Goal: Task Accomplishment & Management: Use online tool/utility

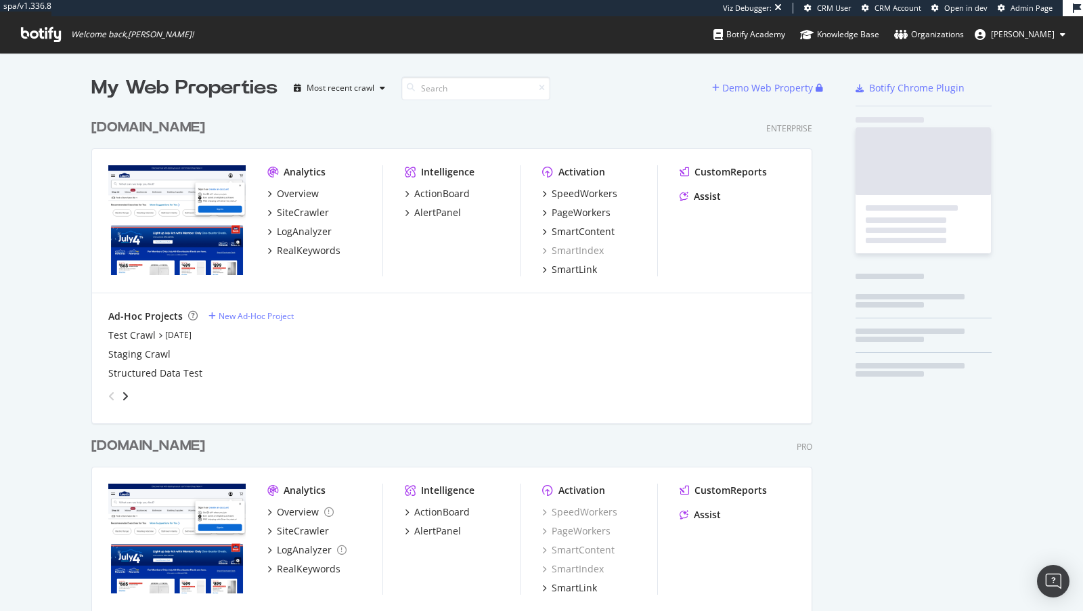
scroll to position [555, 732]
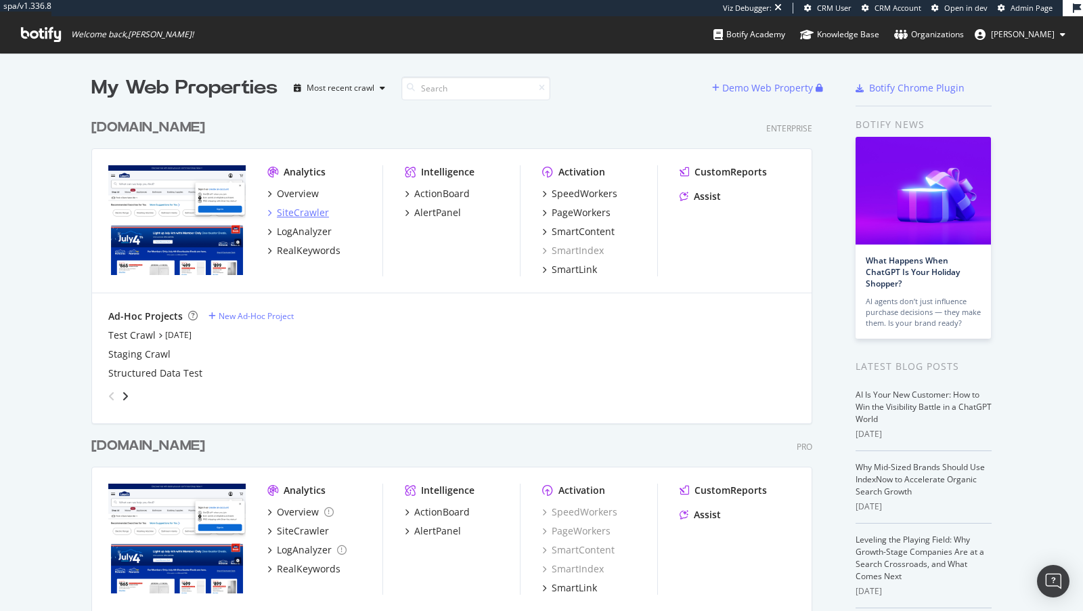
click at [323, 210] on div "SiteCrawler" at bounding box center [303, 213] width 52 height 14
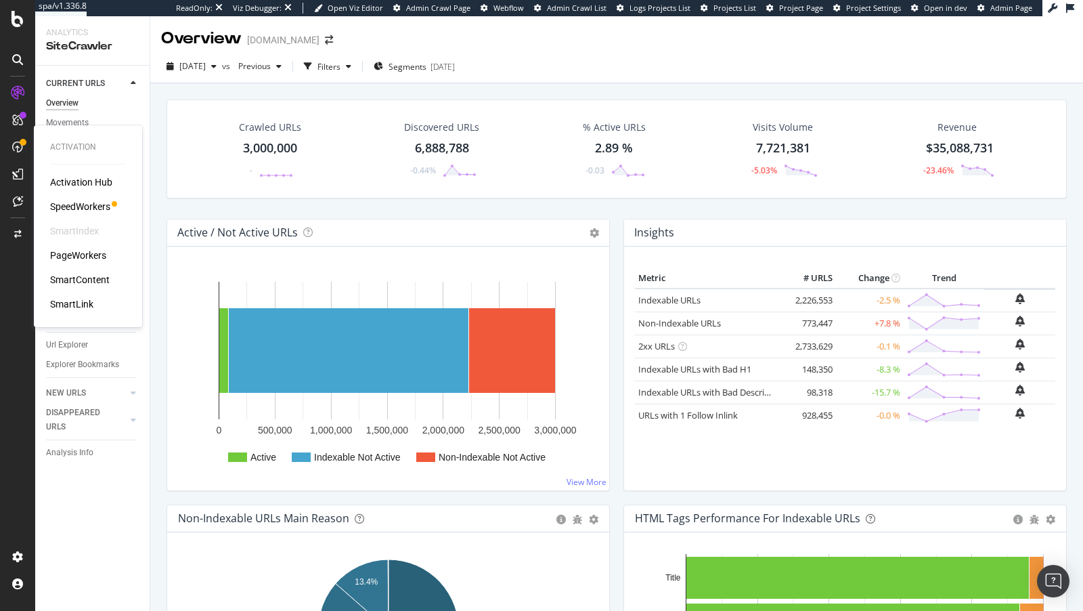
click at [79, 256] on div "PageWorkers" at bounding box center [78, 255] width 56 height 14
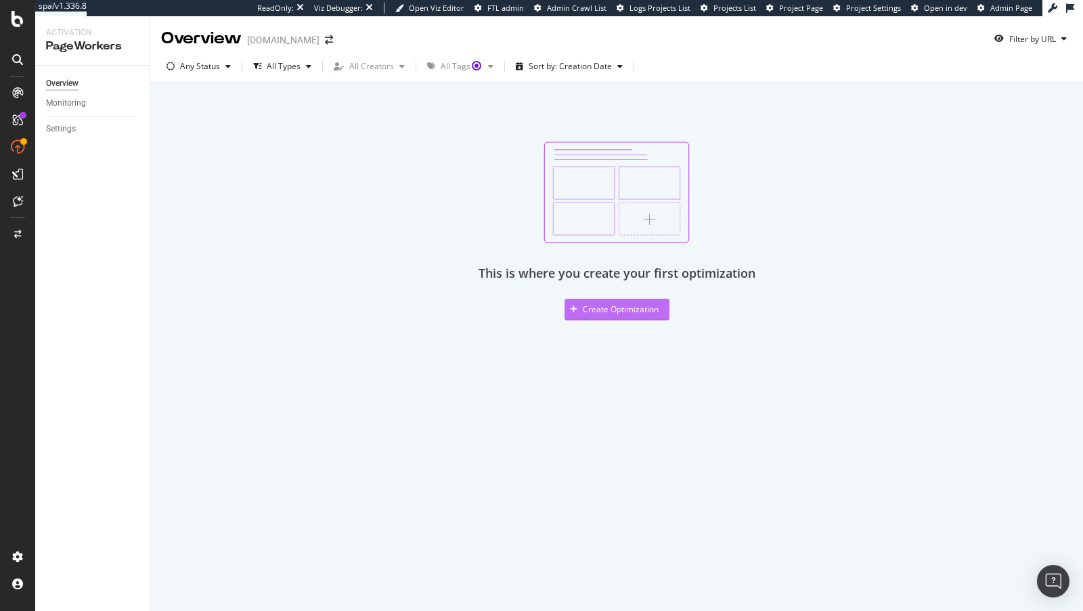
click at [607, 301] on div "Create Optimization" at bounding box center [612, 309] width 94 height 20
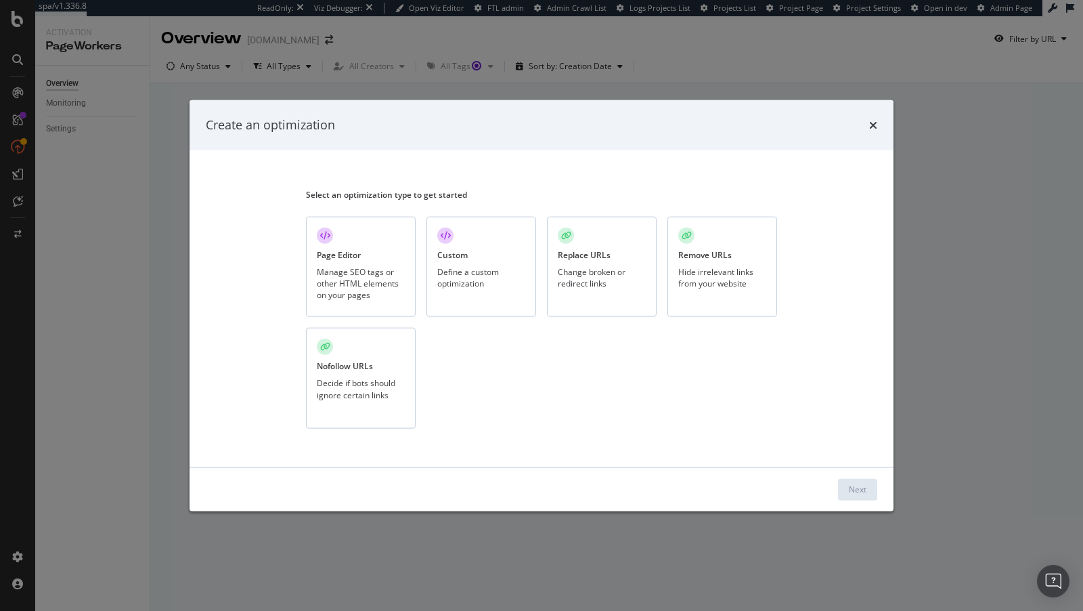
click at [339, 285] on div "Manage SEO tags or other HTML elements on your pages" at bounding box center [361, 282] width 88 height 35
click at [516, 277] on div "Define a custom optimization" at bounding box center [481, 276] width 88 height 23
click at [600, 269] on div "Change broken or redirect links" at bounding box center [602, 276] width 88 height 23
click at [852, 488] on div "Next" at bounding box center [858, 489] width 18 height 12
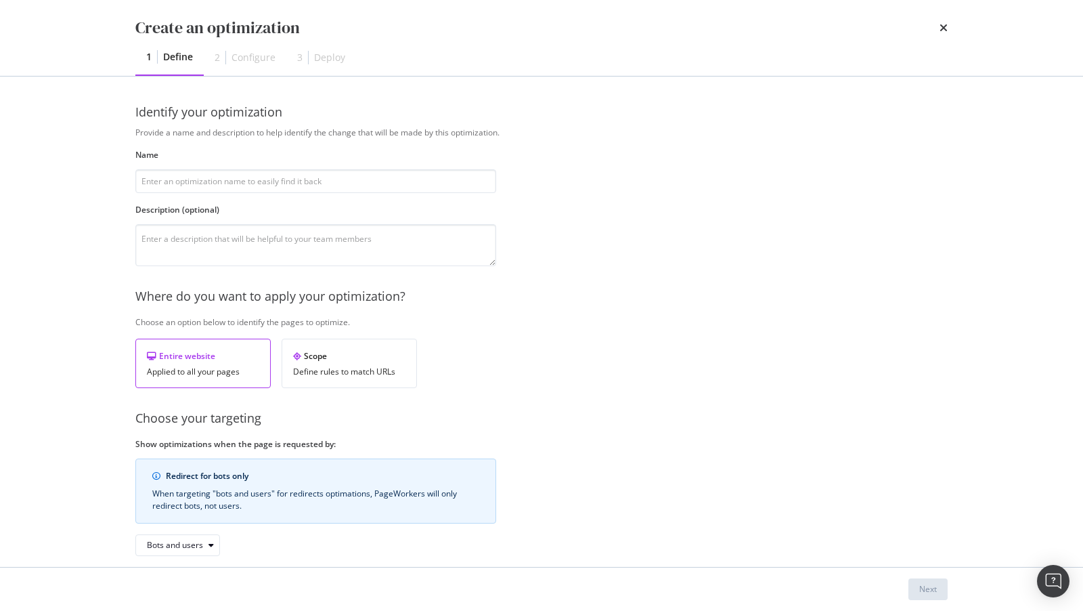
scroll to position [66, 0]
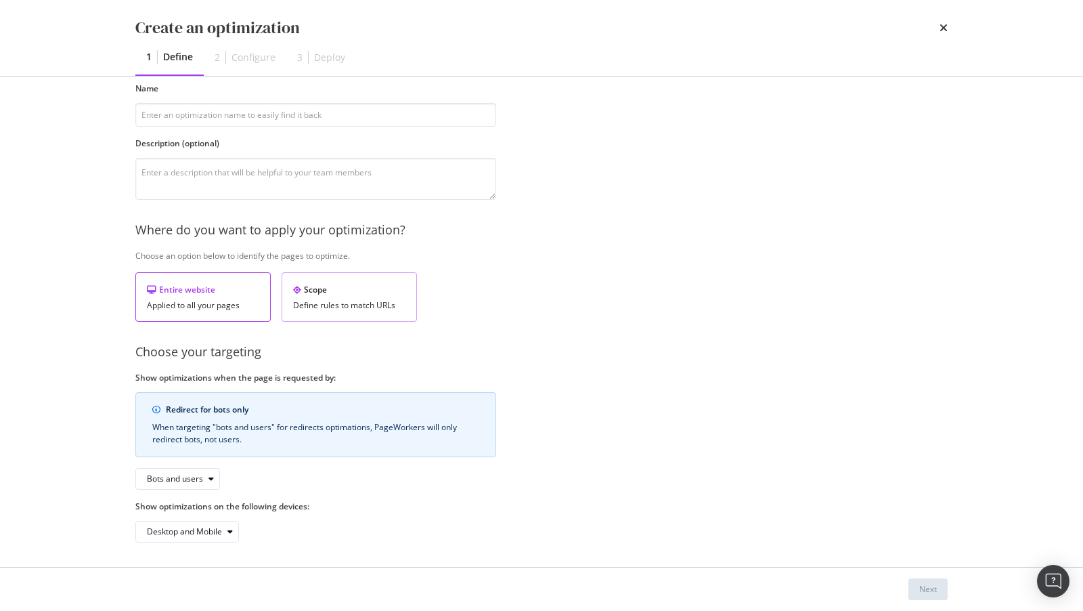
click at [330, 288] on div "Scope" at bounding box center [349, 290] width 112 height 12
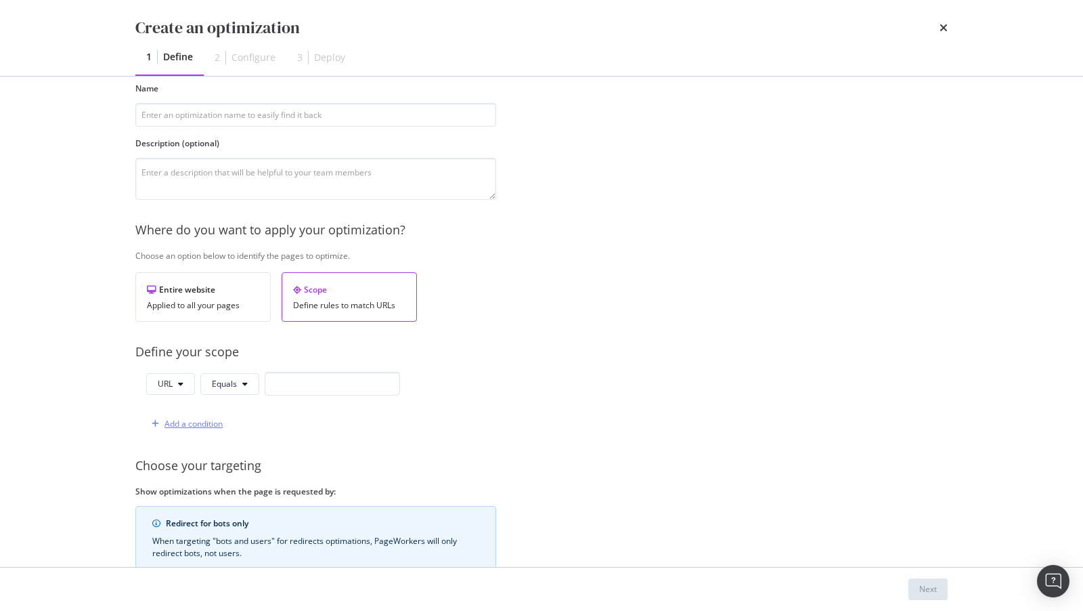
click at [182, 421] on div "Add a condition" at bounding box center [194, 424] width 58 height 12
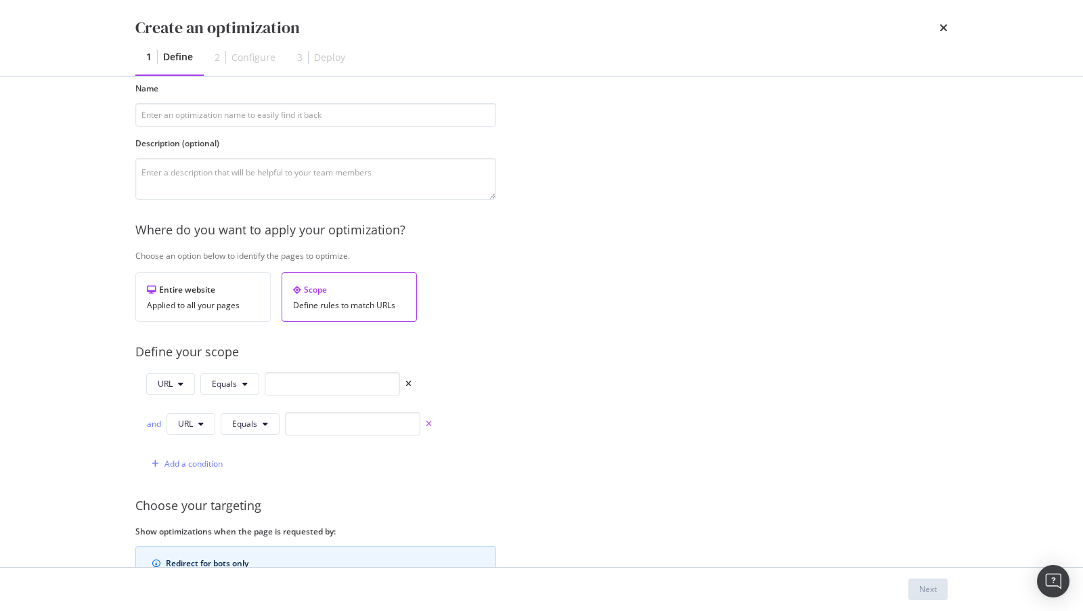
click at [426, 420] on icon "times" at bounding box center [429, 424] width 6 height 8
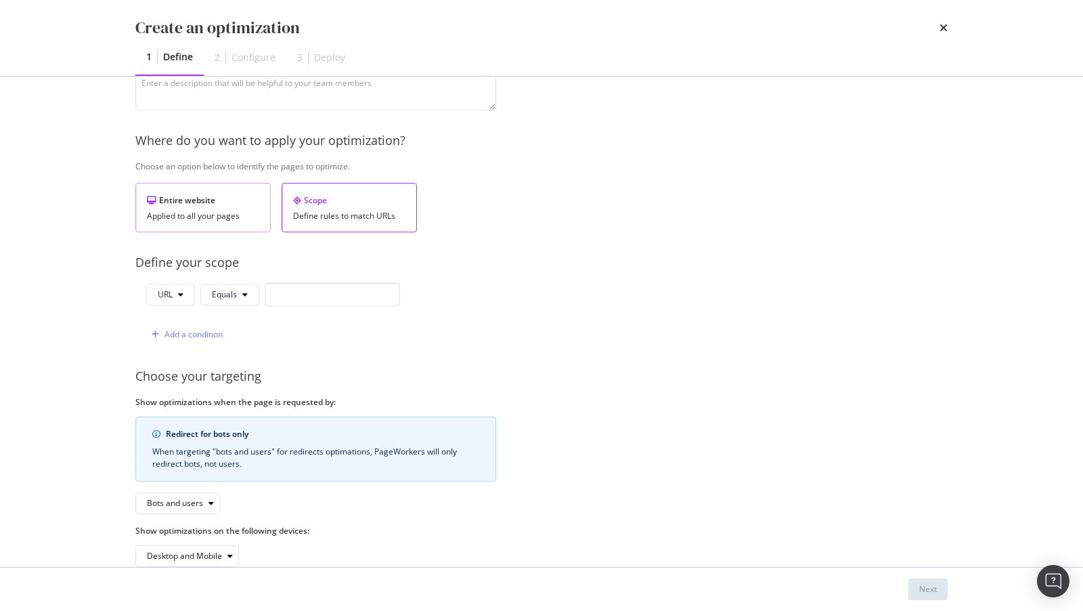
click at [219, 195] on div "Entire website" at bounding box center [203, 200] width 112 height 12
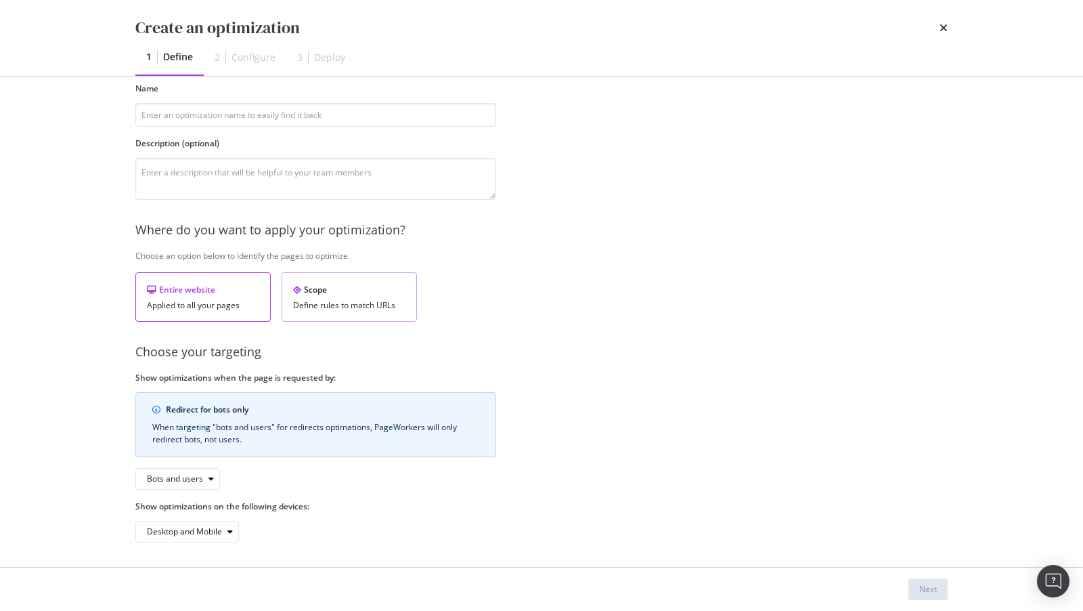
click at [345, 272] on div "Scope Define rules to match URLs" at bounding box center [349, 296] width 135 height 49
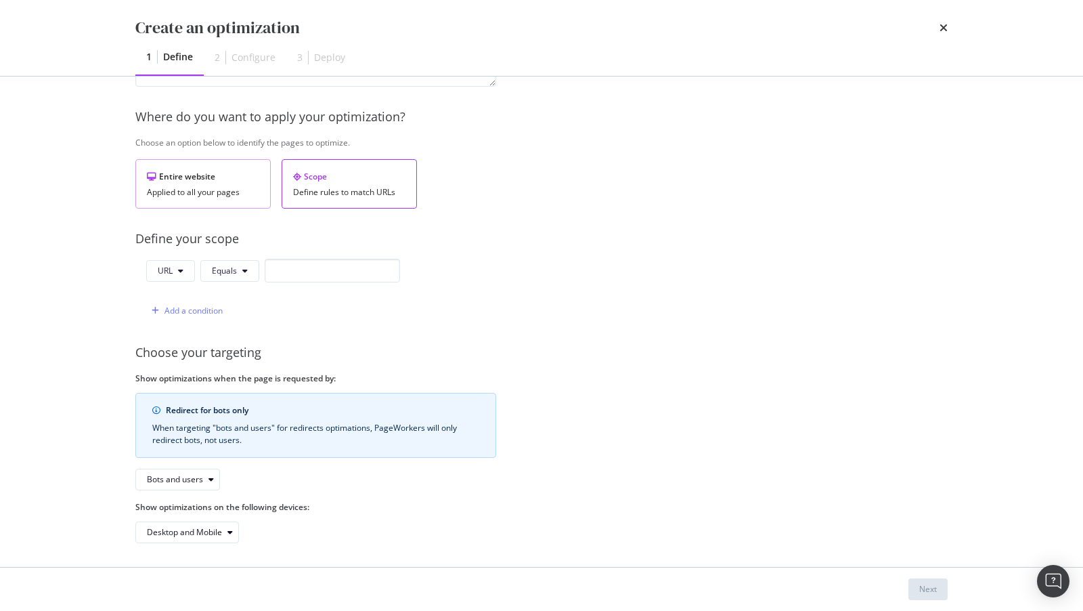
scroll to position [179, 0]
click at [203, 476] on div "modal" at bounding box center [211, 480] width 16 height 8
click at [181, 513] on div "Bots only" at bounding box center [181, 521] width 81 height 17
click at [187, 480] on icon "modal" at bounding box center [189, 480] width 5 height 8
click at [165, 496] on div "Bots and users" at bounding box center [180, 500] width 56 height 12
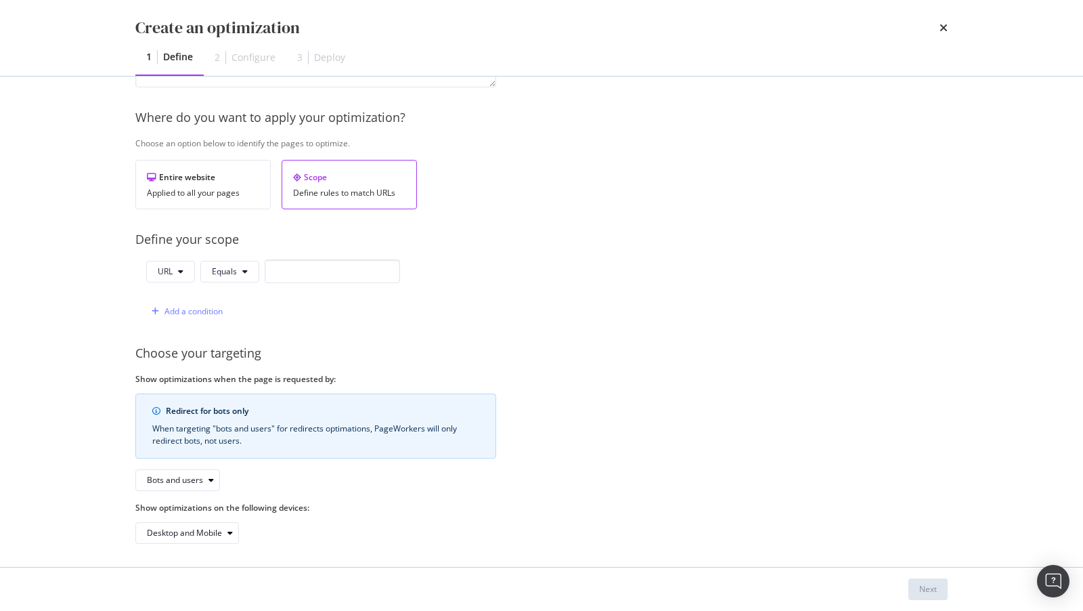
click at [953, 28] on div "Create an optimization 1 Define 2 Configure 3 Deploy" at bounding box center [541, 38] width 867 height 76
click at [942, 28] on icon "times" at bounding box center [944, 27] width 8 height 11
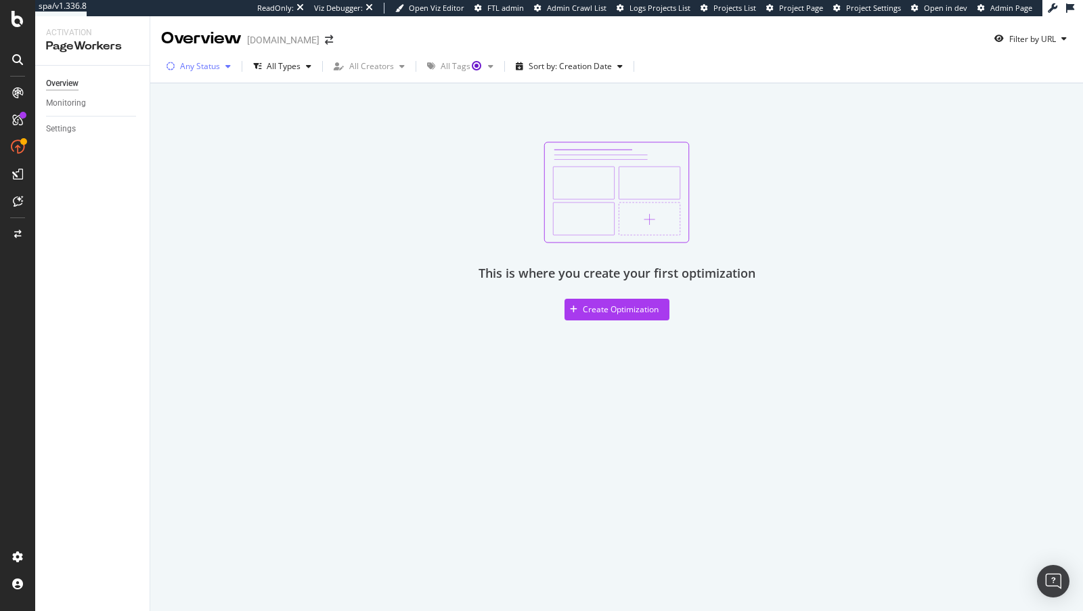
click at [221, 71] on div "Any Status" at bounding box center [198, 66] width 75 height 20
click at [309, 138] on div "This is where you create your first optimization Create Optimization" at bounding box center [616, 225] width 933 height 284
click at [190, 69] on div "Any Status" at bounding box center [200, 66] width 40 height 8
click at [294, 153] on div "This is where you create your first optimization Create Optimization" at bounding box center [616, 230] width 895 height 179
click at [621, 309] on div "Create Optimization" at bounding box center [621, 309] width 76 height 12
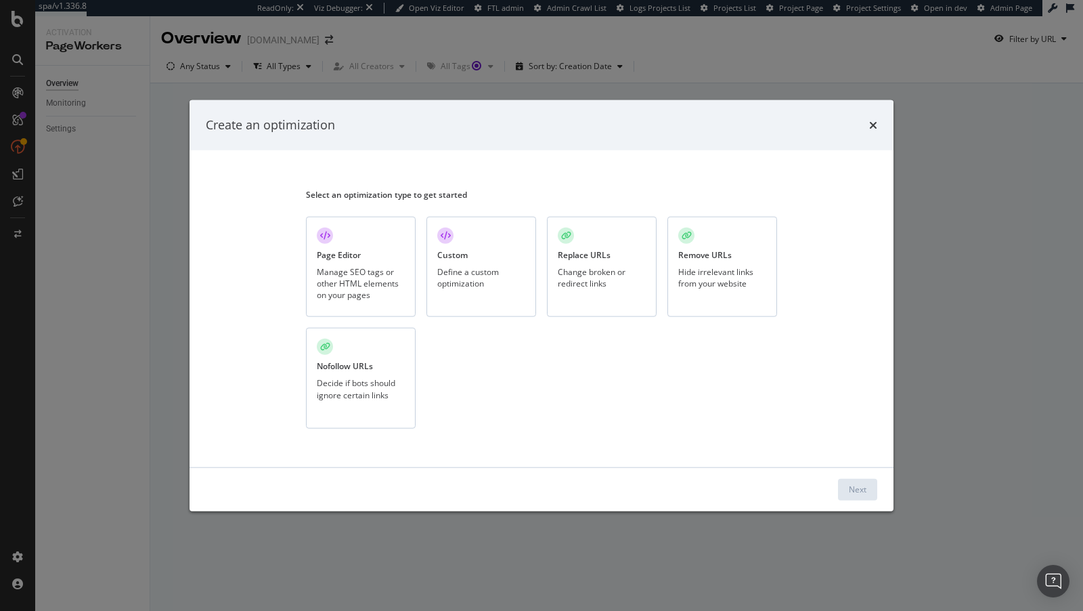
click at [336, 280] on div "Manage SEO tags or other HTML elements on your pages" at bounding box center [361, 282] width 88 height 35
click at [870, 487] on button "Next" at bounding box center [857, 489] width 39 height 22
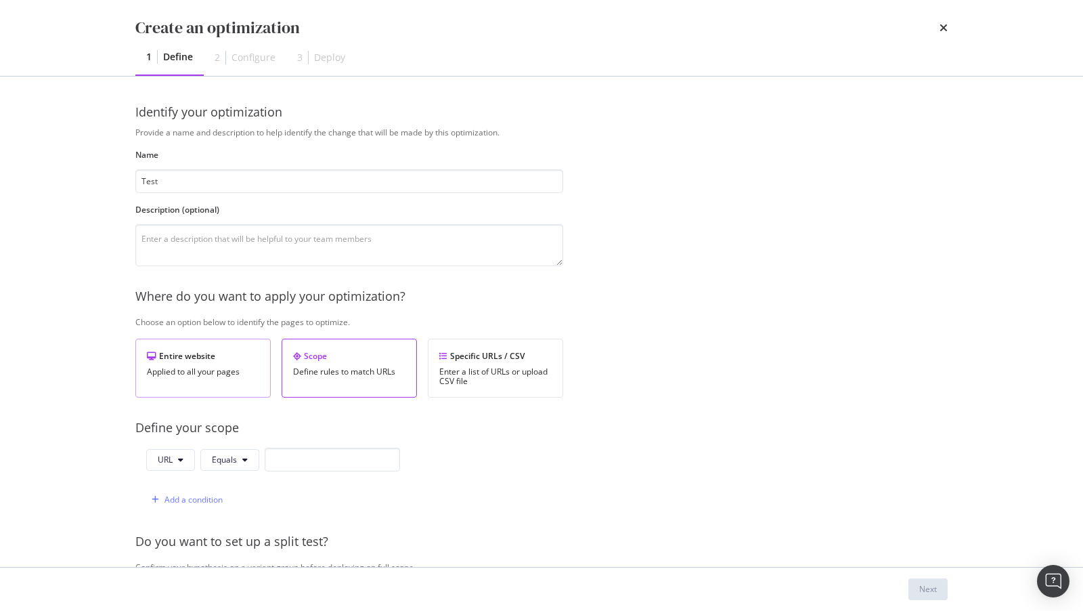
scroll to position [96, 0]
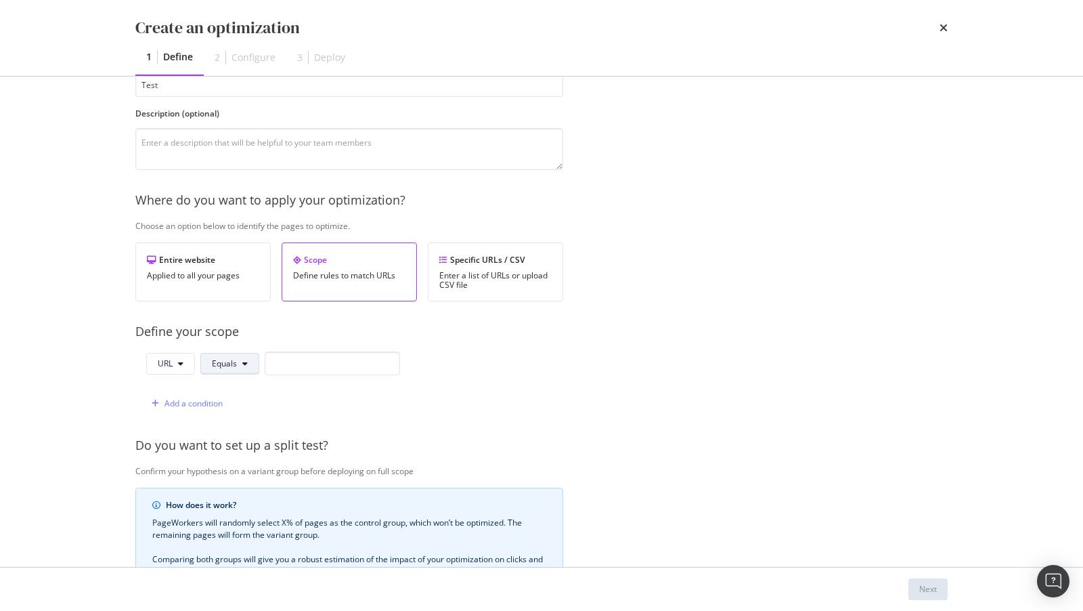
type input "Test"
click at [237, 364] on button "Equals" at bounding box center [229, 364] width 59 height 22
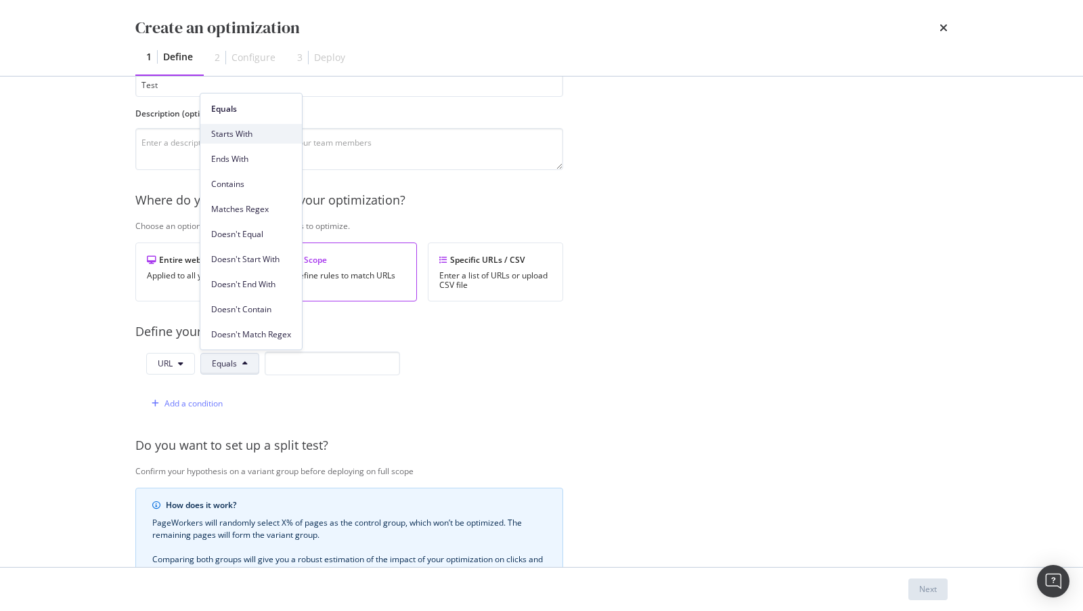
click at [246, 136] on span "Starts With" at bounding box center [251, 134] width 80 height 12
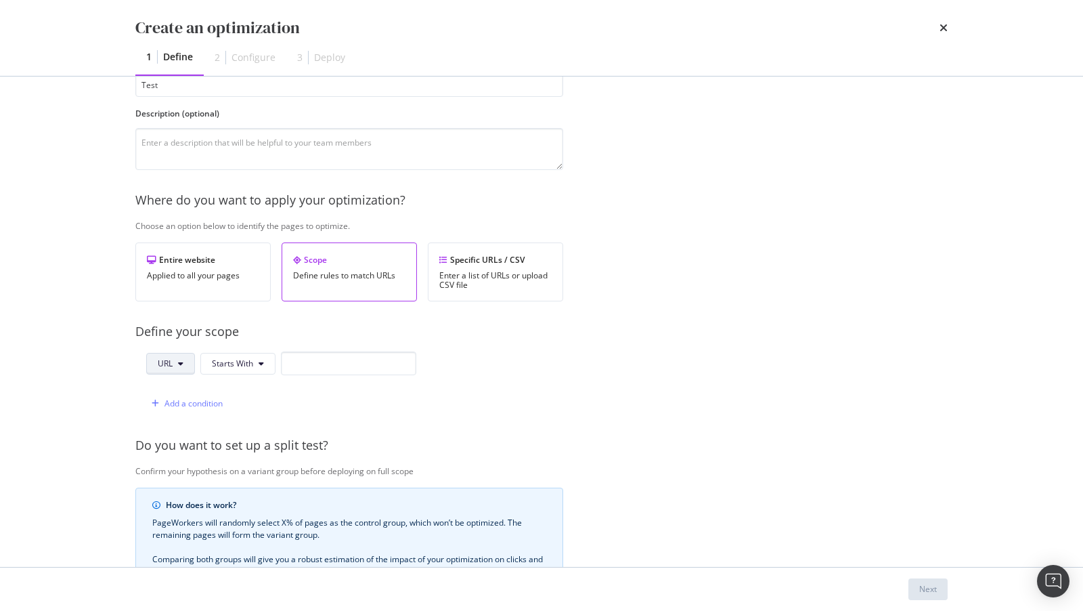
click at [183, 363] on icon "modal" at bounding box center [180, 363] width 5 height 8
click at [171, 462] on span "Path" at bounding box center [181, 463] width 47 height 12
click at [306, 364] on input "modal" at bounding box center [350, 363] width 135 height 24
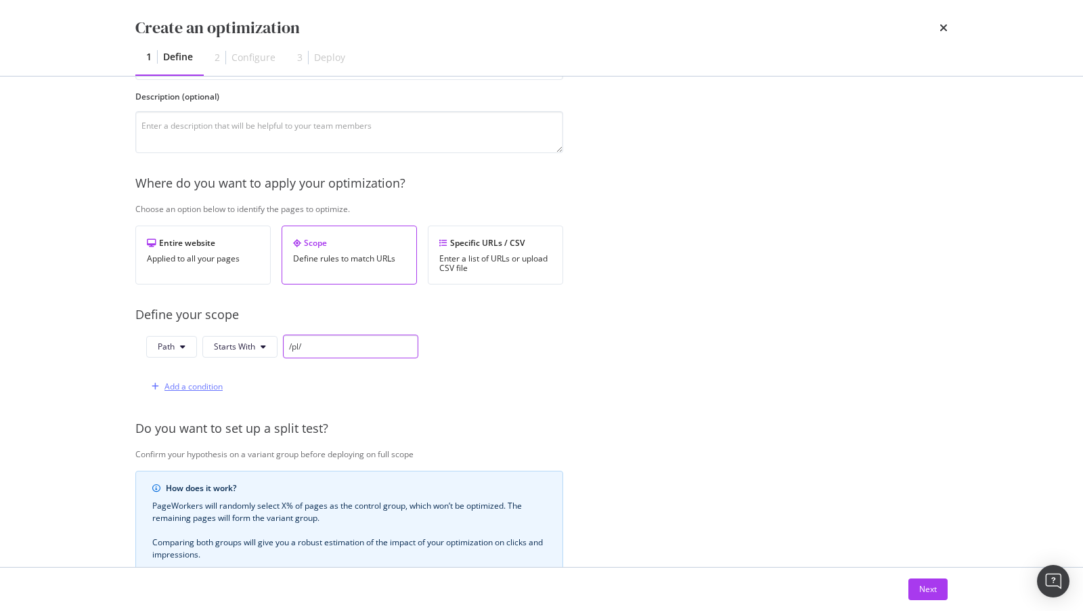
type input "/pl/"
click at [202, 380] on div "Add a condition" at bounding box center [194, 386] width 58 height 12
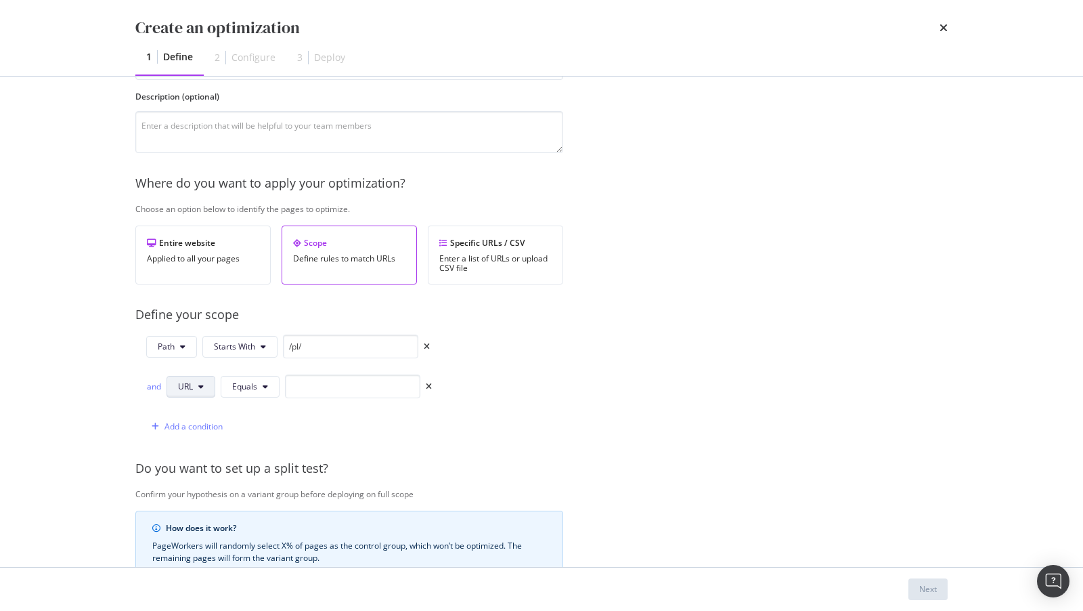
click at [178, 385] on span "URL" at bounding box center [185, 386] width 15 height 12
click at [428, 383] on icon "times" at bounding box center [429, 387] width 6 height 8
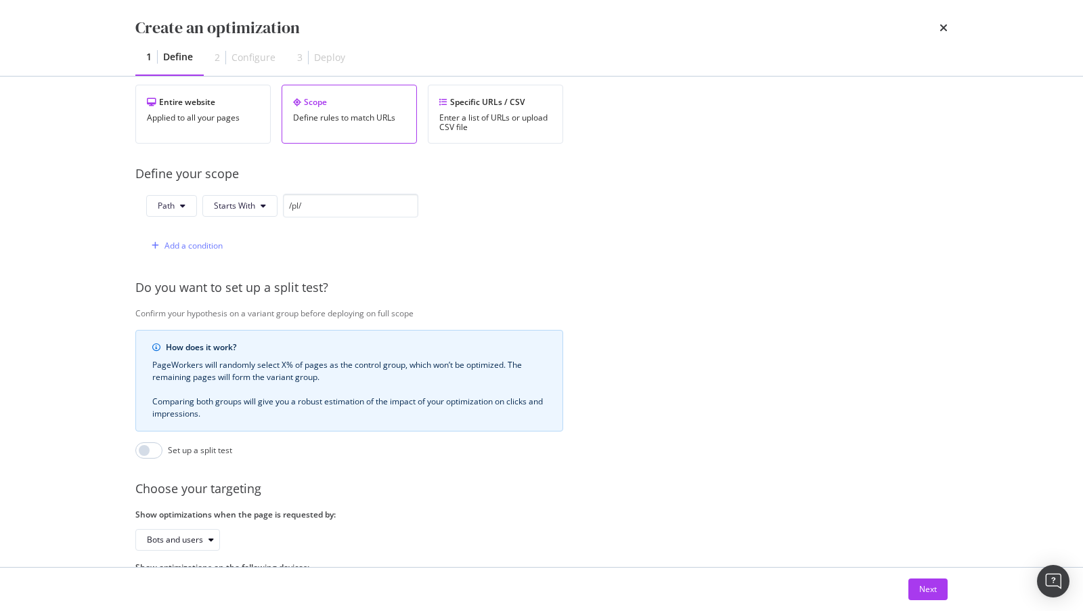
scroll to position [313, 0]
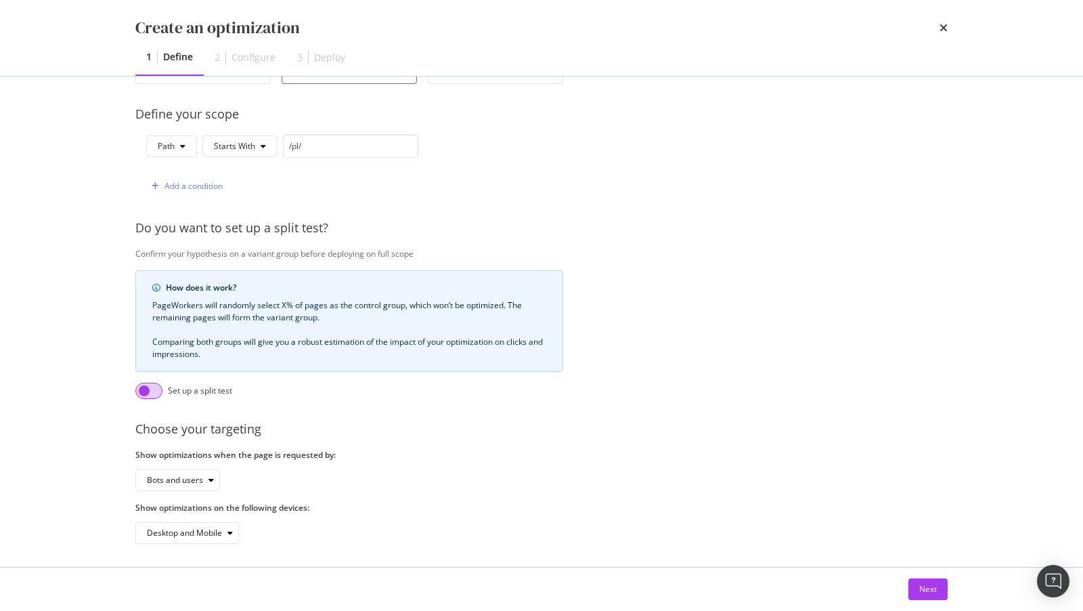
click at [146, 385] on input "modal" at bounding box center [148, 391] width 27 height 16
checkbox input "true"
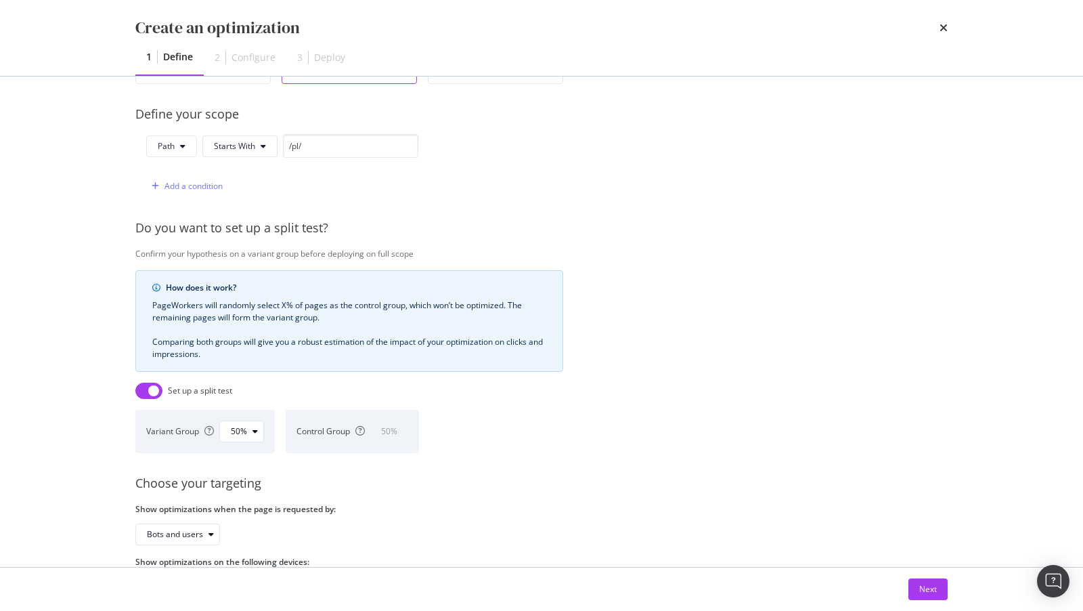
scroll to position [368, 0]
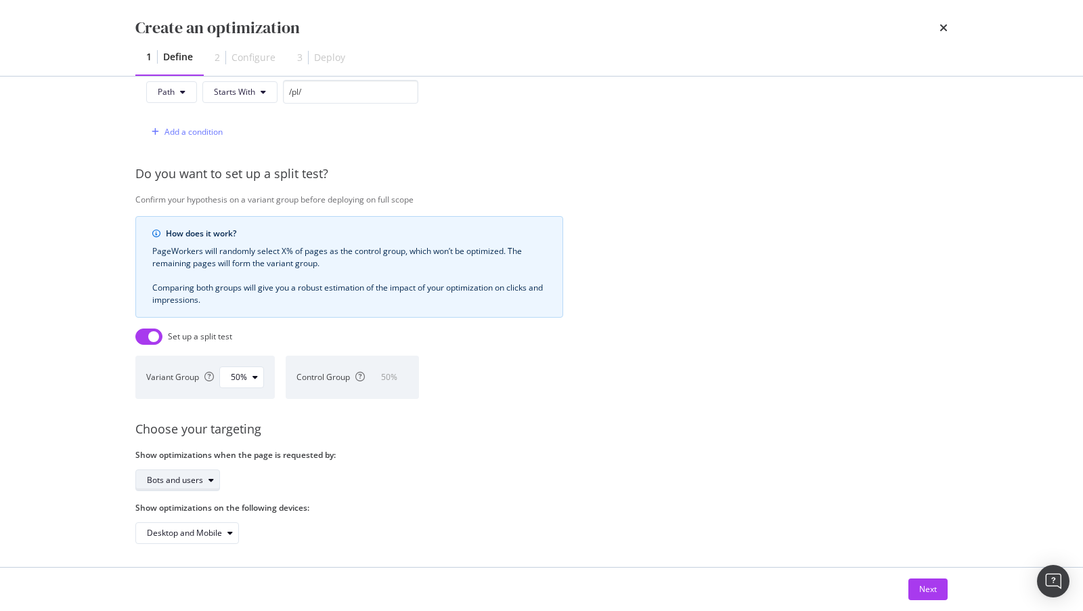
click at [174, 476] on div "Bots and users" at bounding box center [175, 480] width 56 height 8
click at [180, 521] on div "Bots only" at bounding box center [169, 522] width 35 height 12
click at [244, 373] on div "50%" at bounding box center [239, 377] width 16 height 8
click at [934, 586] on div "Next" at bounding box center [928, 589] width 18 height 12
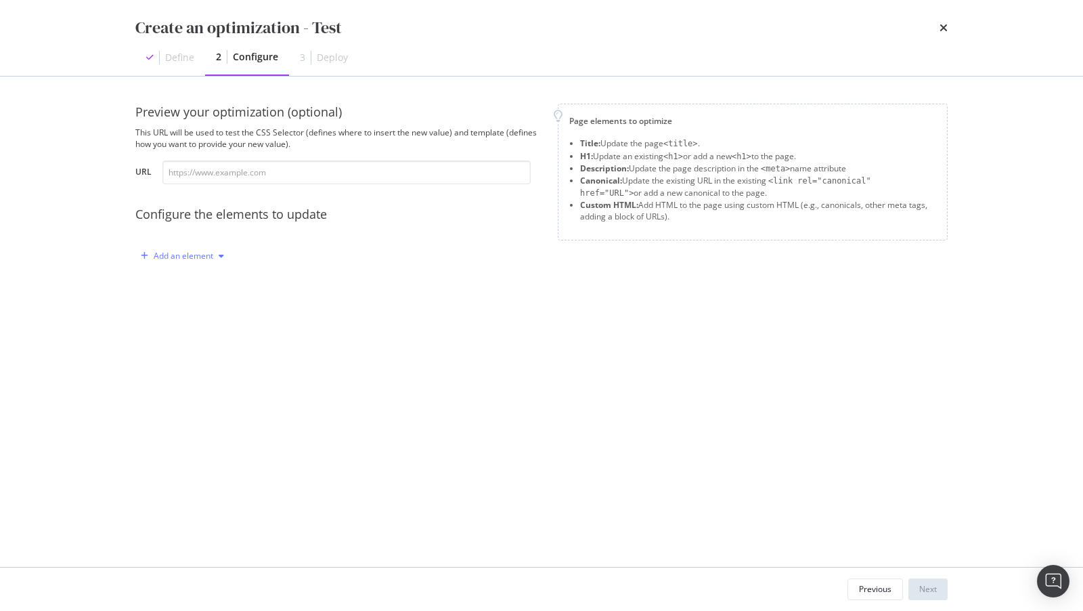
click at [185, 260] on div "Add an element" at bounding box center [184, 256] width 60 height 8
click at [179, 306] on div "H1" at bounding box center [176, 304] width 11 height 12
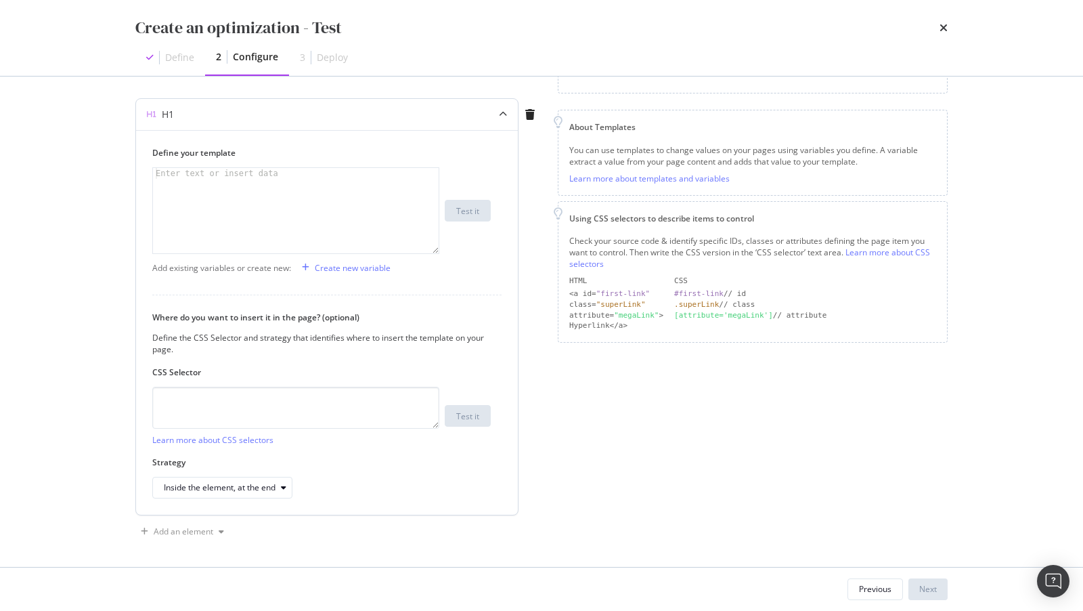
scroll to position [141, 0]
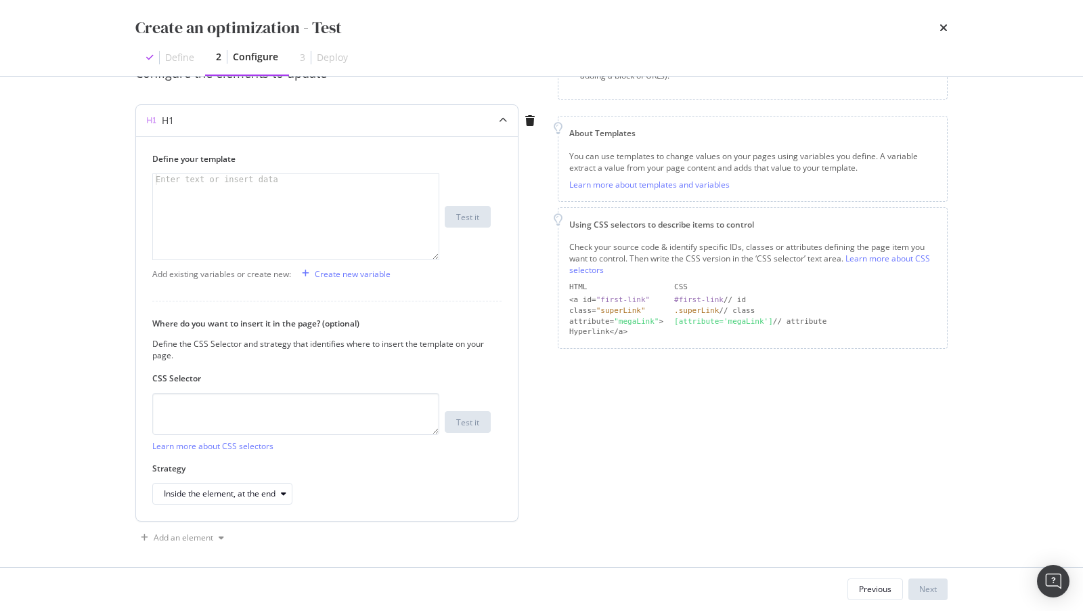
click at [500, 121] on icon "modal" at bounding box center [503, 120] width 8 height 8
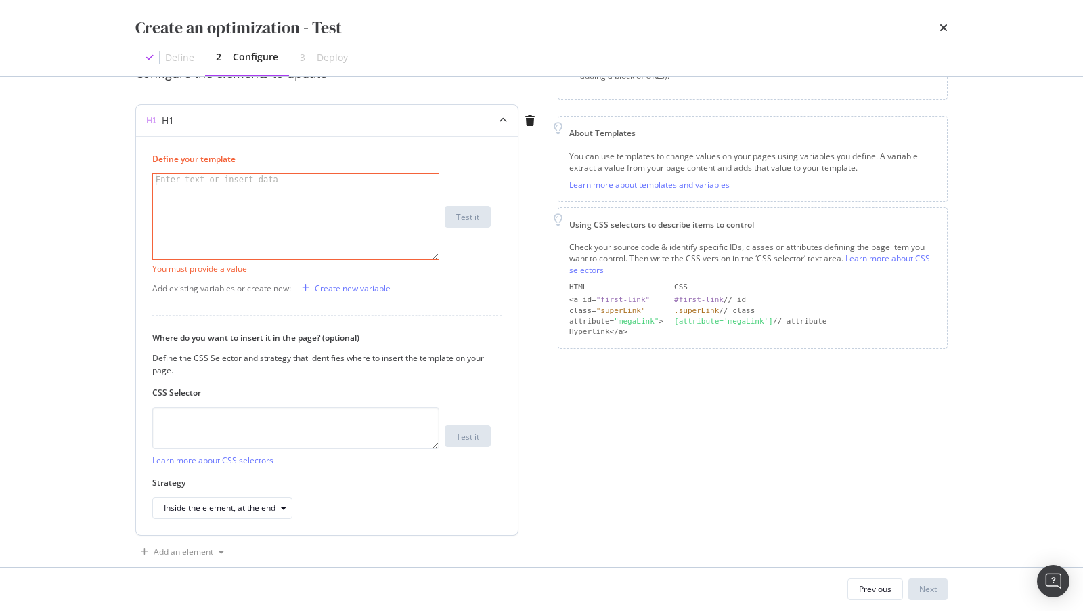
click at [163, 120] on div "H1" at bounding box center [168, 121] width 12 height 14
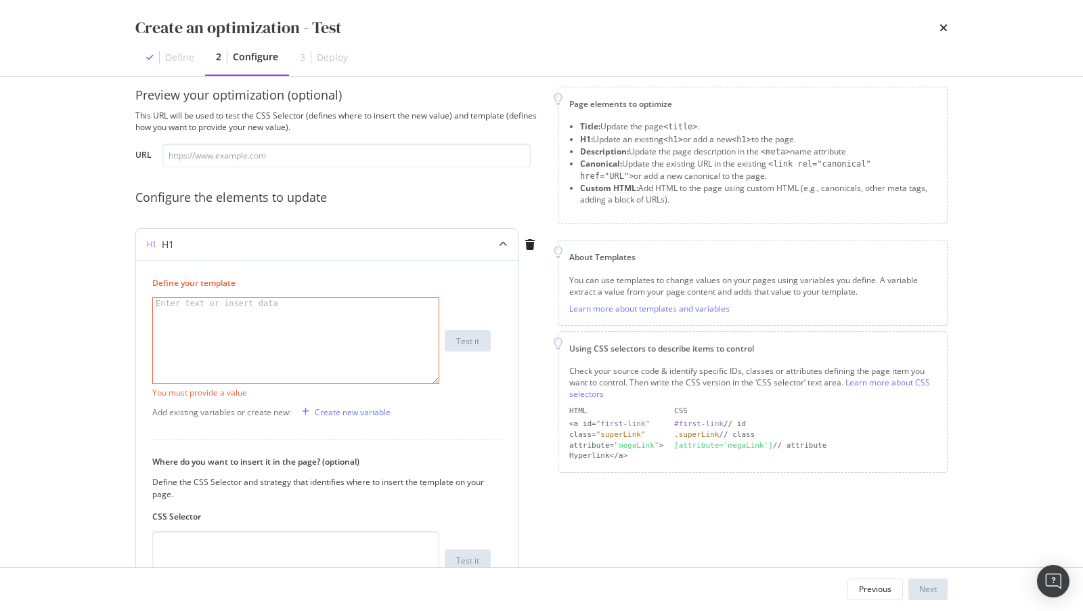
scroll to position [0, 0]
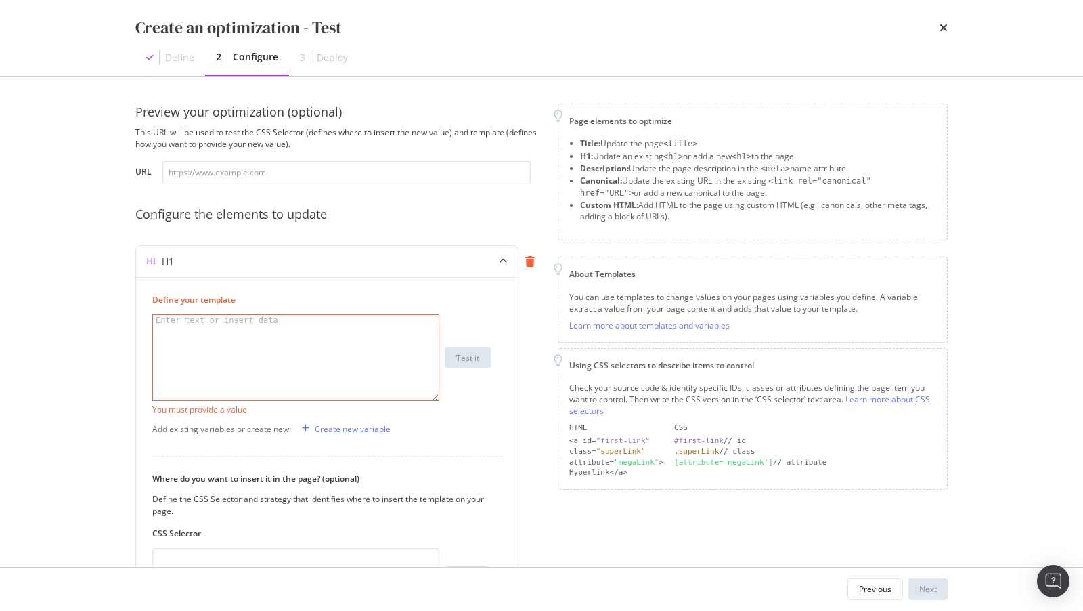
click at [529, 257] on icon "modal" at bounding box center [529, 261] width 9 height 11
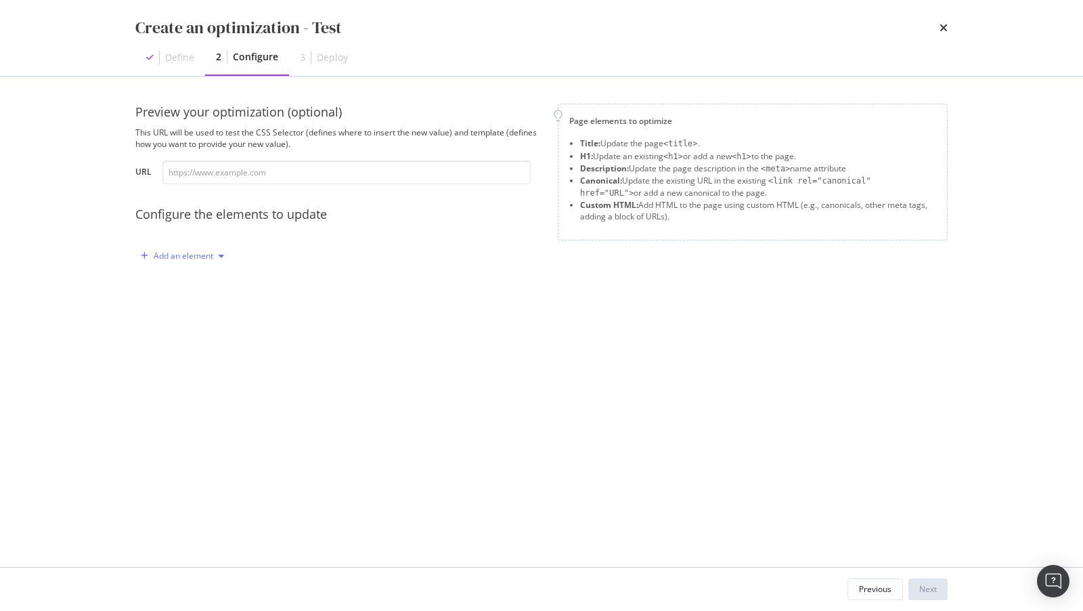
click at [206, 253] on div "Add an element" at bounding box center [184, 256] width 60 height 8
click at [198, 371] on div "Custom HTML" at bounding box center [197, 371] width 53 height 12
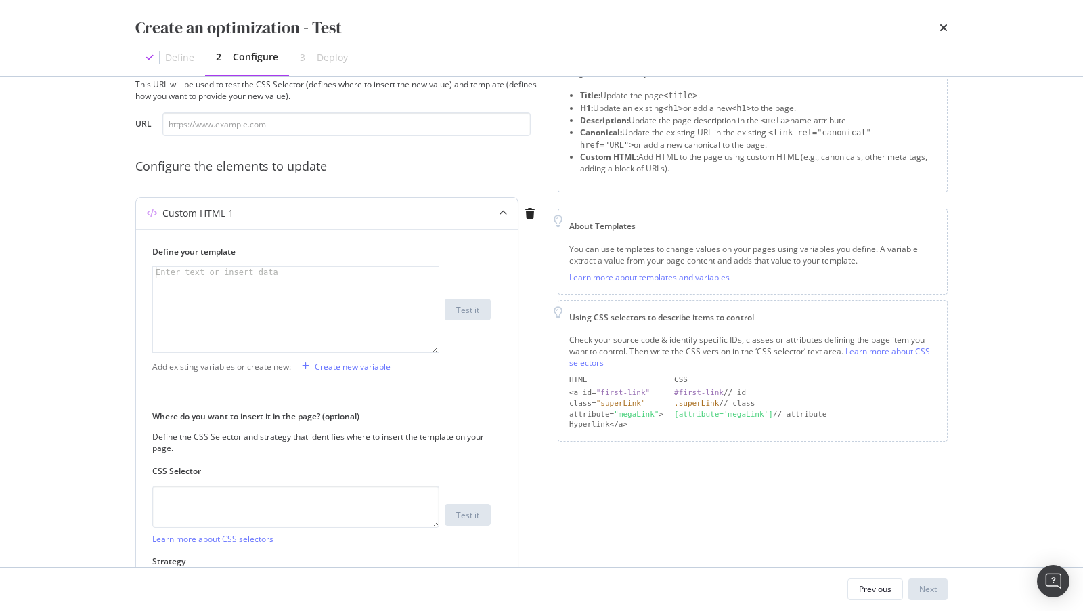
scroll to position [47, 0]
click at [237, 288] on div "modal" at bounding box center [297, 321] width 288 height 108
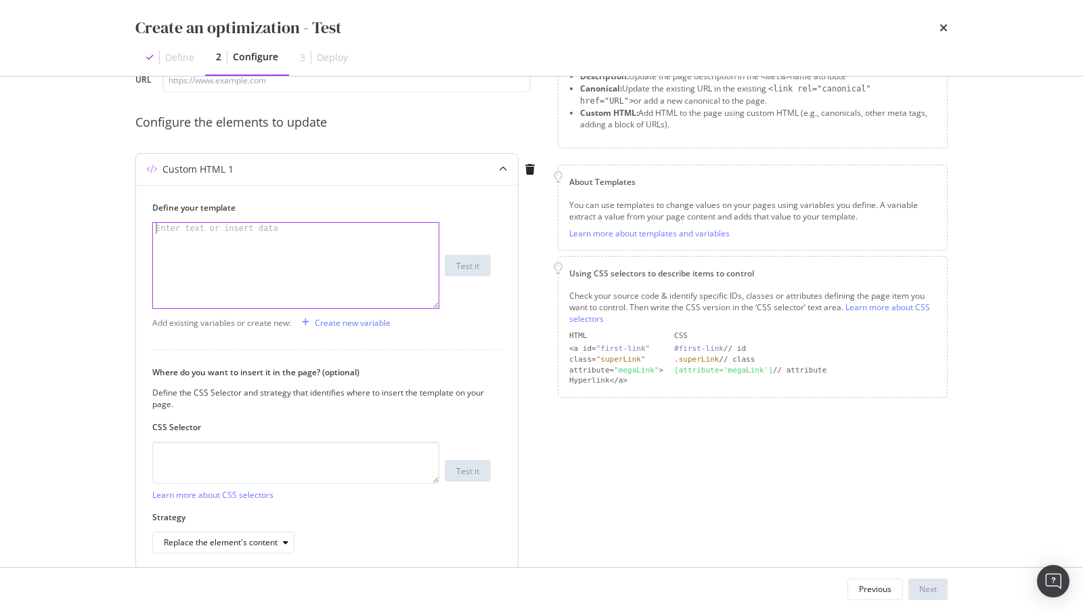
scroll to position [109, 0]
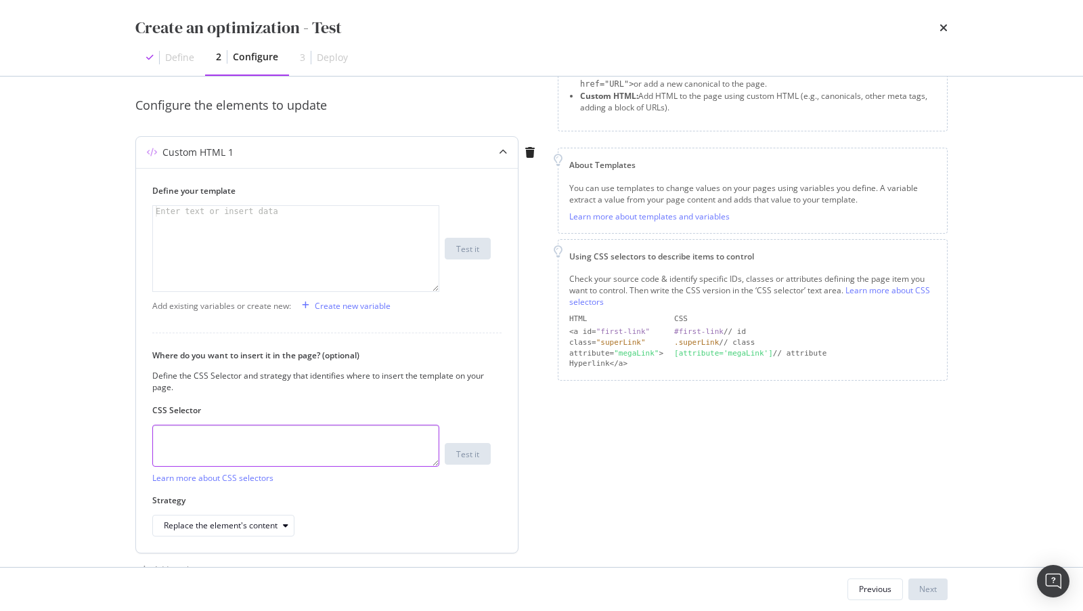
click at [257, 441] on textarea "modal" at bounding box center [295, 445] width 287 height 42
drag, startPoint x: 171, startPoint y: 445, endPoint x: 234, endPoint y: 445, distance: 63.0
click at [234, 445] on textarea "modal" at bounding box center [295, 445] width 287 height 42
type textarea "."
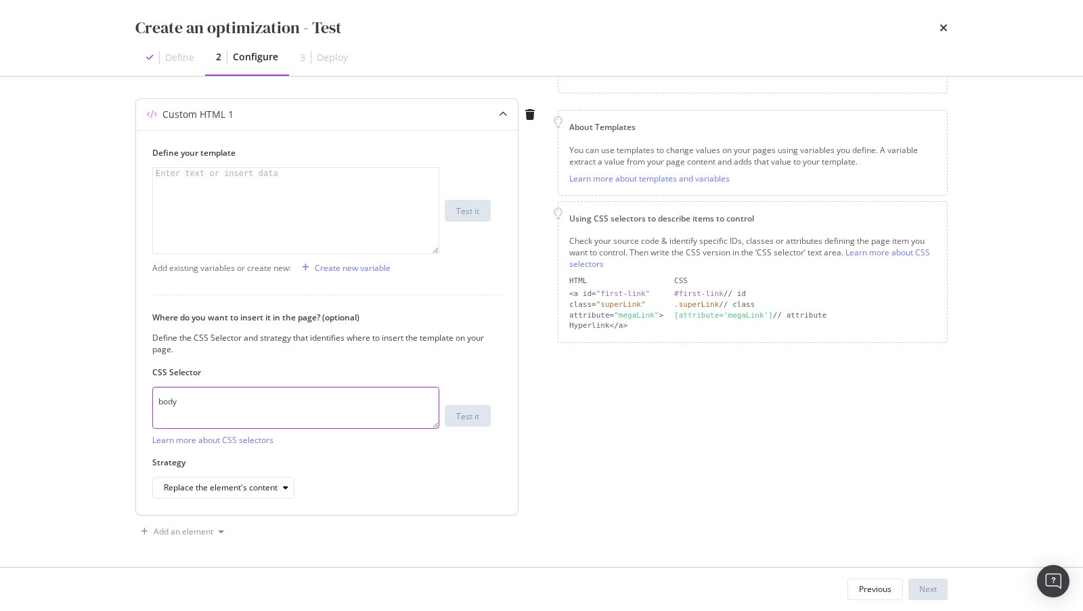
type textarea "body"
click at [208, 202] on div "modal" at bounding box center [297, 222] width 288 height 108
click at [246, 478] on div "Replace the element's content" at bounding box center [229, 487] width 130 height 19
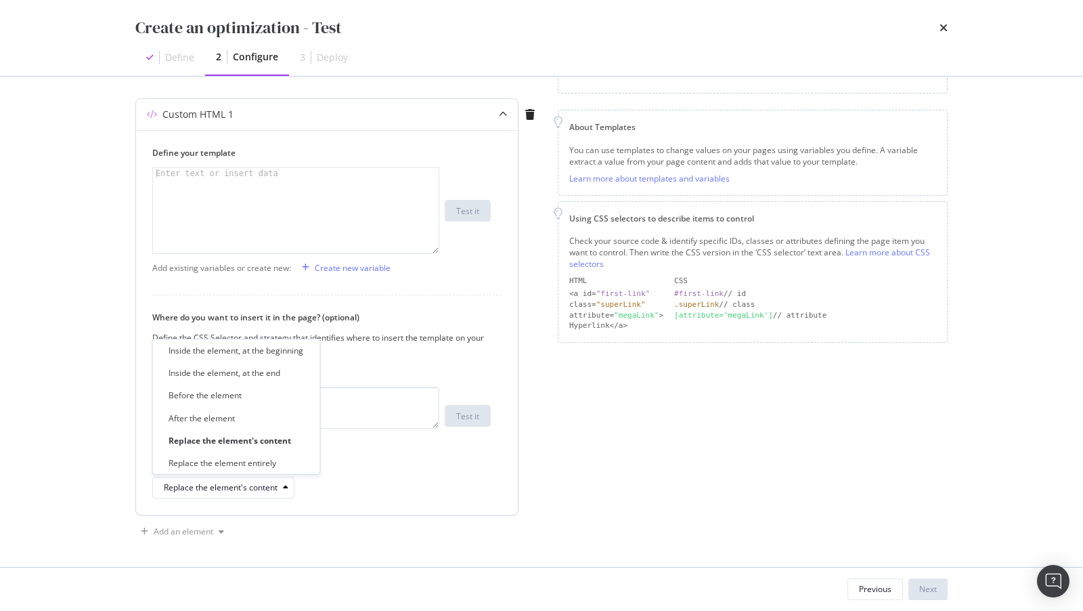
click at [257, 237] on div "modal" at bounding box center [297, 222] width 288 height 108
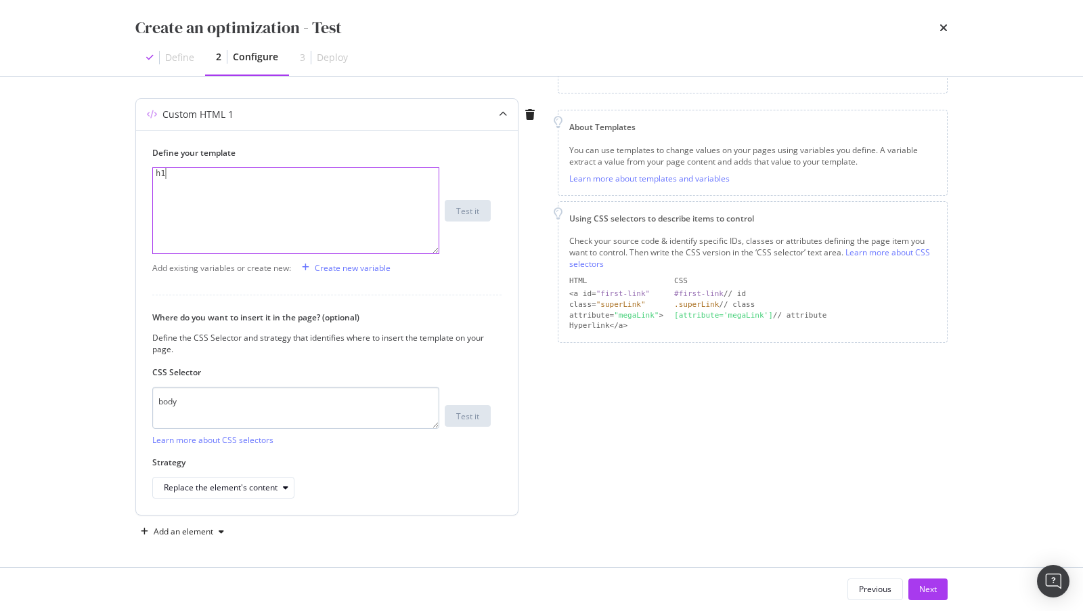
type textarea "h1"
drag, startPoint x: 200, startPoint y: 403, endPoint x: 150, endPoint y: 400, distance: 50.2
click at [150, 400] on div "Define your template h1 h1 XXXXXXXXXXXXXXXXXXXXXXXXXXXXXXXXXXXXXXXXXXXXXXXXXXXX…" at bounding box center [327, 322] width 382 height 385
click at [209, 491] on div "Replace the element's content" at bounding box center [229, 487] width 130 height 19
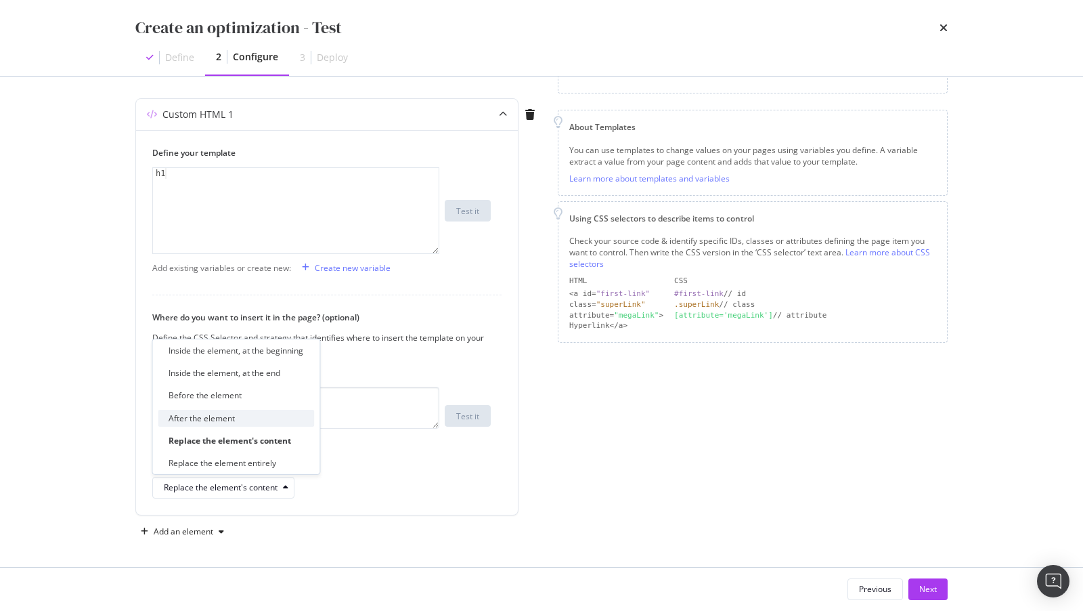
click at [238, 413] on div "After the element" at bounding box center [236, 417] width 156 height 17
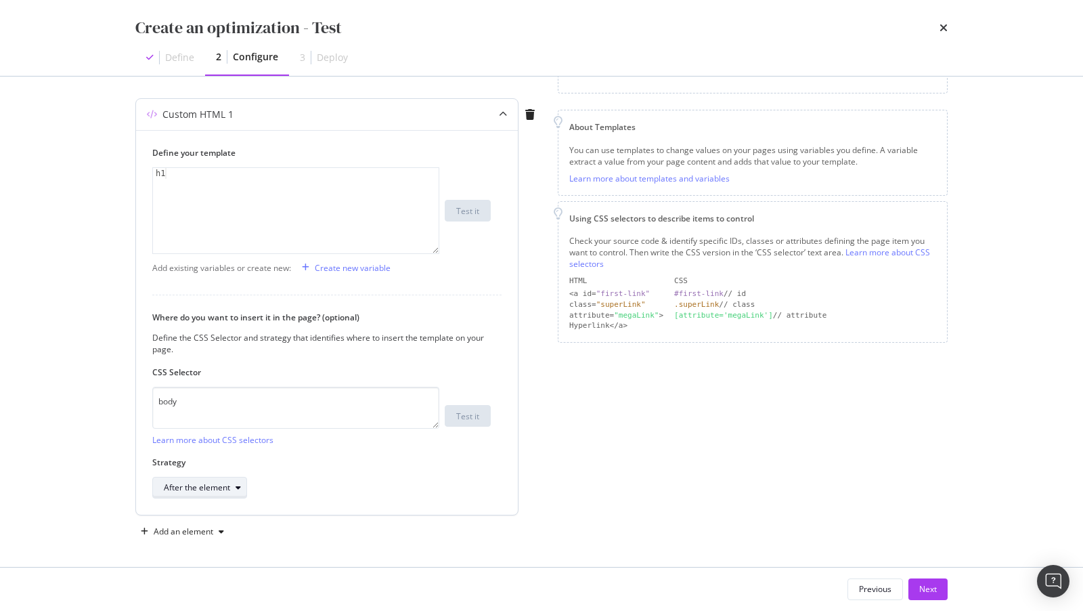
click at [227, 491] on div "After the element" at bounding box center [205, 487] width 83 height 19
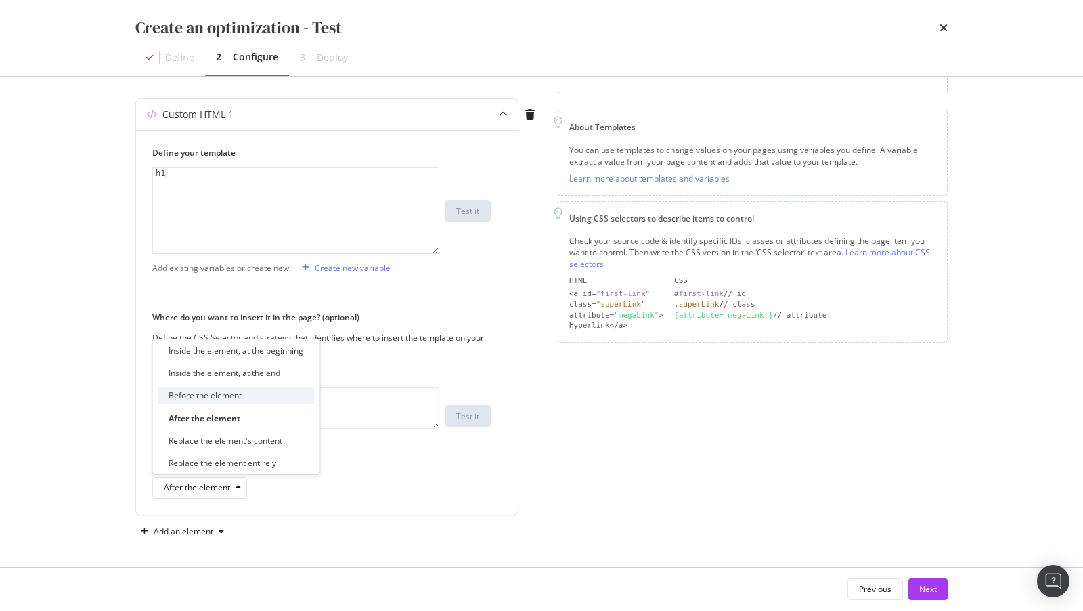
click at [227, 394] on div "Before the element" at bounding box center [205, 395] width 73 height 12
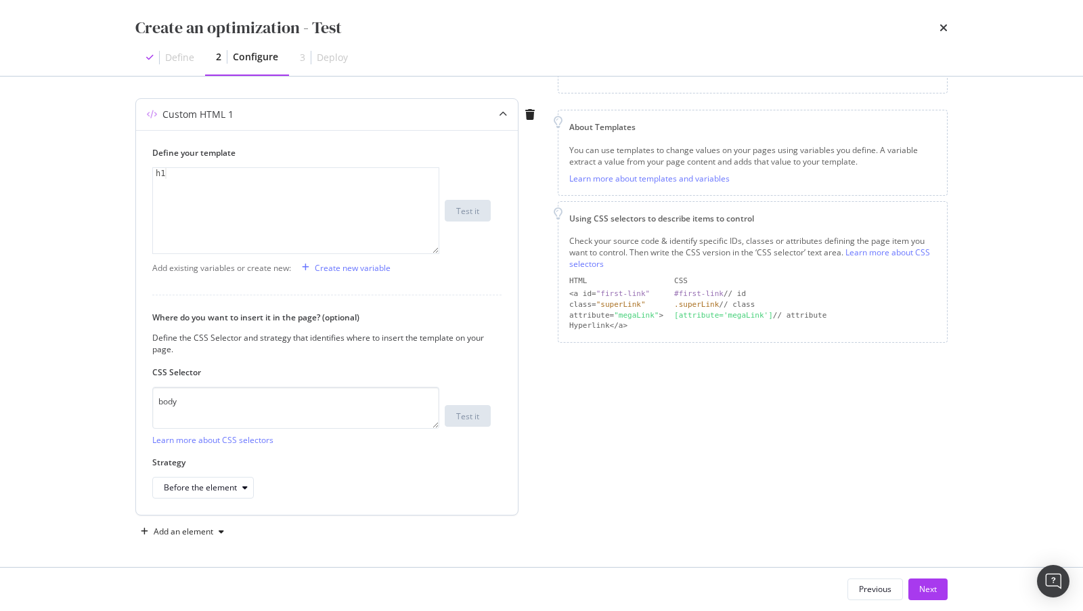
scroll to position [0, 0]
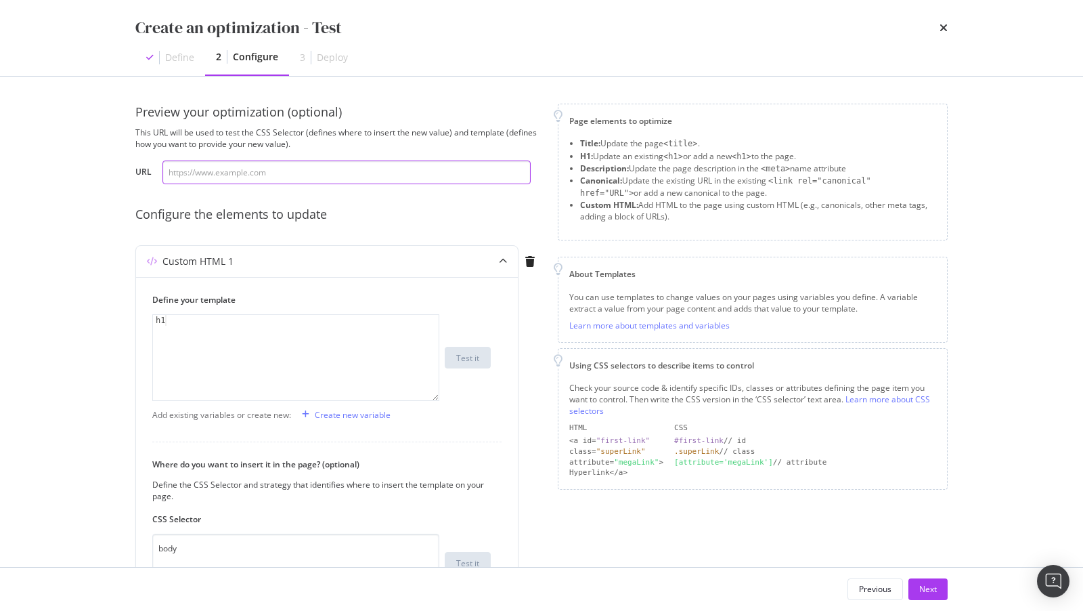
click at [250, 167] on input "modal" at bounding box center [346, 172] width 368 height 24
click at [326, 178] on input "modal" at bounding box center [346, 172] width 368 height 24
paste input "[URL][DOMAIN_NAME]"
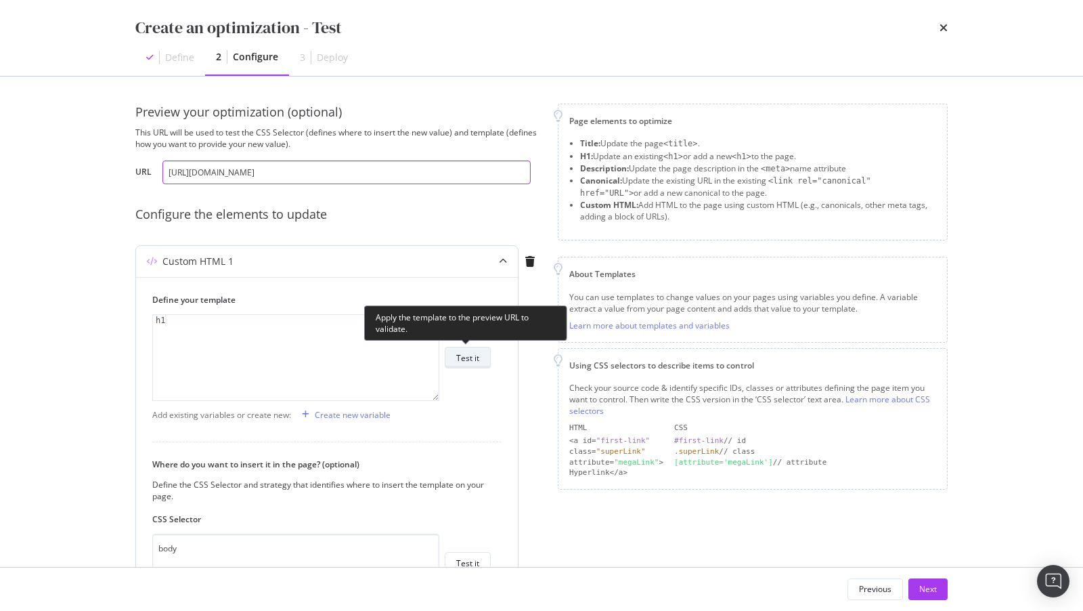
type input "[URL][DOMAIN_NAME]"
click at [483, 359] on button "Test it" at bounding box center [468, 358] width 46 height 22
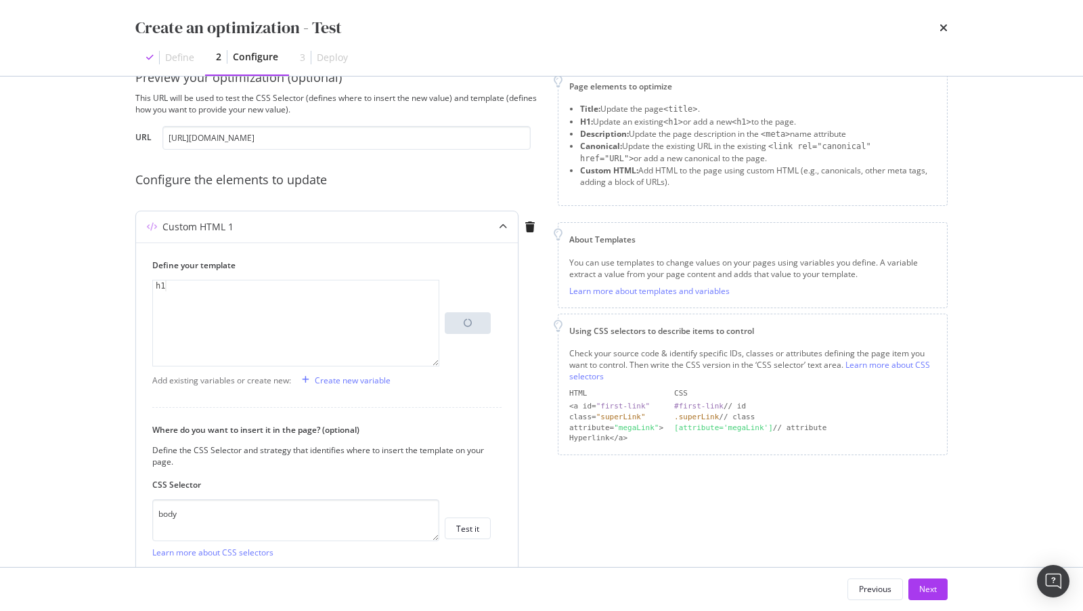
scroll to position [44, 0]
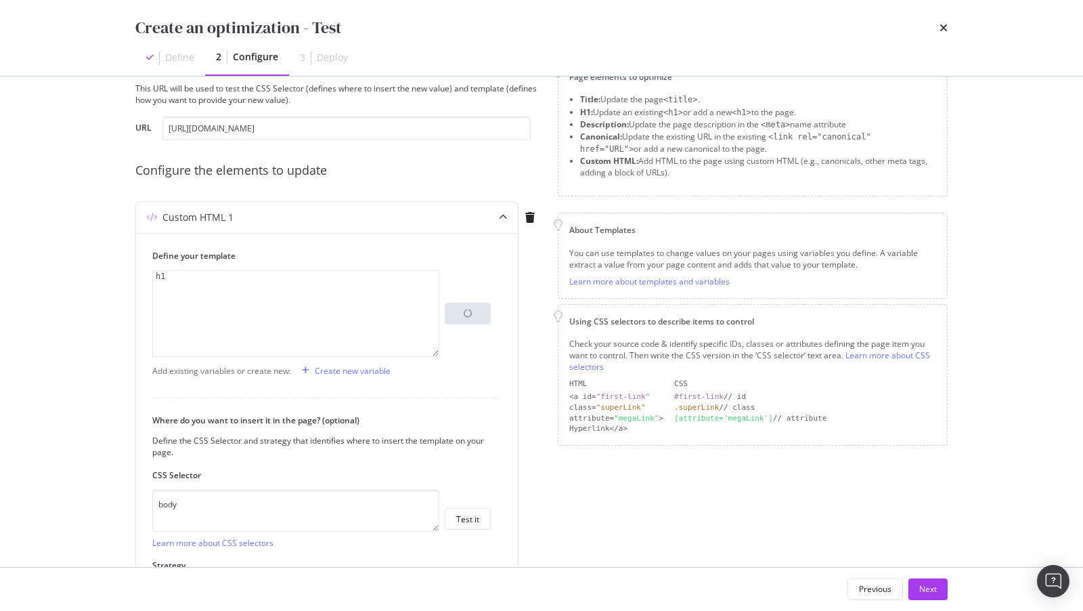
click at [494, 116] on div "Preview your optimization (optional) This URL will be used to test the CSS Sele…" at bounding box center [338, 100] width 406 height 81
drag, startPoint x: 493, startPoint y: 126, endPoint x: 562, endPoint y: 130, distance: 69.2
click at [562, 130] on div "Preview your optimization (optional) This URL will be used to test the CSS Sele…" at bounding box center [541, 353] width 812 height 586
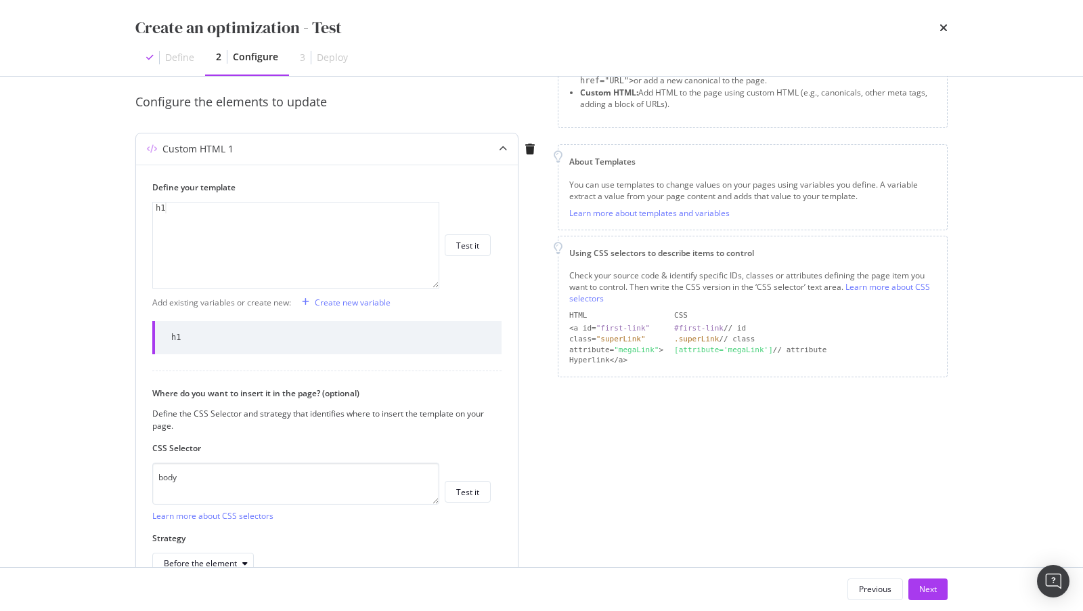
scroll to position [188, 0]
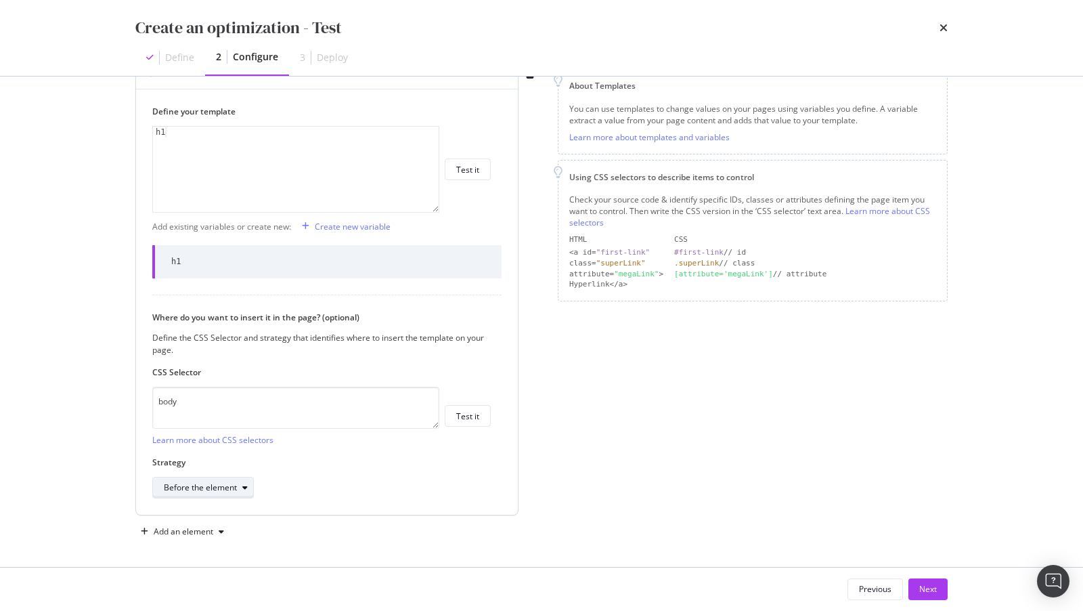
click at [206, 489] on div "Before the element" at bounding box center [200, 487] width 73 height 8
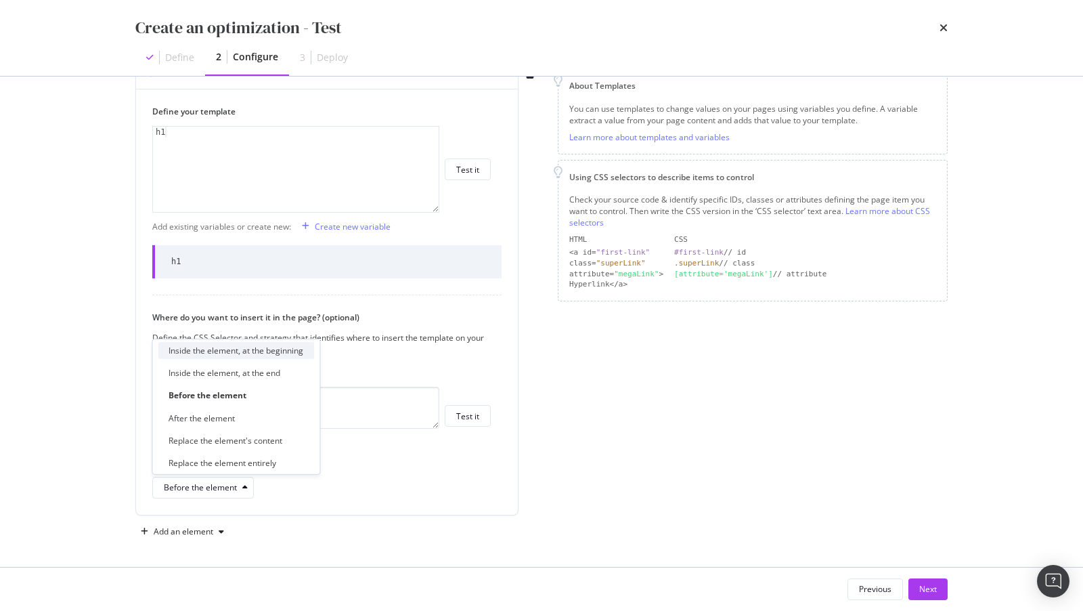
click at [236, 357] on div "Inside the element, at the beginning" at bounding box center [236, 350] width 156 height 17
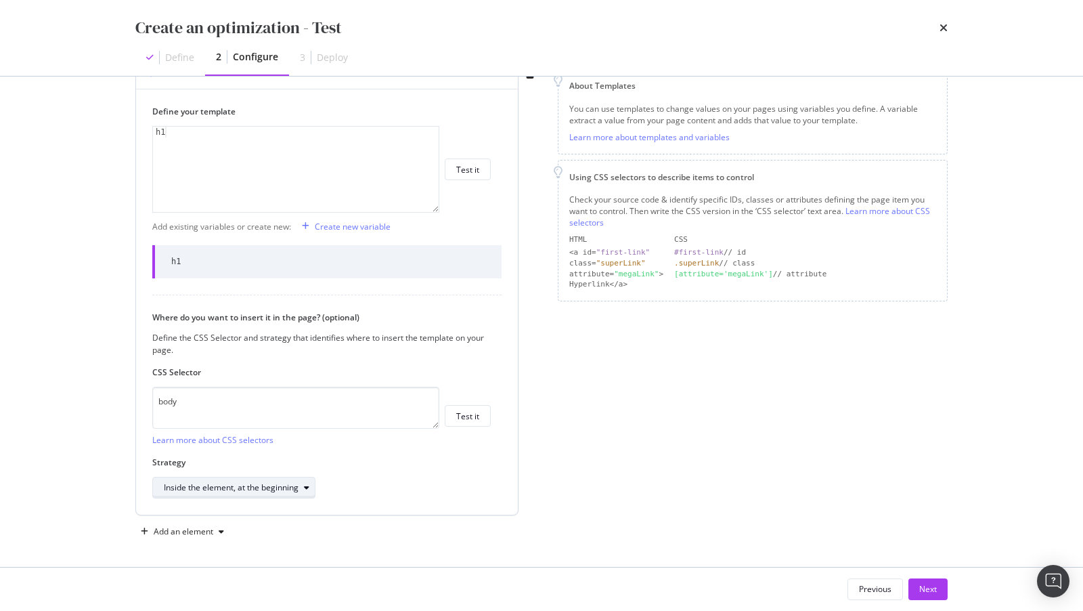
click at [260, 483] on div "Inside the element, at the beginning" at bounding box center [231, 487] width 135 height 8
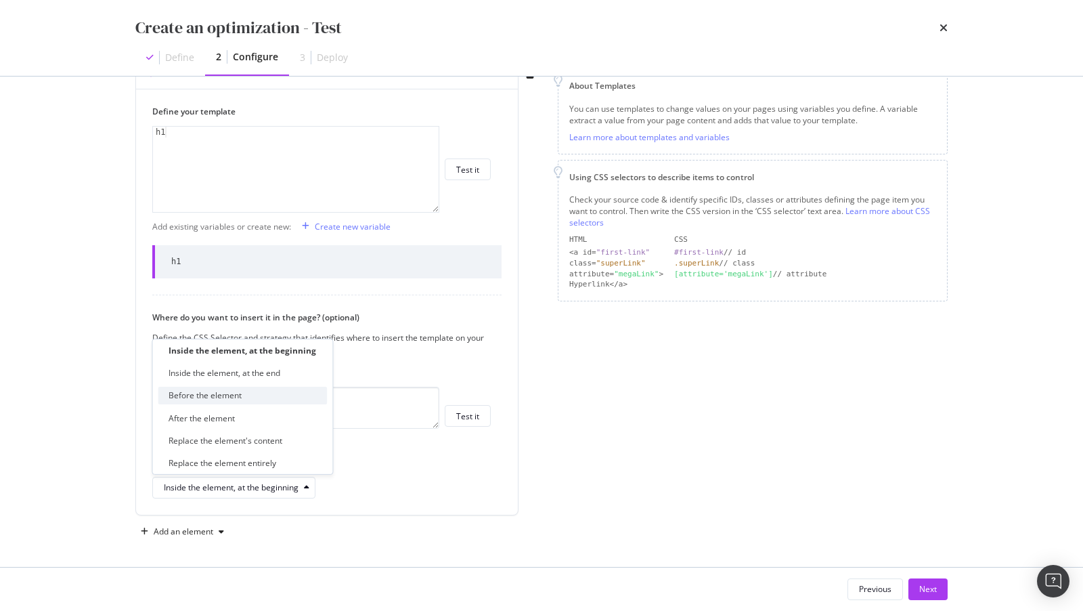
click at [231, 398] on div "Before the element" at bounding box center [205, 395] width 73 height 12
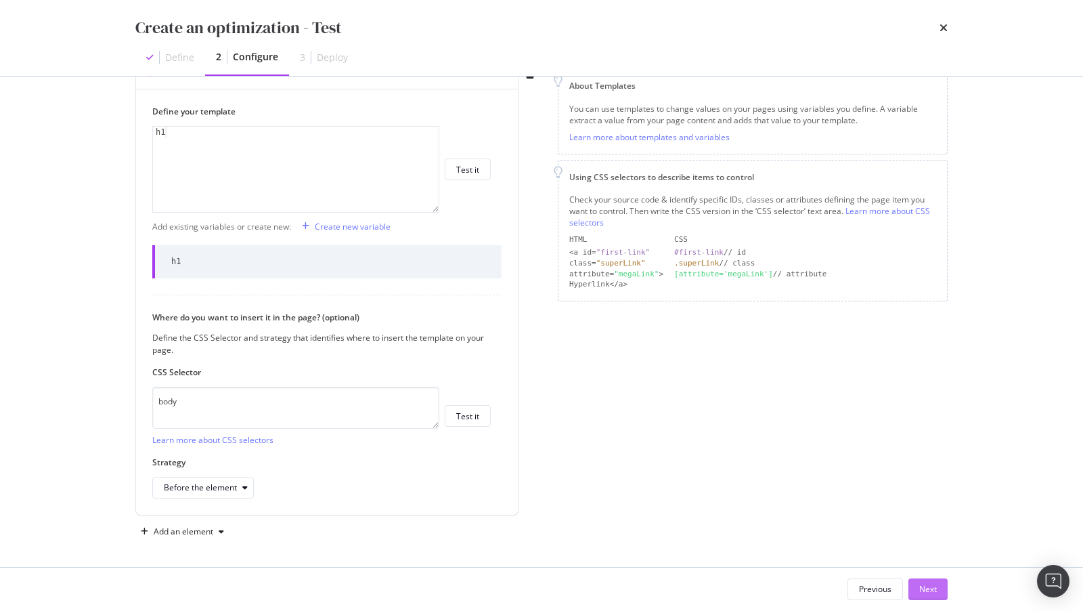
click at [932, 586] on div "Next" at bounding box center [928, 589] width 18 height 12
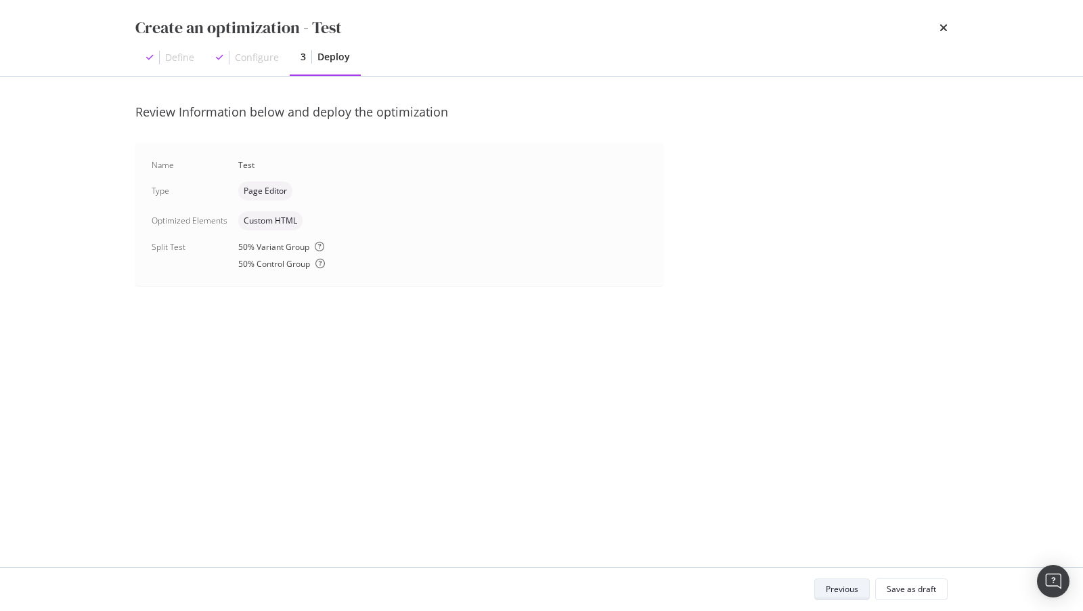
click at [841, 586] on div "Previous" at bounding box center [842, 589] width 32 height 12
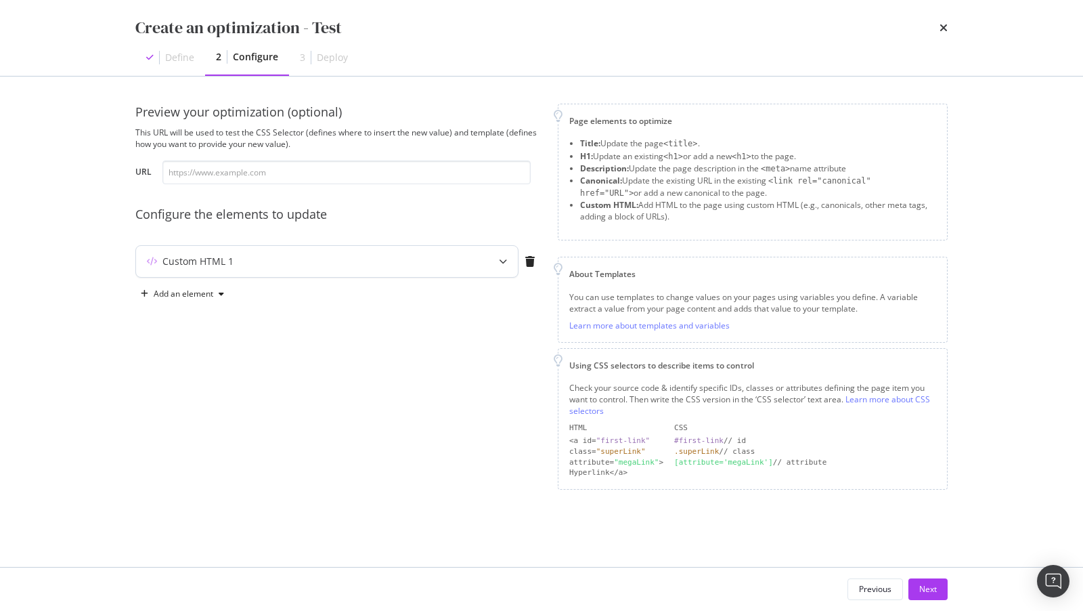
click at [216, 269] on div "Custom HTML 1" at bounding box center [327, 261] width 382 height 31
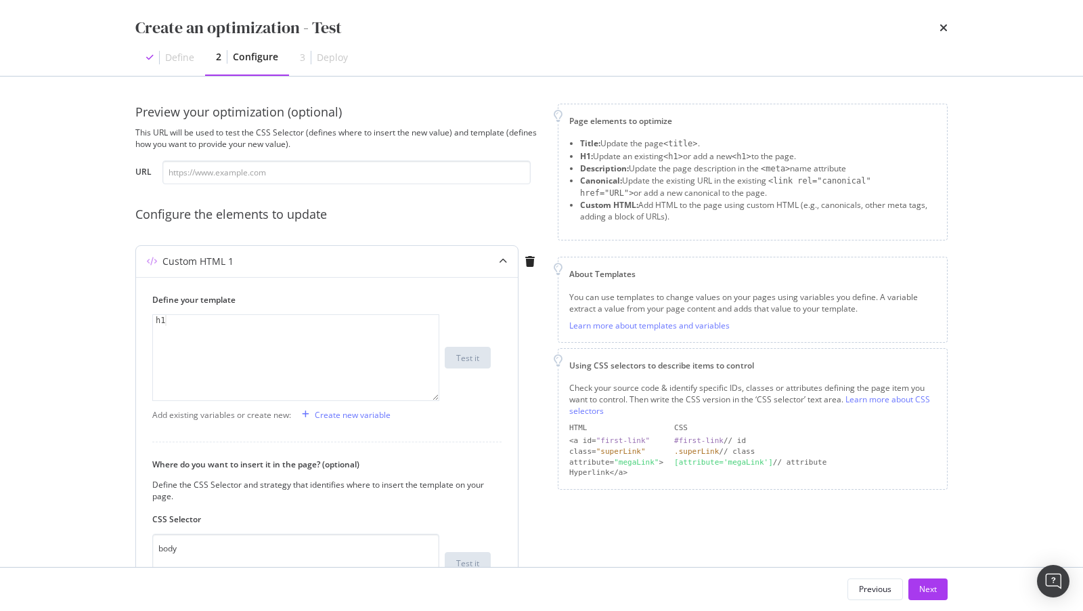
scroll to position [147, 0]
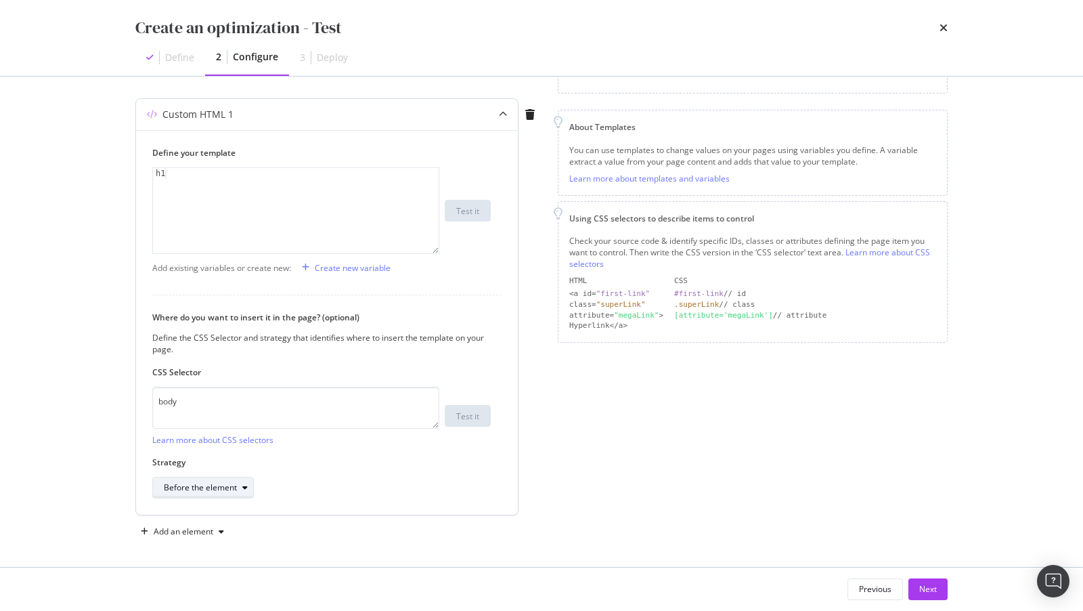
click at [194, 485] on div "Before the element" at bounding box center [200, 487] width 73 height 8
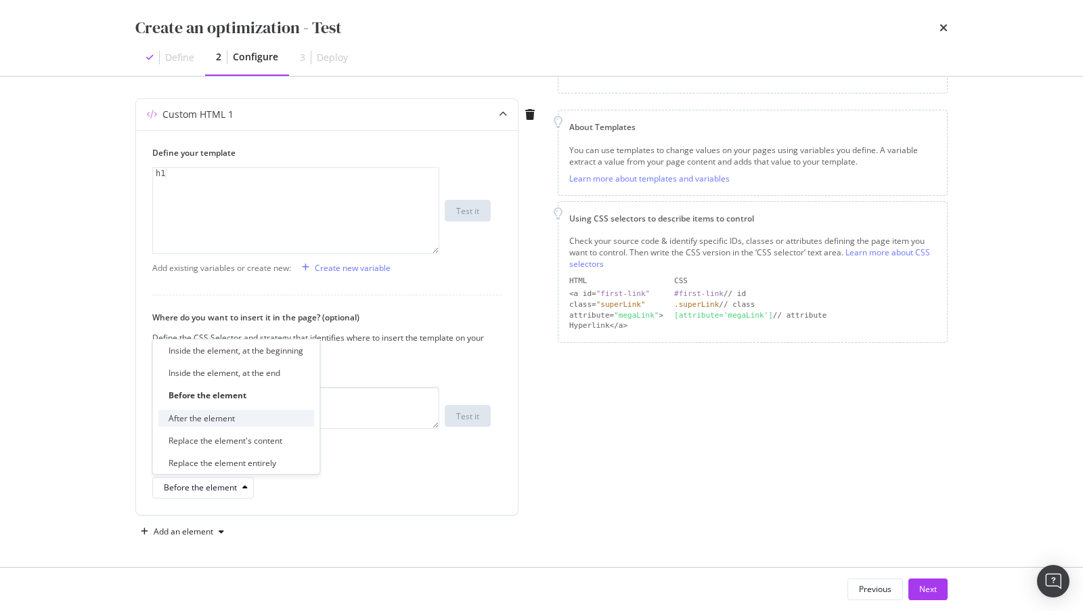
click at [212, 426] on div "After the element" at bounding box center [236, 417] width 156 height 17
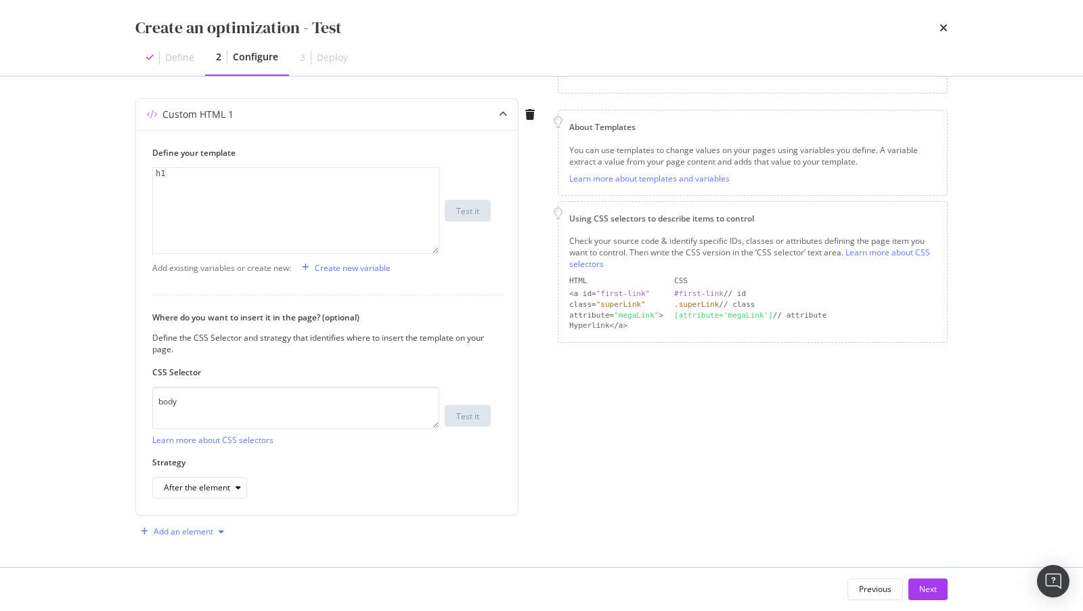
click at [203, 534] on div "Add an element" at bounding box center [182, 531] width 94 height 20
click at [93, 500] on div "Create an optimization - Test Define 2 Configure 3 Deploy Preview your optimiza…" at bounding box center [541, 305] width 1083 height 611
click at [181, 483] on div "After the element" at bounding box center [197, 487] width 66 height 8
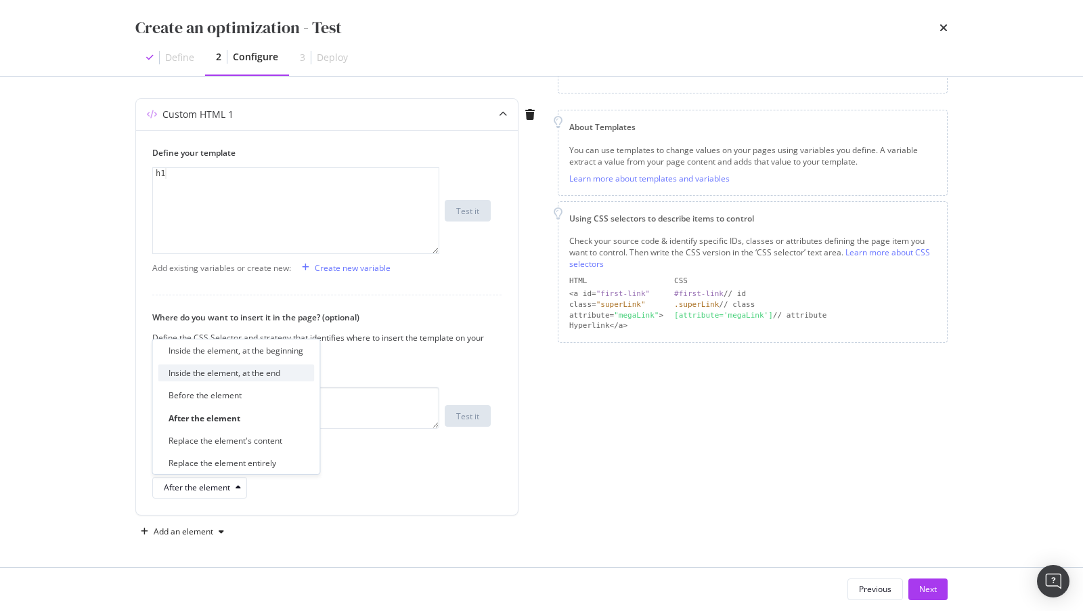
click at [200, 380] on div "Inside the element, at the end" at bounding box center [236, 372] width 156 height 17
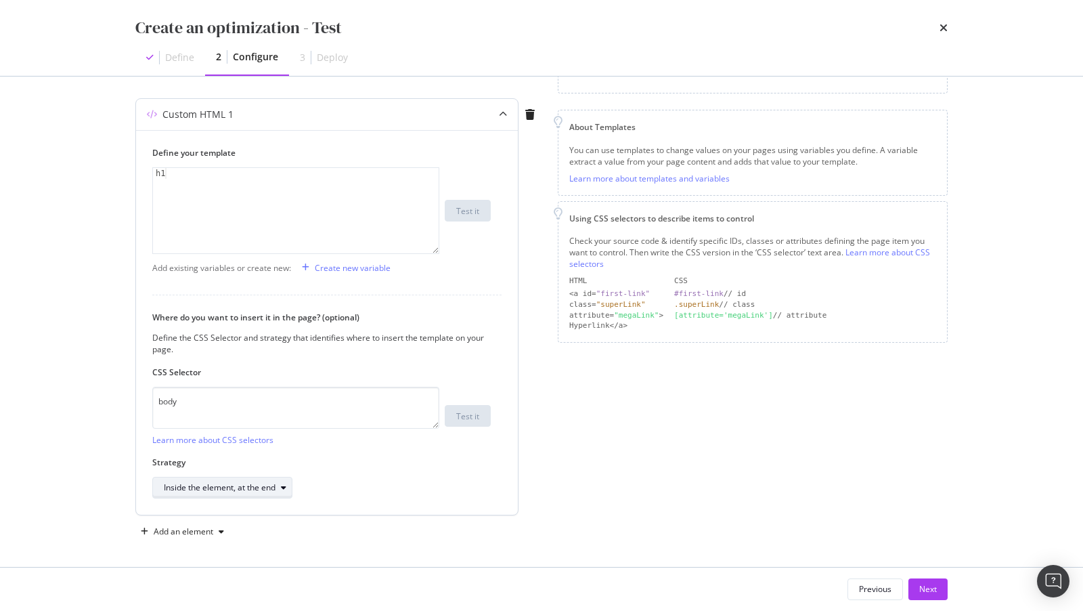
click at [222, 483] on div "Inside the element, at the end" at bounding box center [220, 487] width 112 height 8
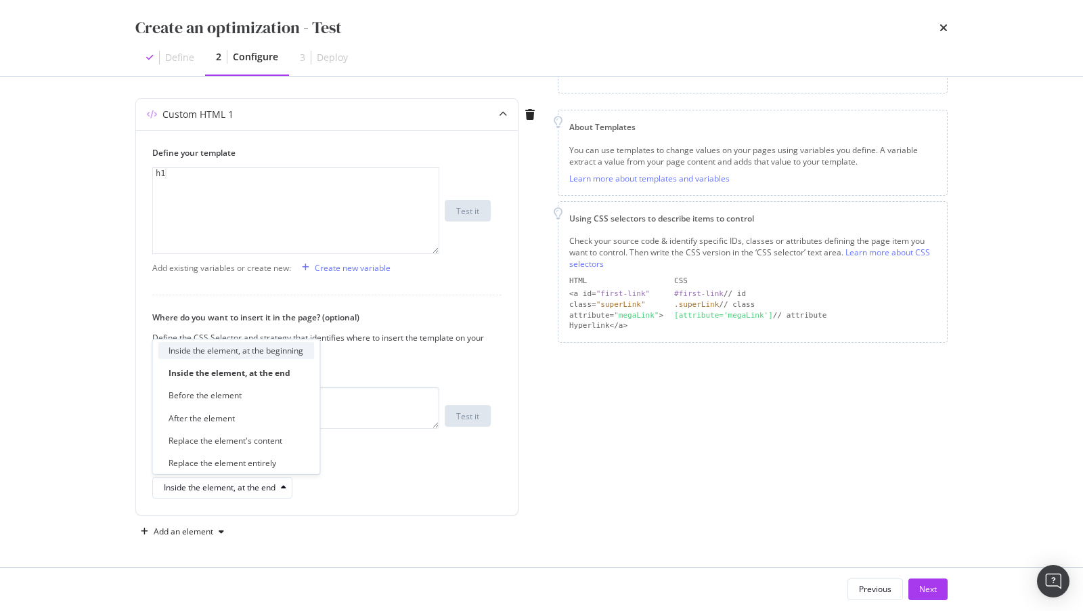
click at [252, 353] on div "Inside the element, at the beginning" at bounding box center [236, 351] width 135 height 12
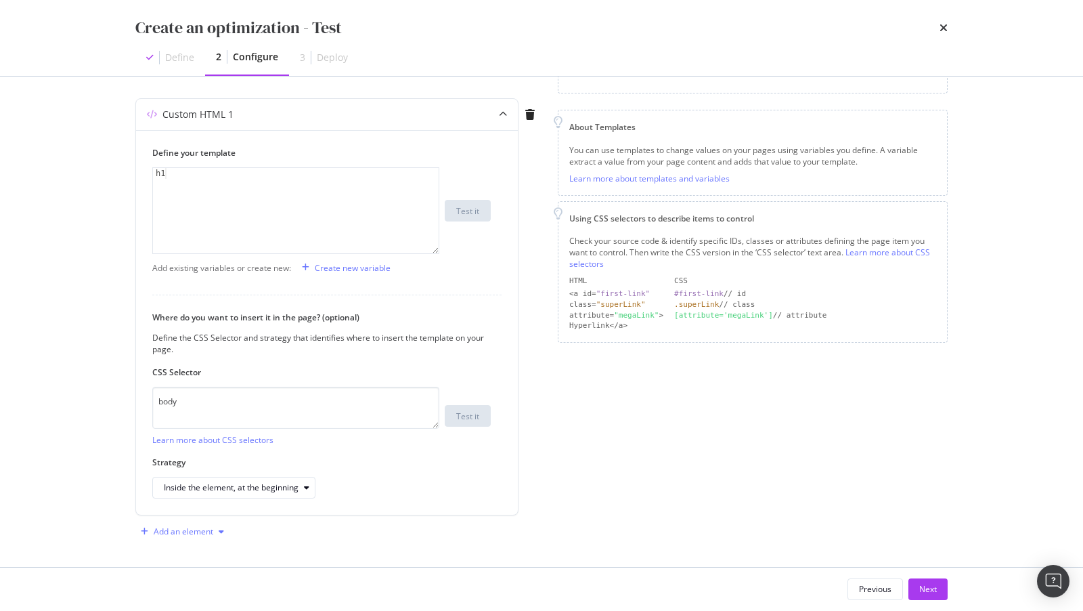
click at [158, 528] on div "Add an element" at bounding box center [184, 531] width 60 height 8
click at [95, 516] on div "Create an optimization - Test Define 2 Configure 3 Deploy Preview your optimiza…" at bounding box center [541, 305] width 1083 height 611
click at [142, 533] on div "Add an element" at bounding box center [182, 531] width 94 height 20
click at [183, 508] on div "Custom HTML" at bounding box center [197, 504] width 53 height 12
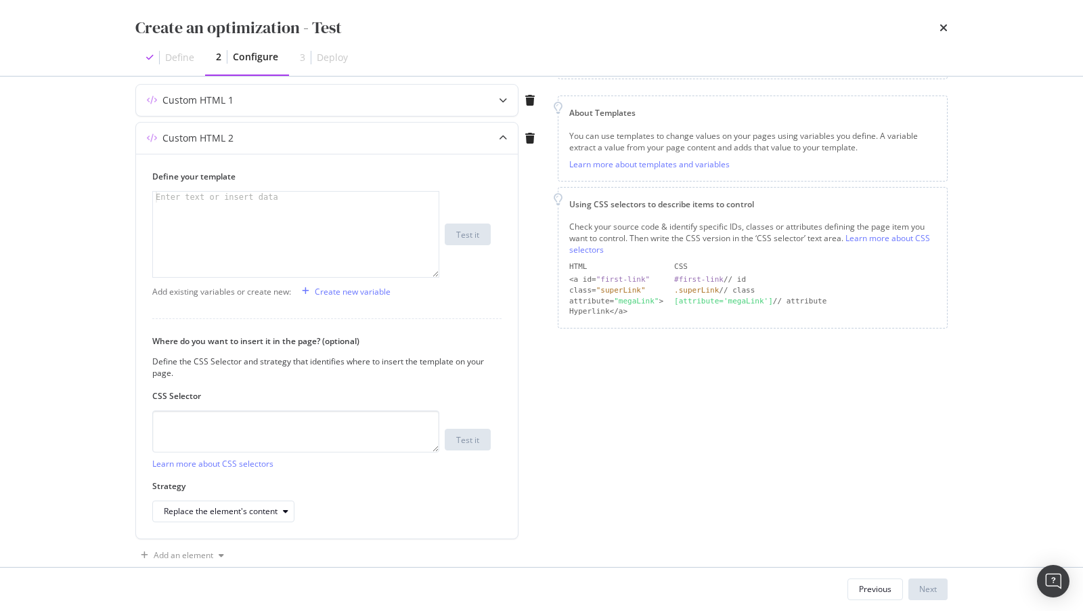
scroll to position [167, 0]
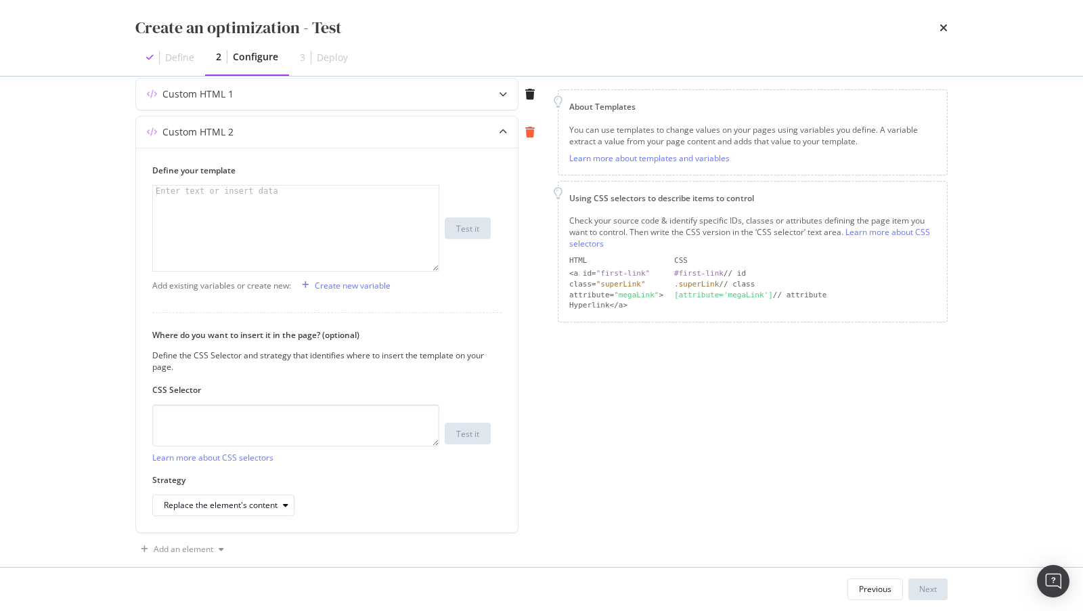
click at [531, 129] on icon "modal" at bounding box center [529, 132] width 9 height 11
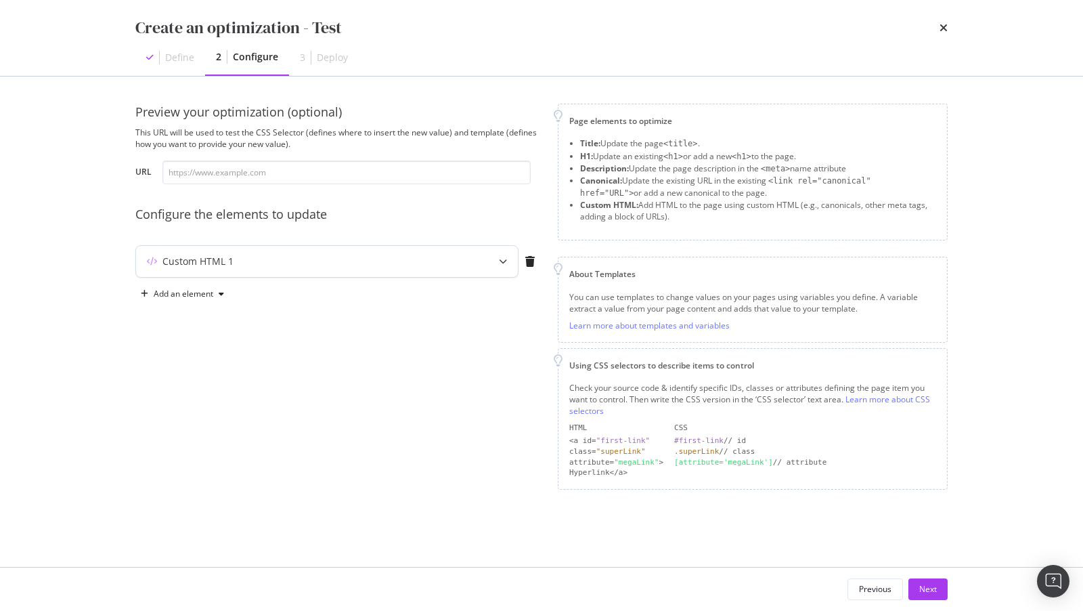
click at [432, 253] on div "Custom HTML 1" at bounding box center [327, 261] width 382 height 31
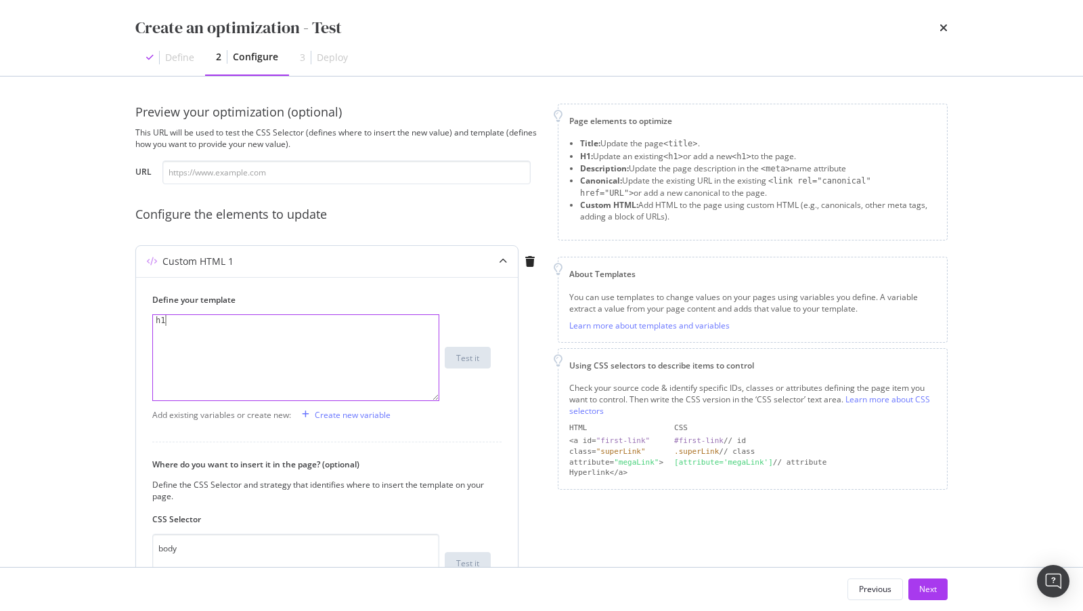
click at [299, 380] on div "h1" at bounding box center [297, 369] width 288 height 108
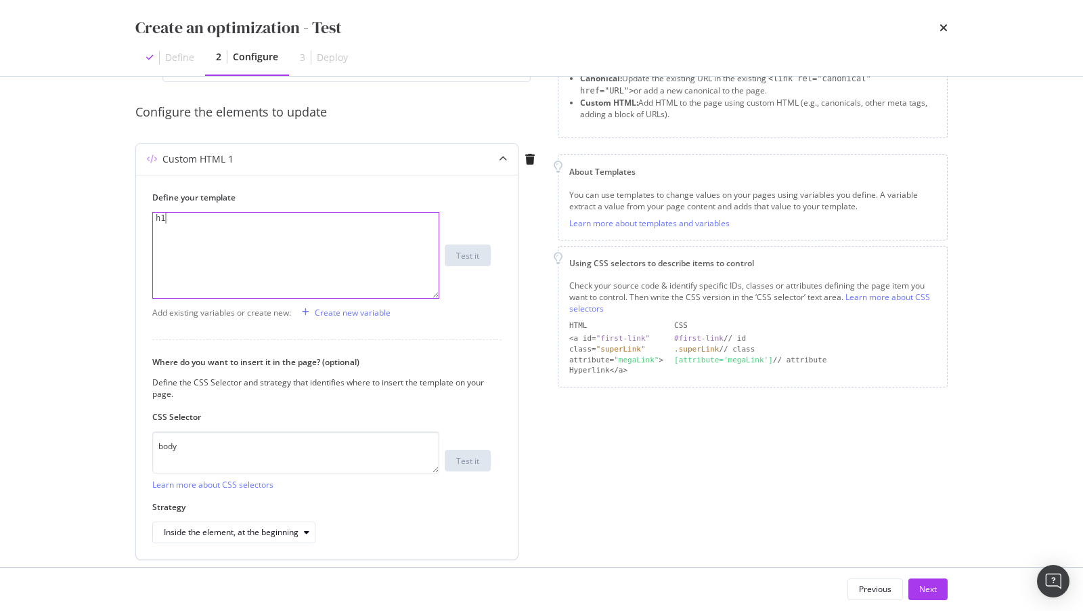
scroll to position [113, 0]
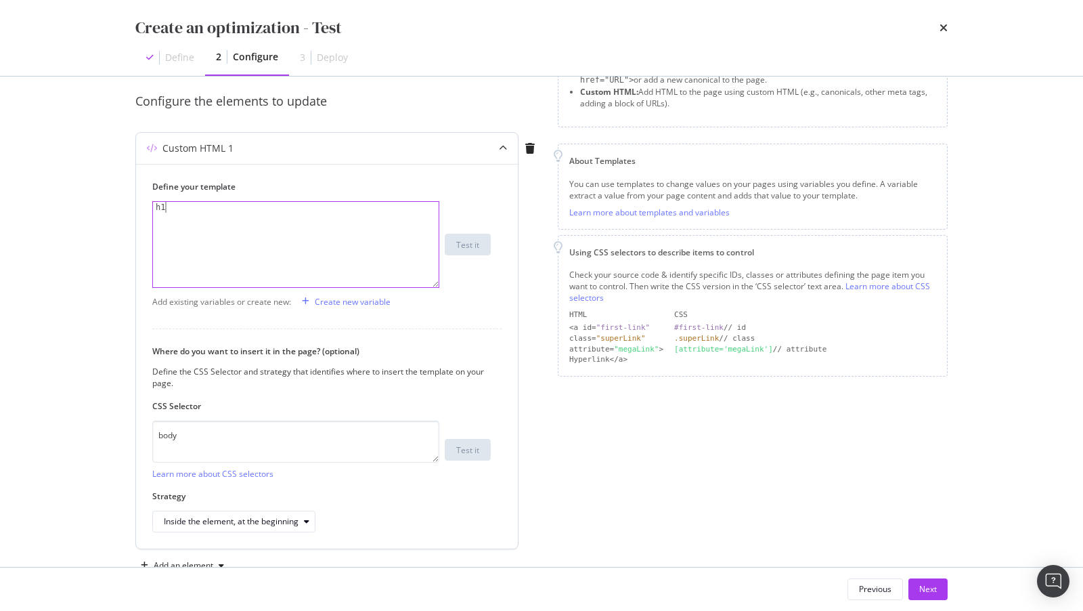
click at [219, 220] on div "h1" at bounding box center [297, 256] width 288 height 108
paste textarea ".CopyBlockstyle__Wrapper-sc-asqyvp-0 fnLgoy"
type textarea ".CopyBlockstyle__Wrapper-sc-asqyvp-0 fnLgoy"
drag, startPoint x: 165, startPoint y: 210, endPoint x: 153, endPoint y: 209, distance: 11.6
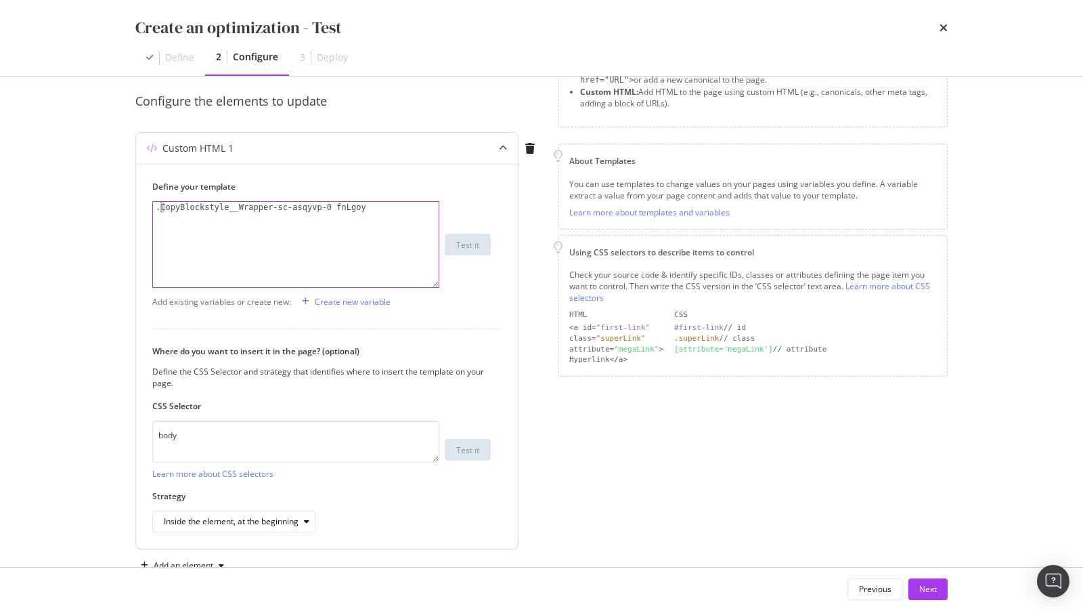
click at [153, 209] on div ".CopyBlockstyle__Wrapper-sc-asqyvp-0 fnLgoy" at bounding box center [297, 256] width 288 height 108
click at [201, 442] on textarea "body" at bounding box center [295, 441] width 287 height 42
paste textarea "data-testid="splp-prd-lst-ttl""
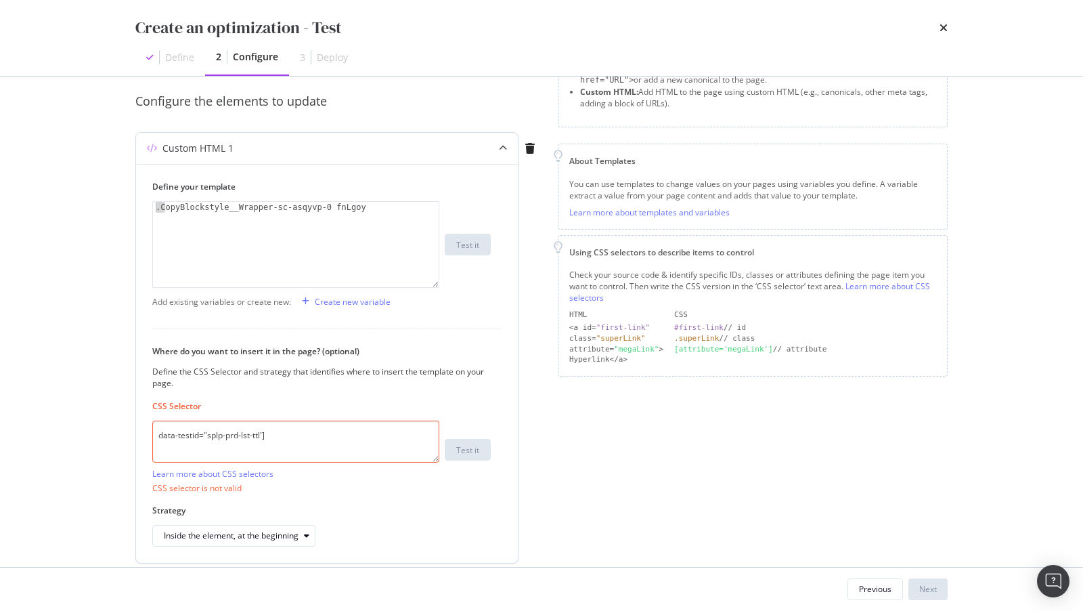
click at [154, 436] on textarea "data-testid="splp-prd-lst-ttl']" at bounding box center [295, 441] width 287 height 42
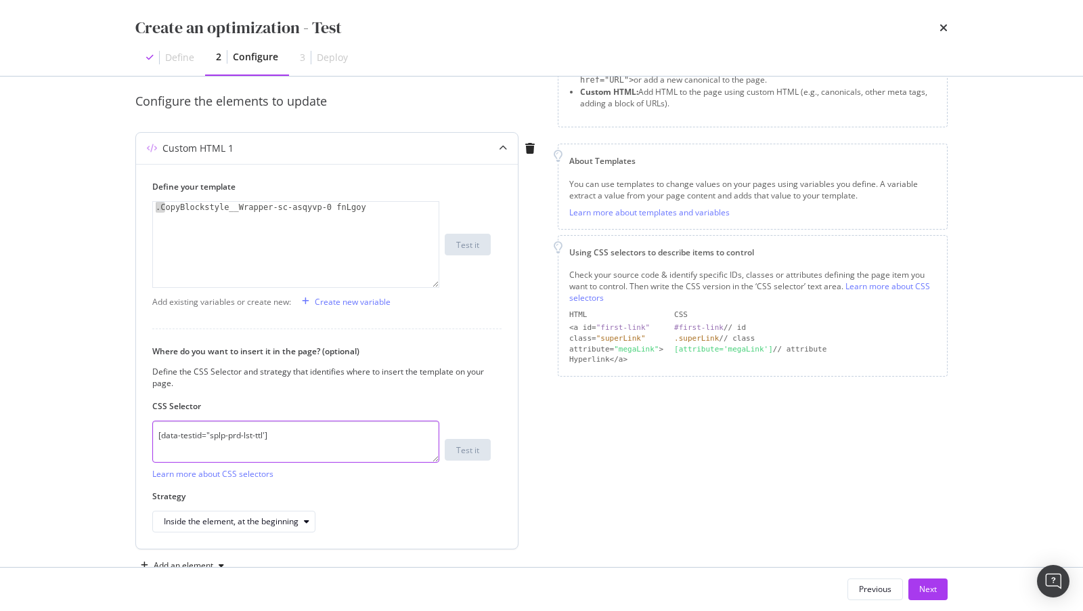
click at [211, 432] on textarea "[data-testid="splp-prd-lst-ttl']" at bounding box center [295, 441] width 287 height 42
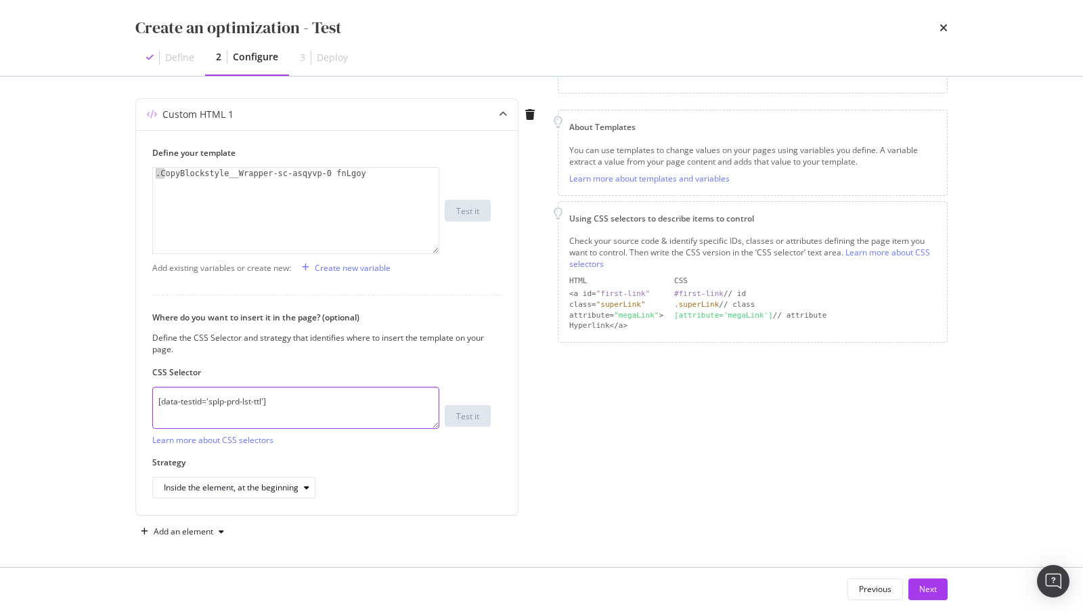
type textarea "[data-testid='splp-prd-lst-ttl']"
click at [919, 586] on div "Next" at bounding box center [928, 589] width 18 height 12
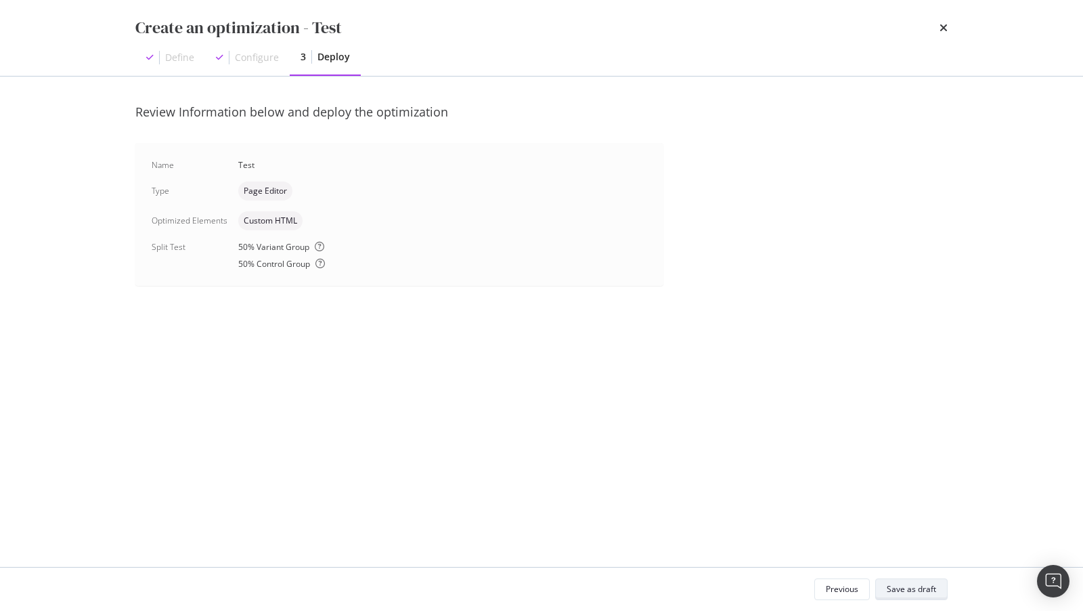
scroll to position [0, 0]
click at [897, 593] on div "Save as draft" at bounding box center [911, 589] width 49 height 12
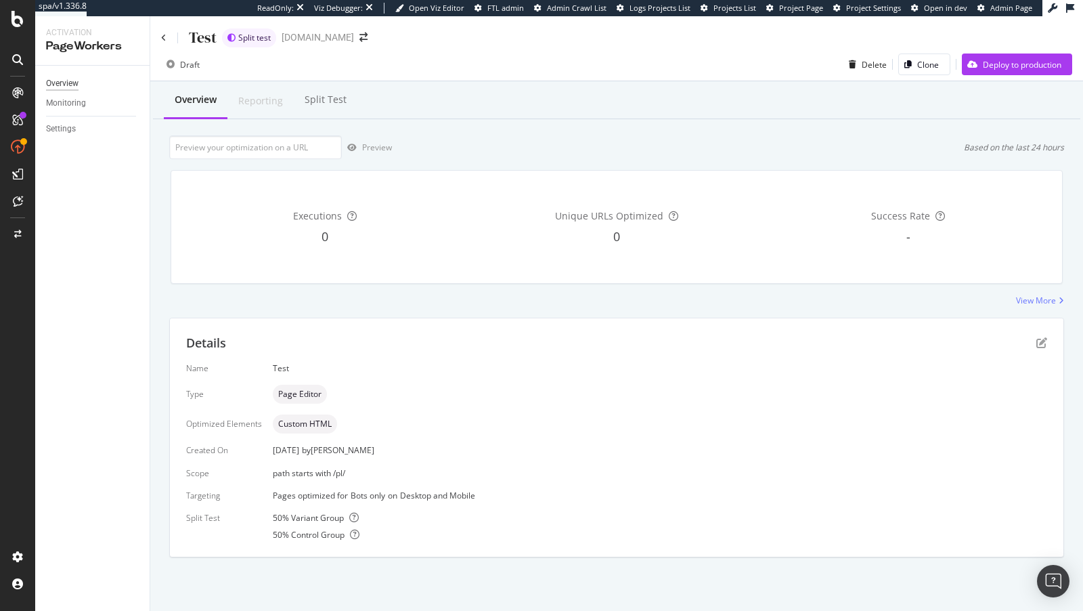
click at [61, 85] on div "Overview" at bounding box center [62, 84] width 32 height 14
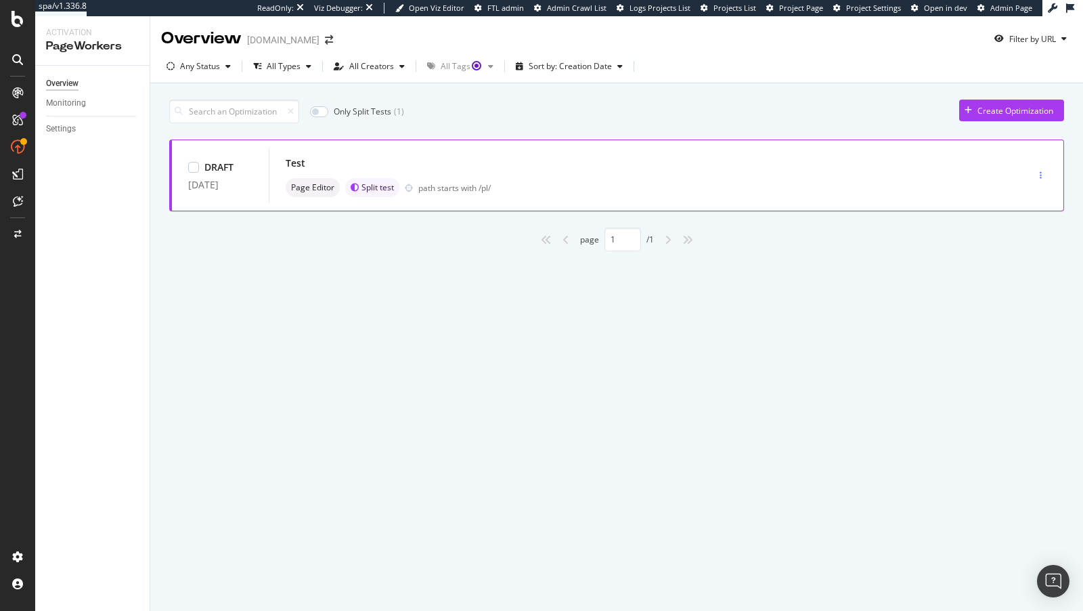
click at [1041, 177] on icon "button" at bounding box center [1041, 175] width 2 height 8
click at [1026, 202] on div "Edit" at bounding box center [1021, 200] width 14 height 12
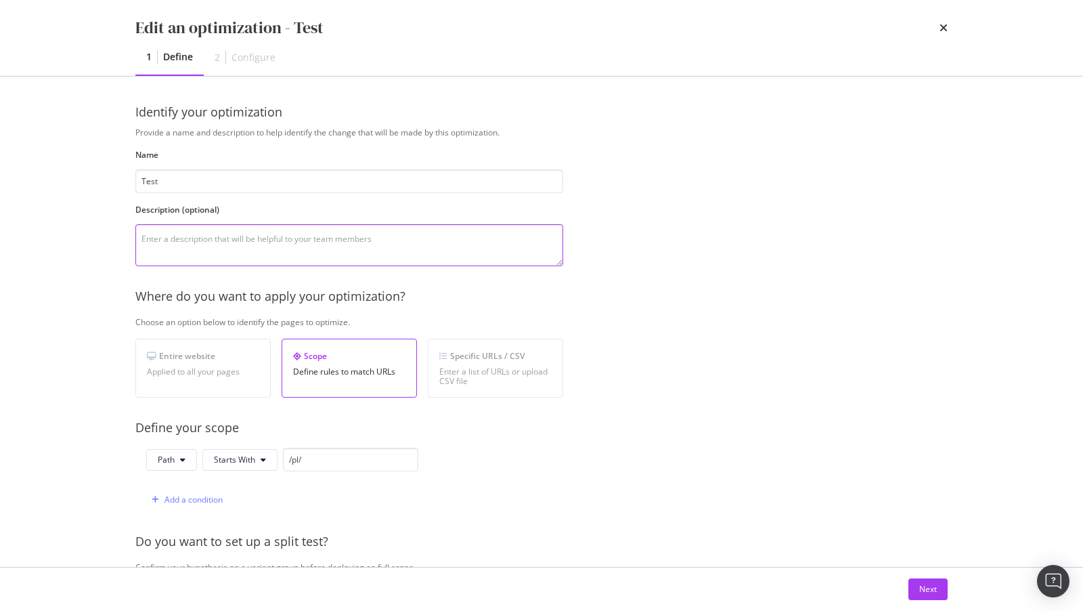
click at [280, 257] on textarea "modal" at bounding box center [349, 245] width 428 height 42
click at [949, 25] on div "Edit an optimization - Test 1 Define 2 Configure" at bounding box center [541, 38] width 867 height 76
click at [942, 26] on icon "times" at bounding box center [944, 27] width 8 height 11
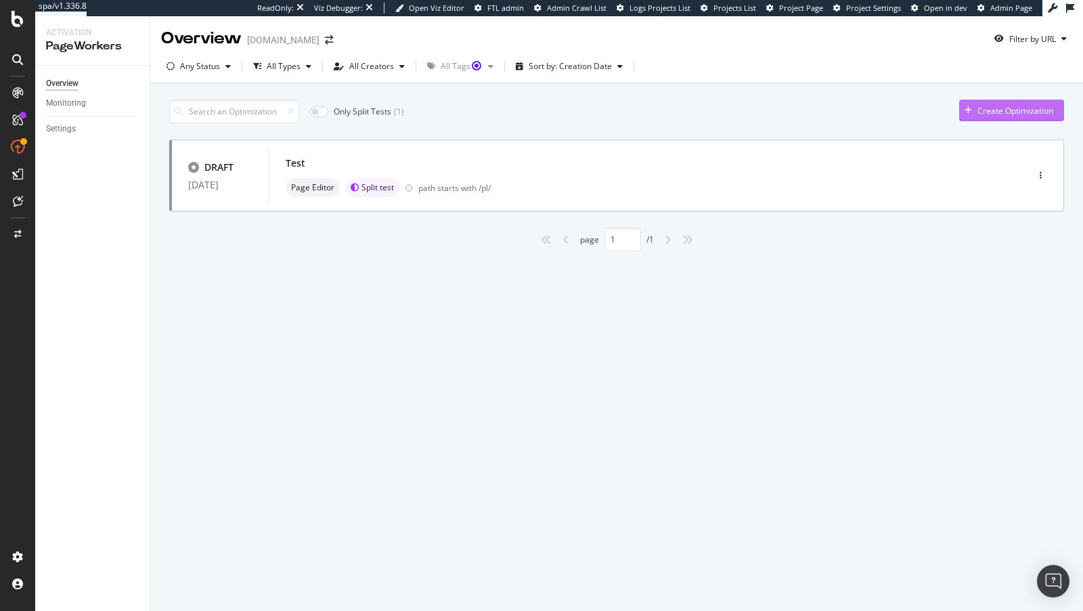
click at [997, 114] on div "Create Optimization" at bounding box center [1016, 111] width 76 height 12
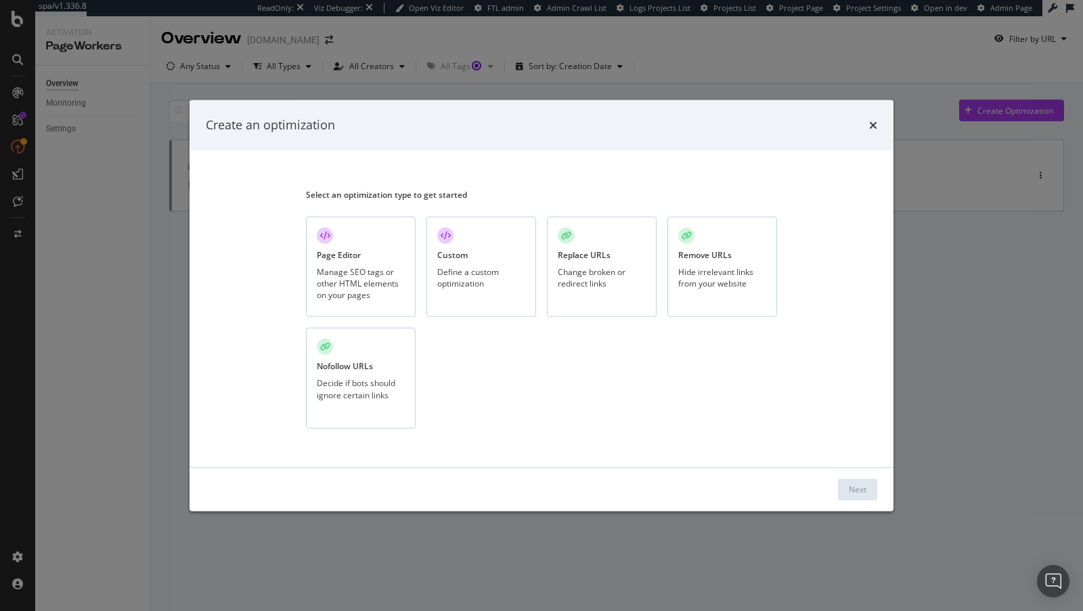
click at [569, 249] on div "Replace URLs" at bounding box center [584, 254] width 53 height 12
click at [863, 485] on div "Next" at bounding box center [858, 489] width 18 height 12
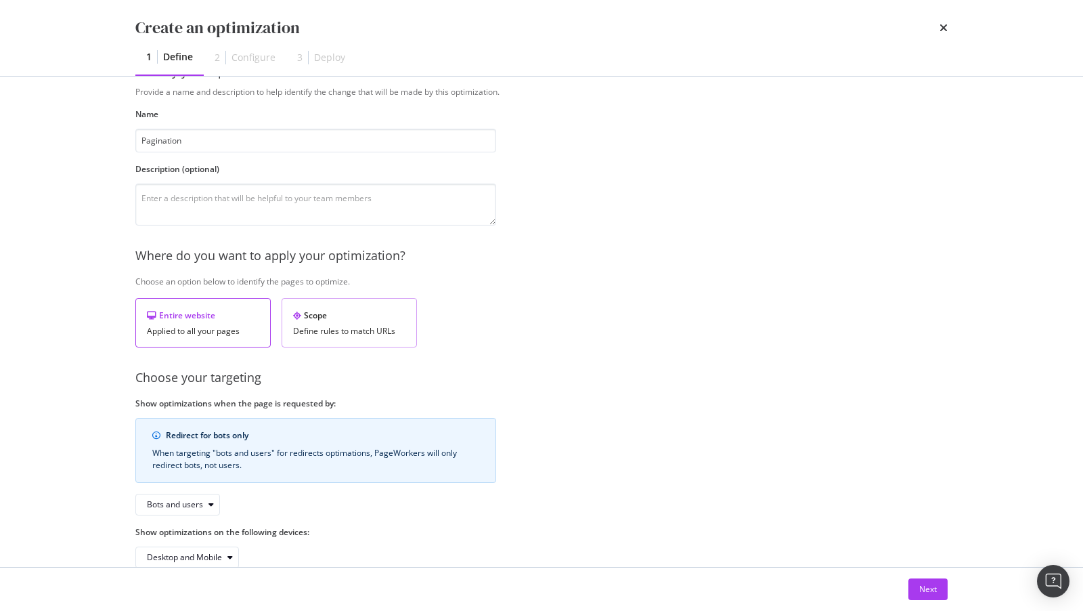
scroll to position [59, 0]
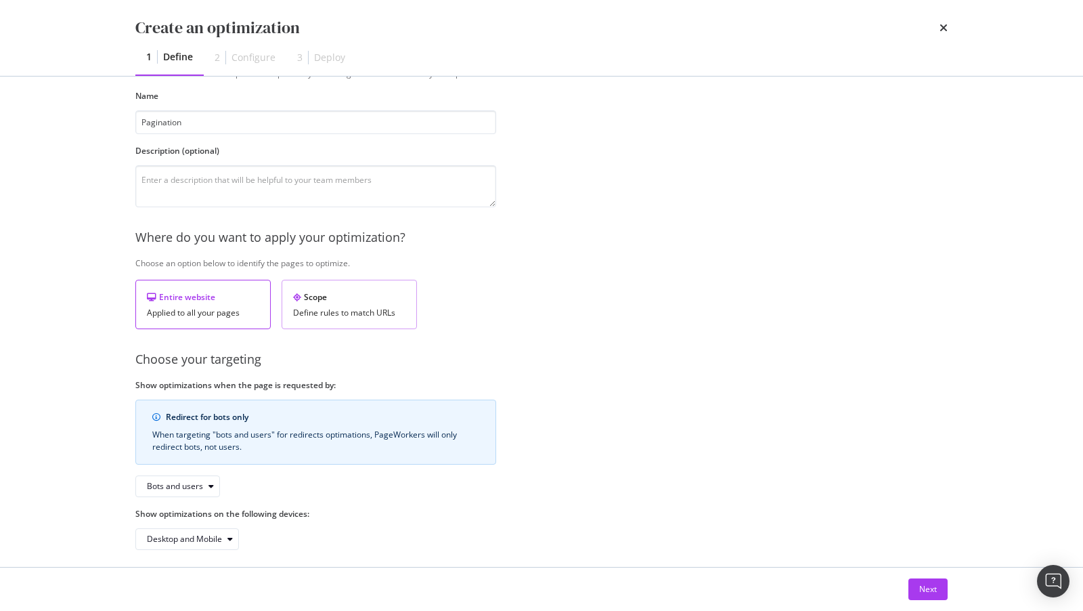
type input "Pagination"
click at [329, 293] on div "Scope" at bounding box center [349, 297] width 112 height 12
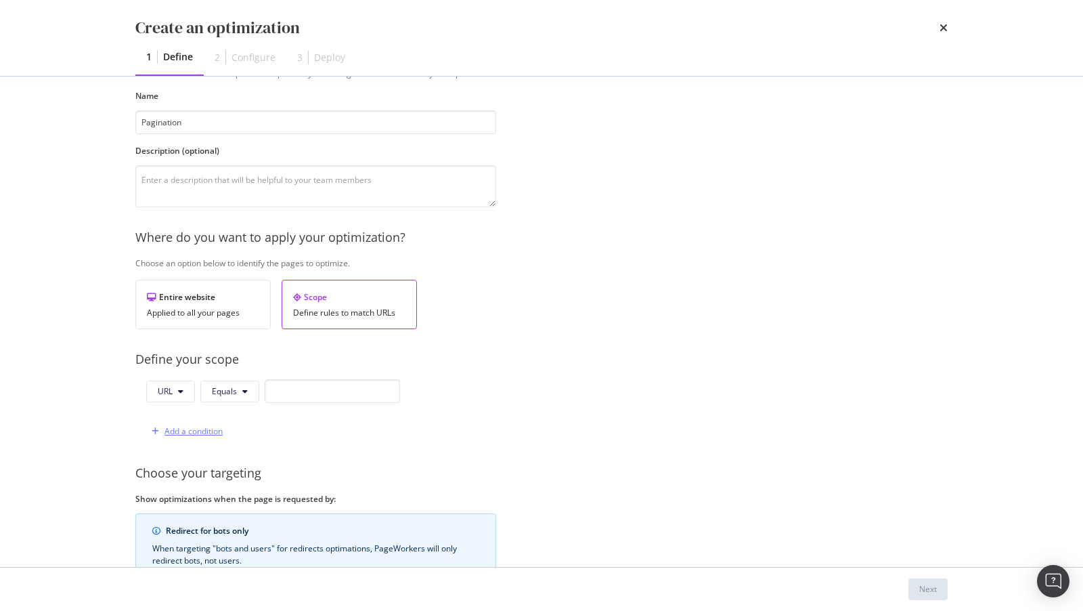
click at [186, 429] on div "Add a condition" at bounding box center [194, 431] width 58 height 12
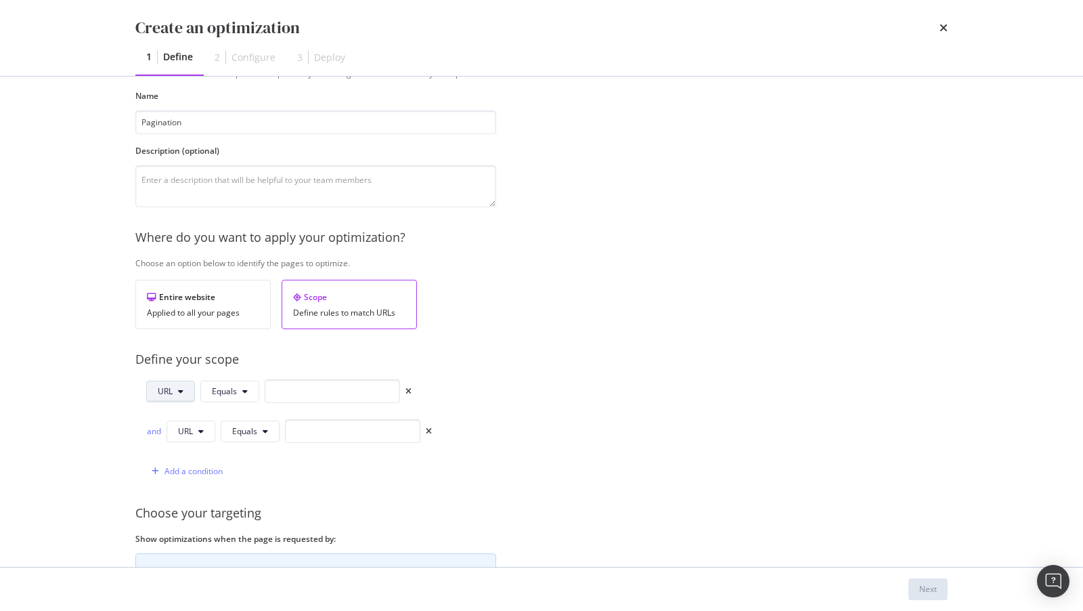
click at [167, 386] on span "URL" at bounding box center [165, 391] width 15 height 12
click at [173, 485] on span "Path" at bounding box center [181, 490] width 47 height 12
click at [244, 395] on button "Equals" at bounding box center [231, 391] width 59 height 22
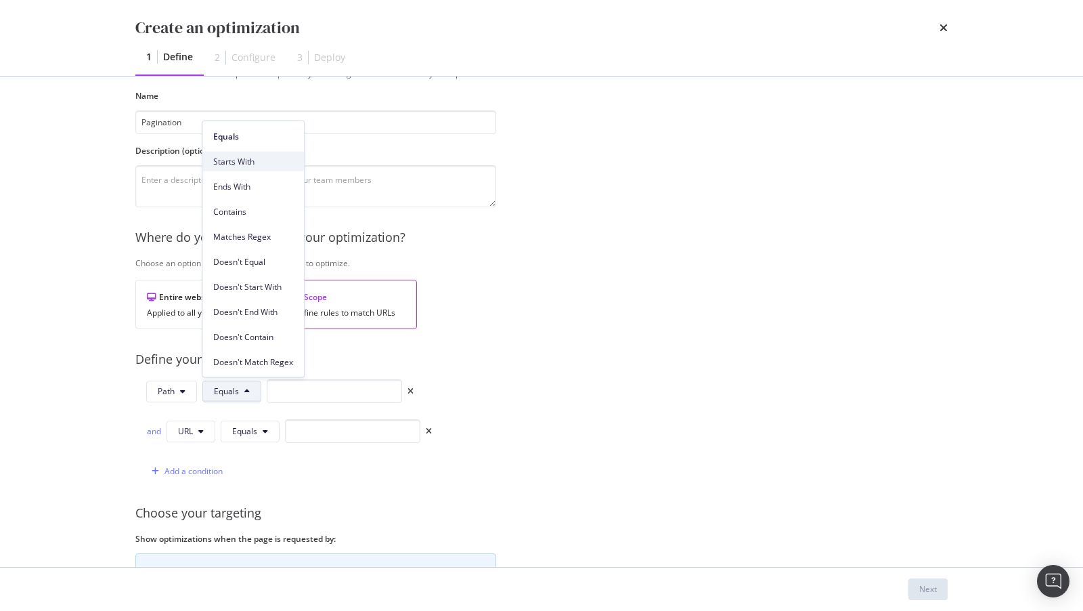
click at [246, 169] on div "Starts With" at bounding box center [253, 162] width 102 height 20
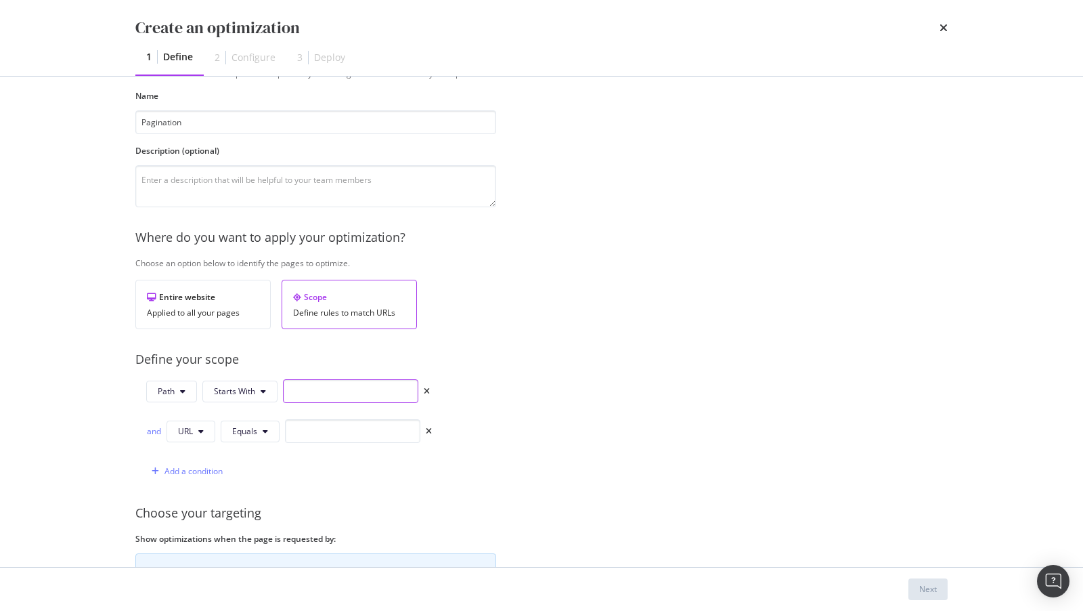
click at [311, 390] on input "modal" at bounding box center [350, 391] width 135 height 24
type input "/pl/"
click at [194, 444] on div "and URL Equals" at bounding box center [289, 433] width 286 height 29
click at [190, 435] on button "URL" at bounding box center [191, 431] width 49 height 22
click at [199, 556] on span "Query String" at bounding box center [201, 554] width 47 height 12
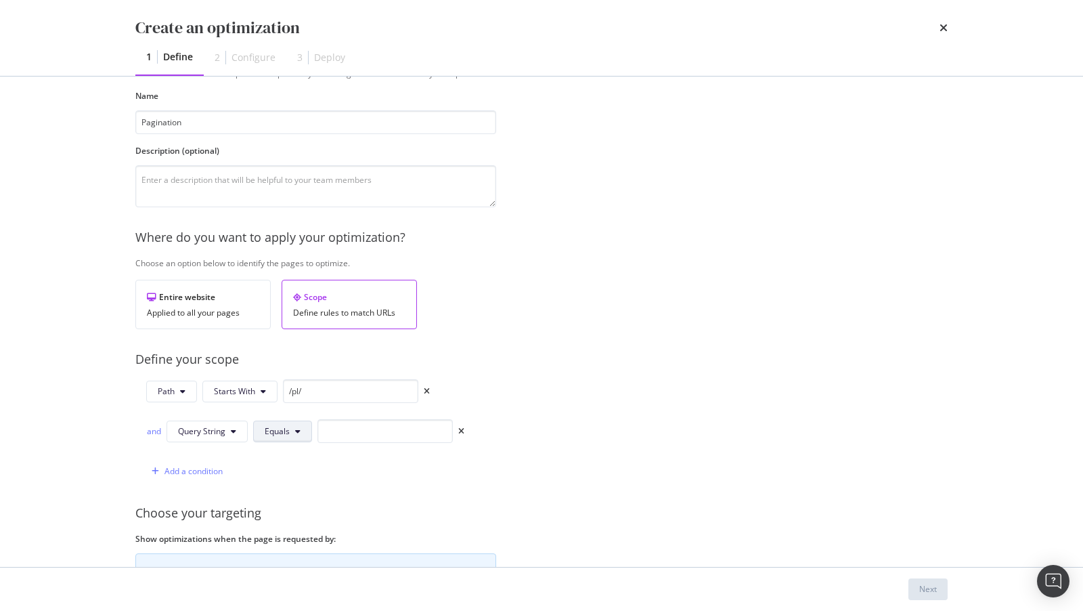
click at [288, 426] on button "Equals" at bounding box center [282, 431] width 59 height 22
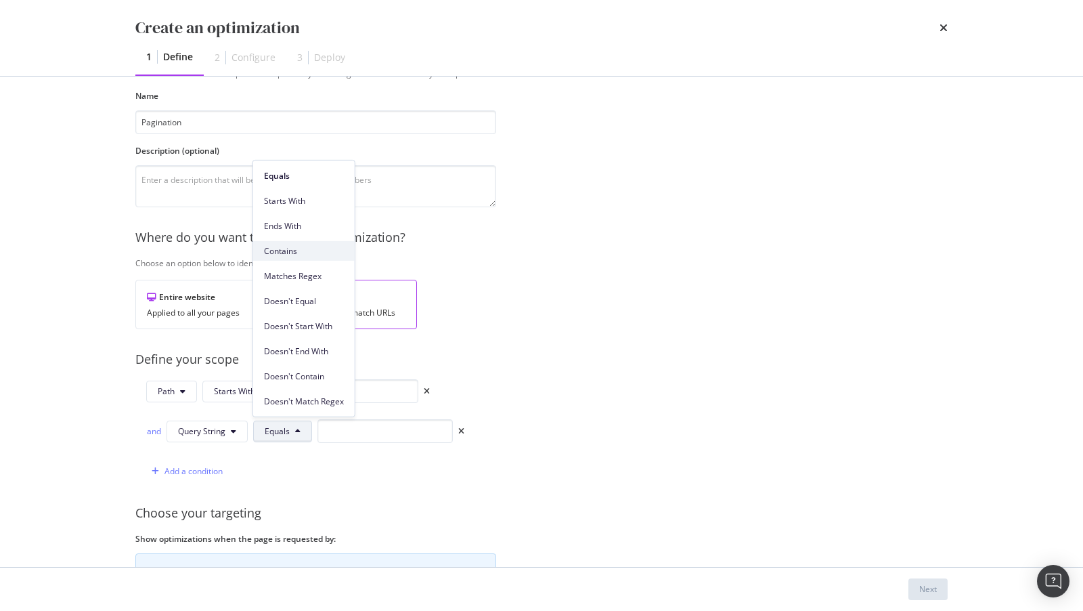
click at [297, 247] on span "Contains" at bounding box center [304, 250] width 80 height 12
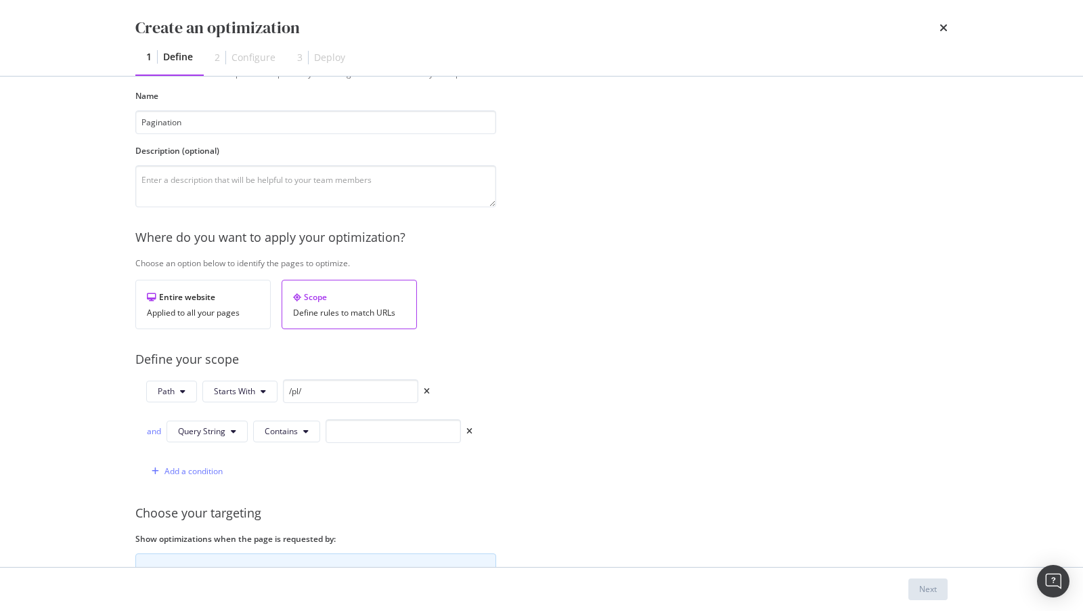
click at [372, 439] on div "and Query String Contains" at bounding box center [309, 433] width 326 height 29
click at [372, 433] on input "modal" at bounding box center [393, 431] width 135 height 24
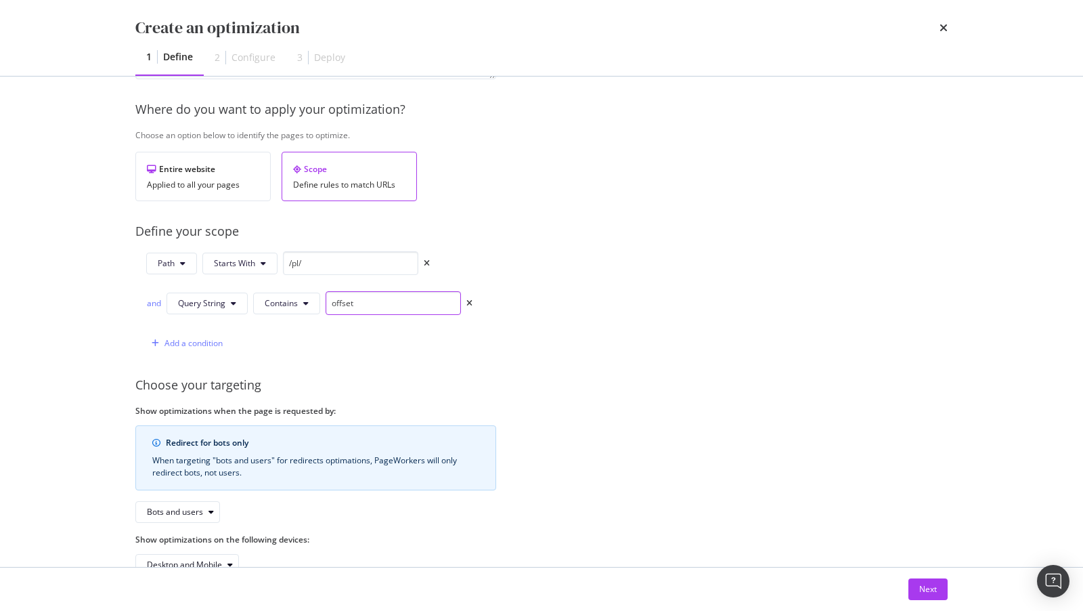
scroll to position [219, 0]
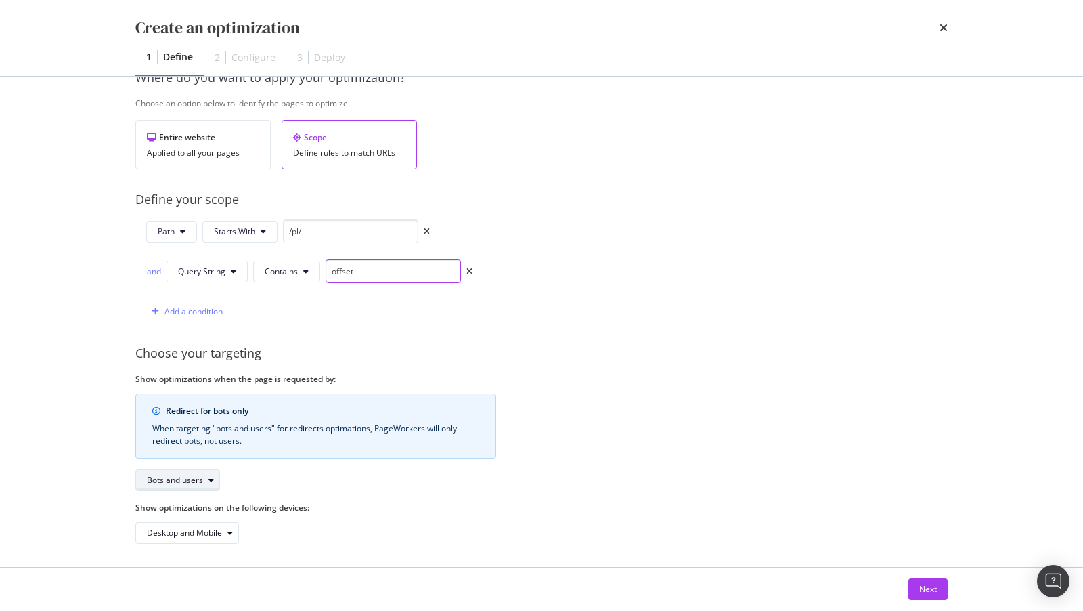
type input "offset"
click at [209, 471] on div "Bots and users" at bounding box center [183, 480] width 72 height 19
click at [176, 518] on div "Bots only" at bounding box center [169, 521] width 35 height 12
click at [919, 582] on div "Next" at bounding box center [928, 589] width 18 height 20
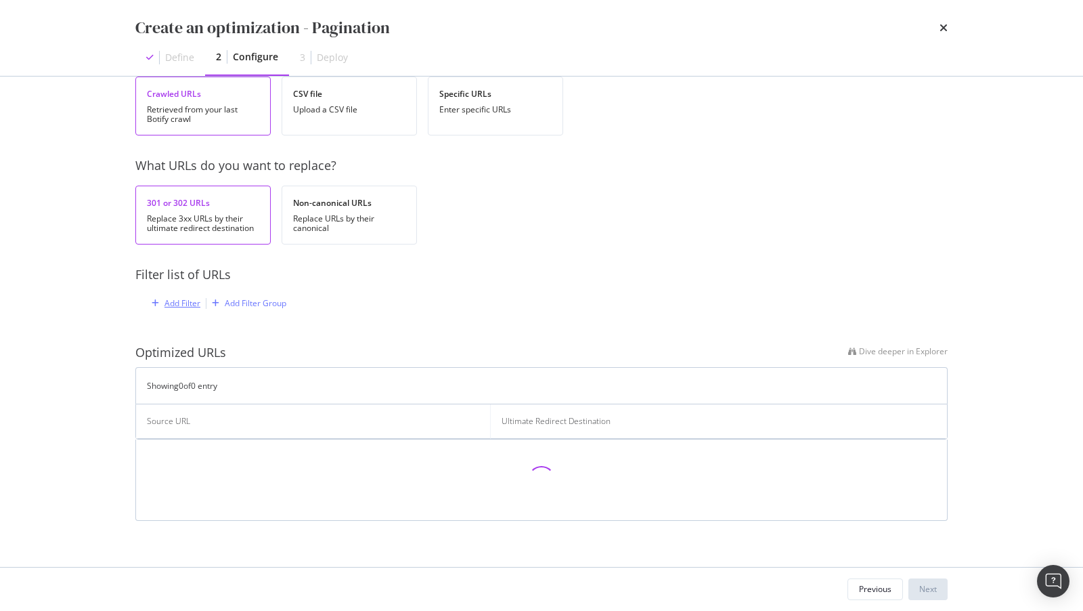
scroll to position [0, 0]
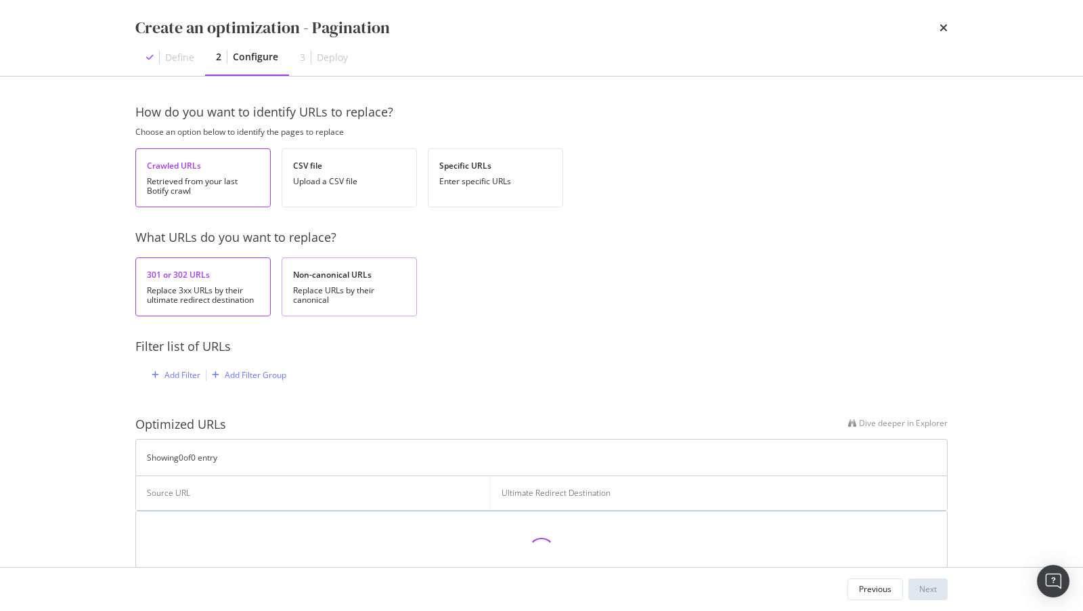
click at [339, 282] on div "Non-canonical URLs Replace URLs by their canonical" at bounding box center [349, 286] width 135 height 59
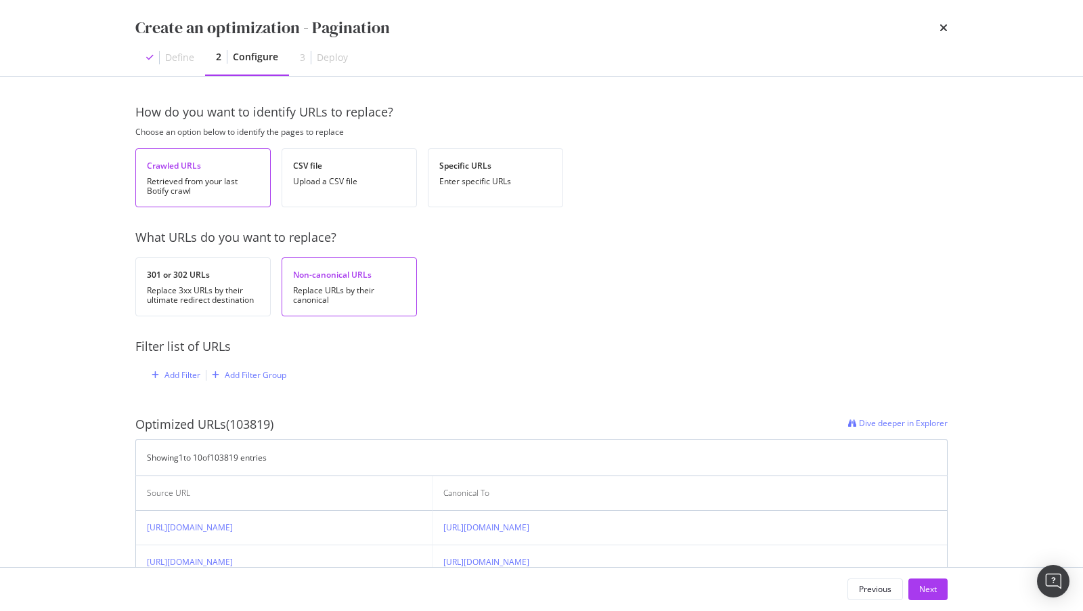
scroll to position [3, 0]
click at [450, 187] on div "Specific URLs Enter specific URLs" at bounding box center [495, 175] width 135 height 59
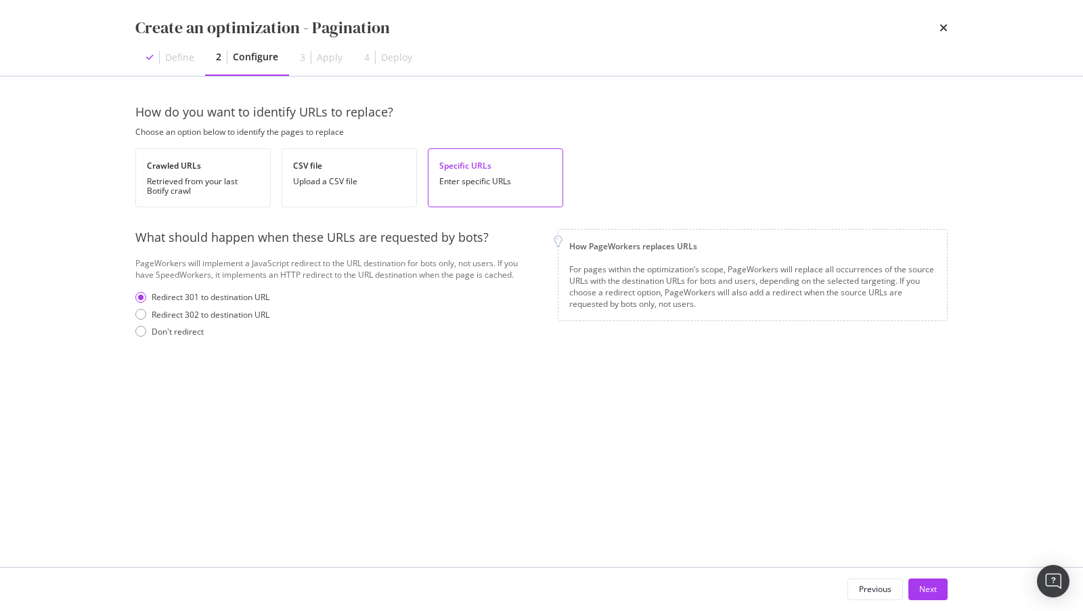
scroll to position [0, 0]
click at [241, 177] on div "Retrieved from your last Botify crawl" at bounding box center [203, 186] width 112 height 19
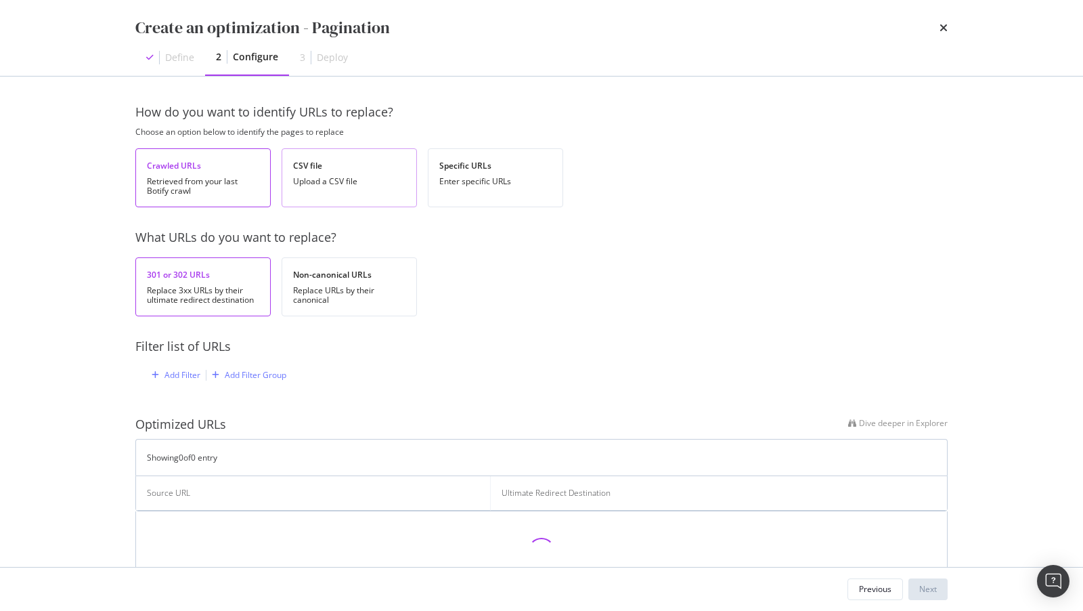
click at [326, 184] on div "Upload a CSV file" at bounding box center [349, 181] width 112 height 9
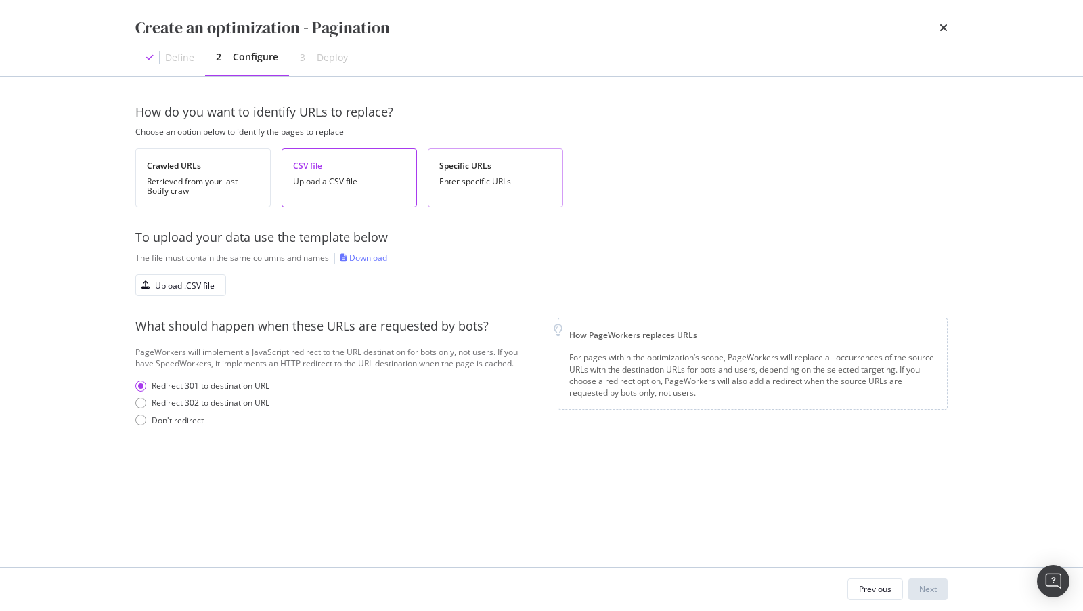
click at [452, 188] on div "Specific URLs Enter specific URLs" at bounding box center [495, 177] width 135 height 59
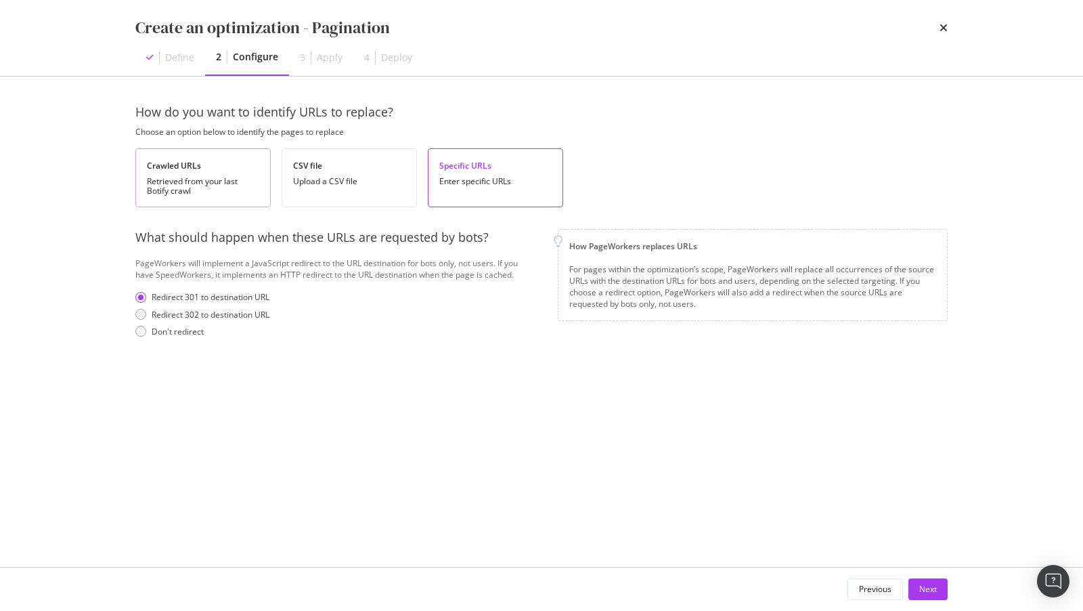
click at [215, 155] on div "Crawled URLs Retrieved from your last Botify crawl" at bounding box center [202, 177] width 135 height 59
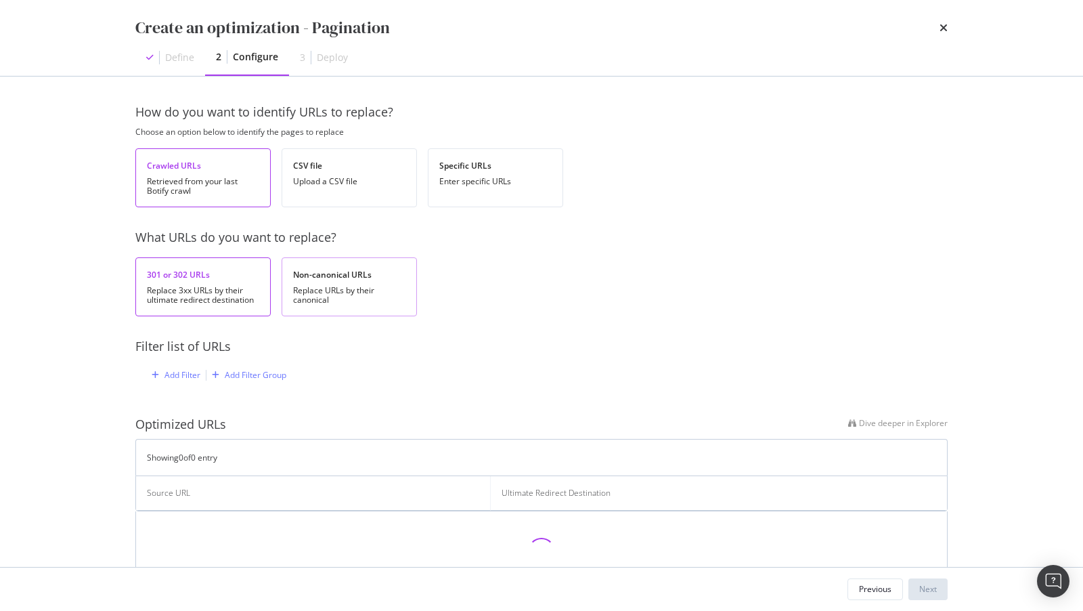
click at [334, 277] on div "Non-canonical URLs" at bounding box center [349, 275] width 112 height 12
click at [461, 164] on div "Specific URLs" at bounding box center [495, 166] width 112 height 12
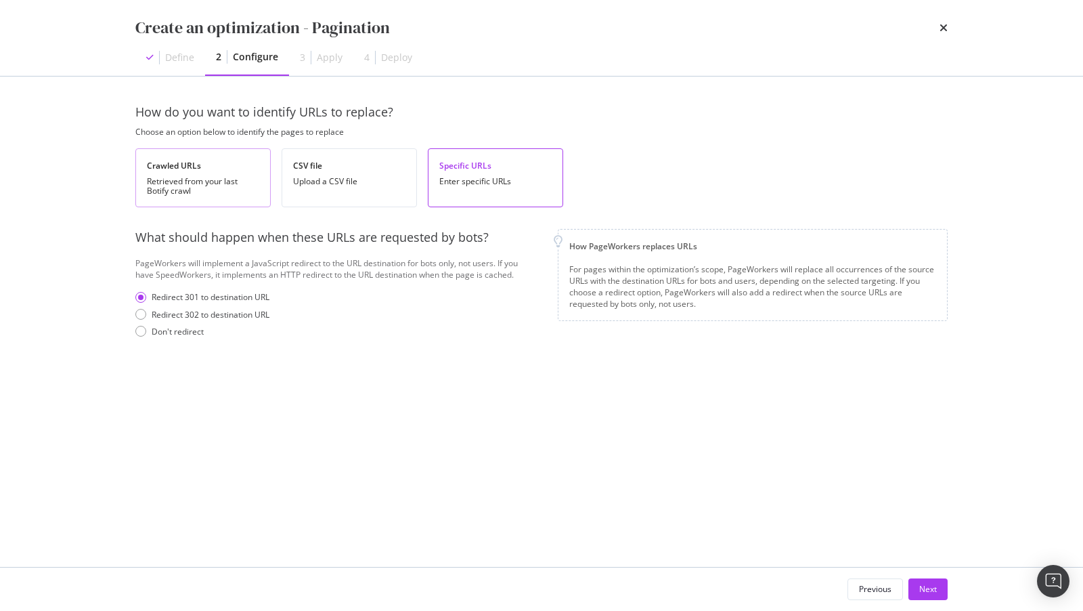
click at [234, 181] on div "Retrieved from your last Botify crawl" at bounding box center [203, 186] width 112 height 19
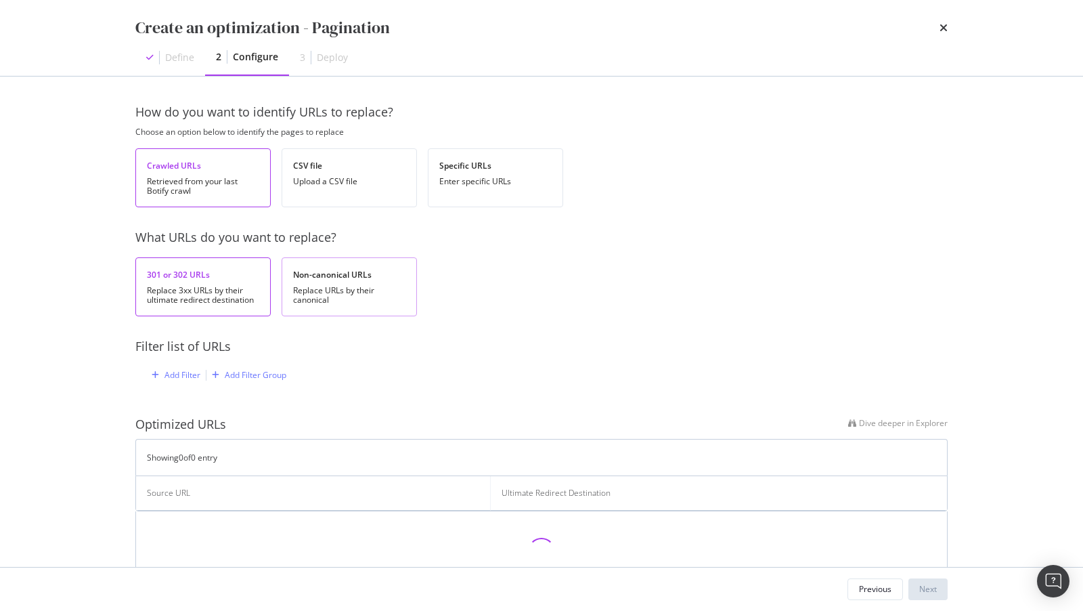
click at [320, 274] on div "Non-canonical URLs" at bounding box center [349, 275] width 112 height 12
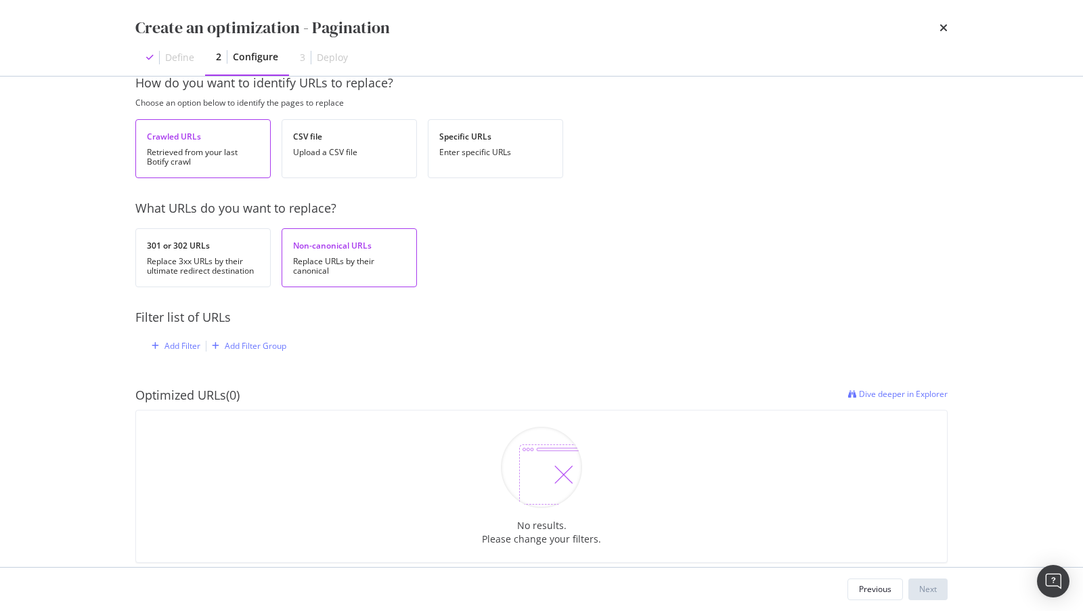
scroll to position [19, 0]
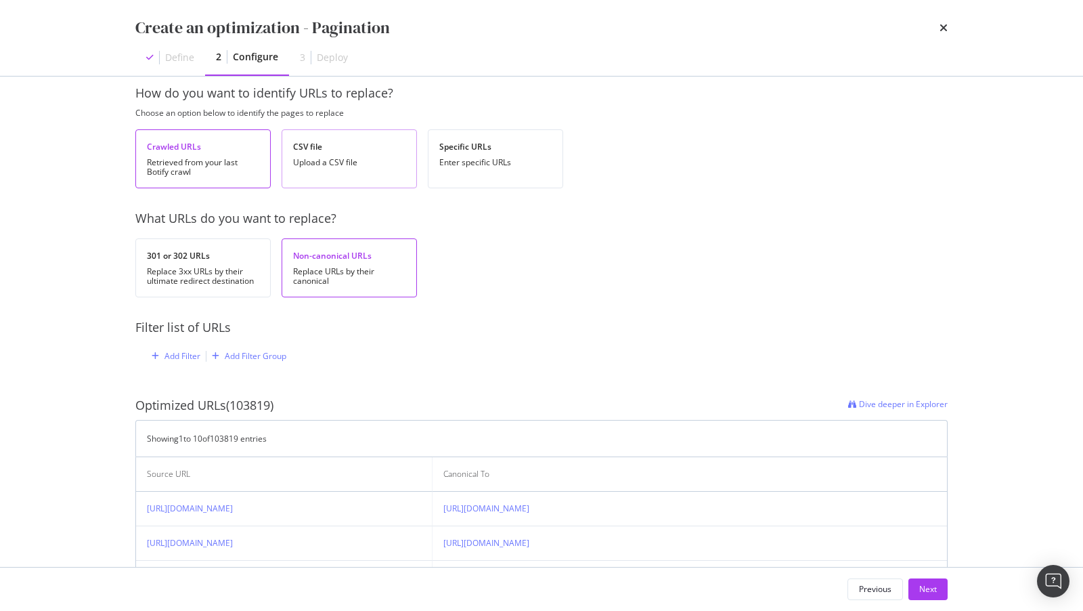
click at [302, 171] on div "CSV file Upload a CSV file" at bounding box center [349, 158] width 135 height 59
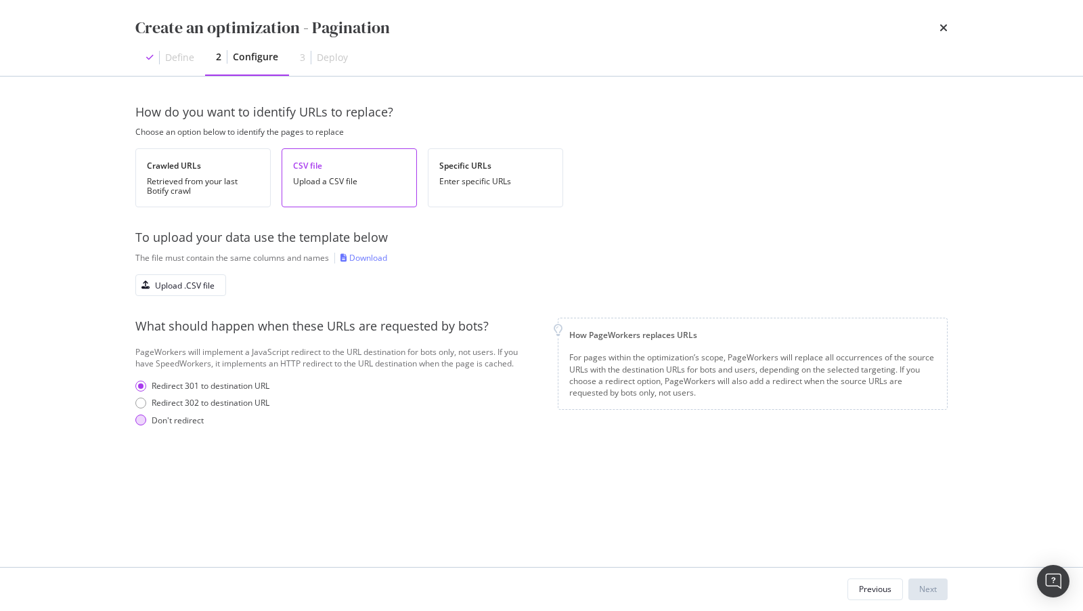
click at [167, 418] on div "Don't redirect" at bounding box center [178, 420] width 52 height 12
click at [477, 177] on div "Enter specific URLs" at bounding box center [495, 181] width 112 height 9
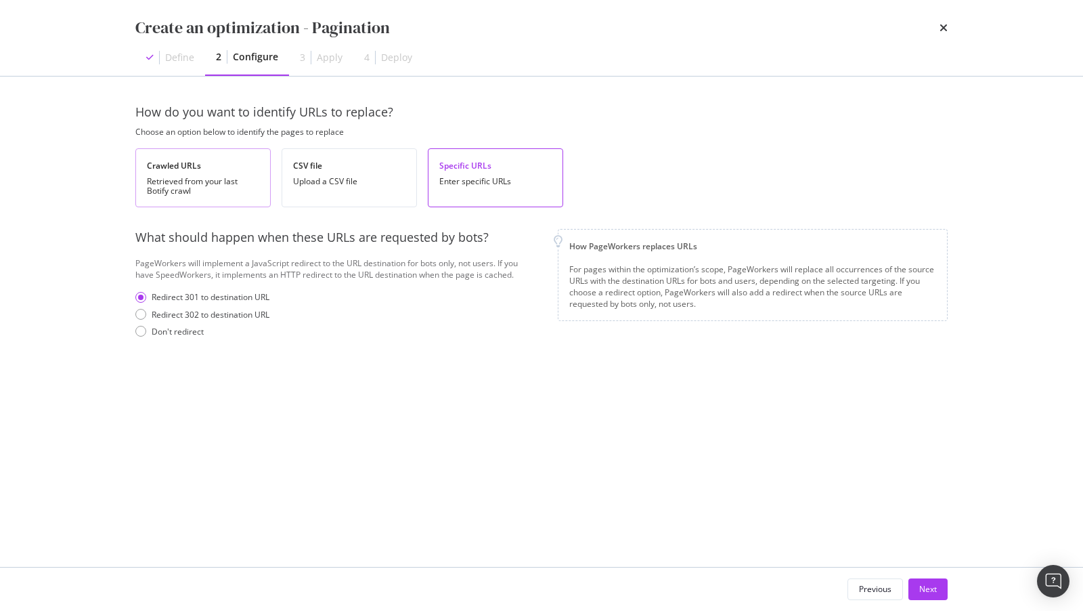
click at [227, 170] on div "Crawled URLs" at bounding box center [203, 166] width 112 height 12
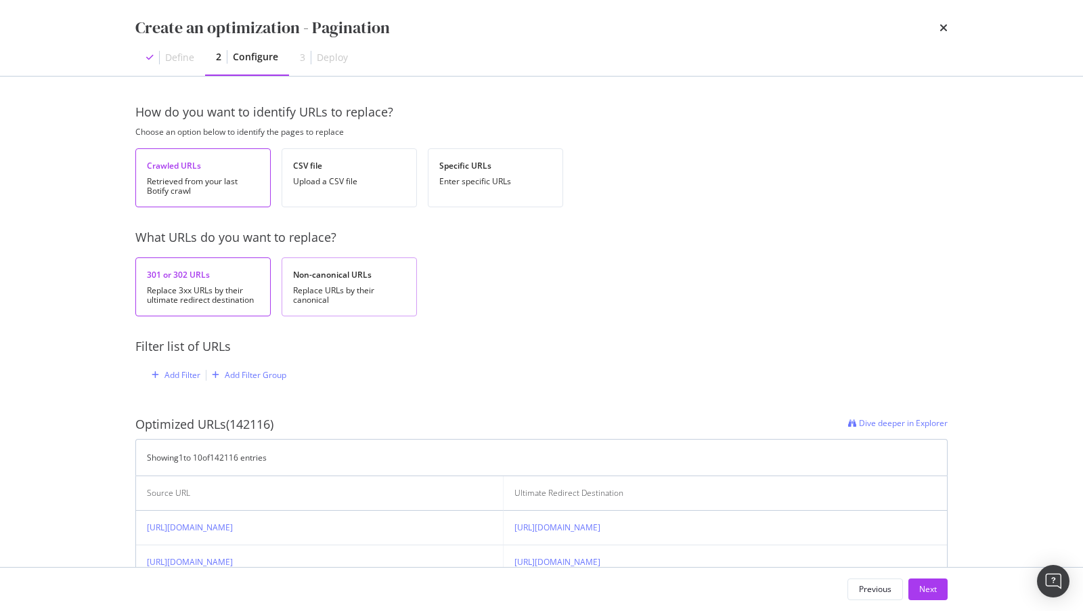
click at [355, 301] on div "Replace URLs by their canonical" at bounding box center [349, 295] width 112 height 19
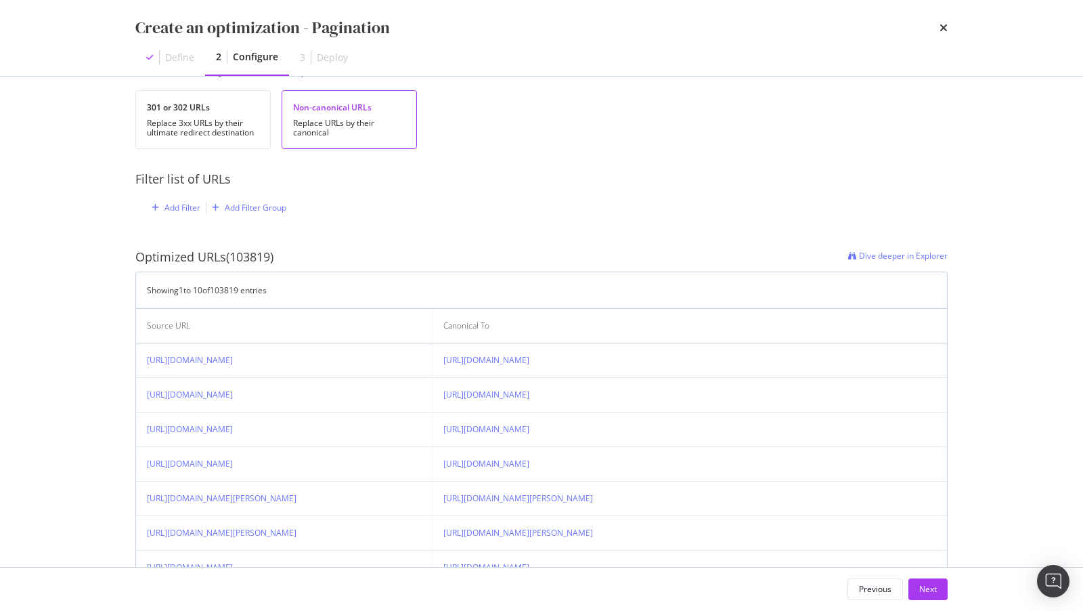
scroll to position [175, 0]
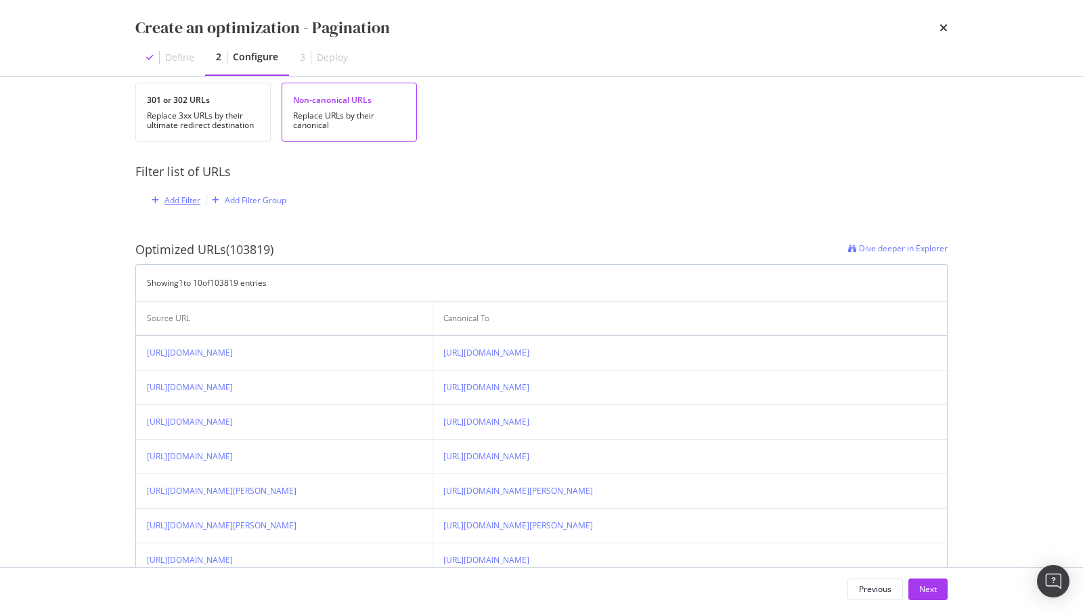
click at [181, 200] on div "Add Filter" at bounding box center [183, 200] width 36 height 12
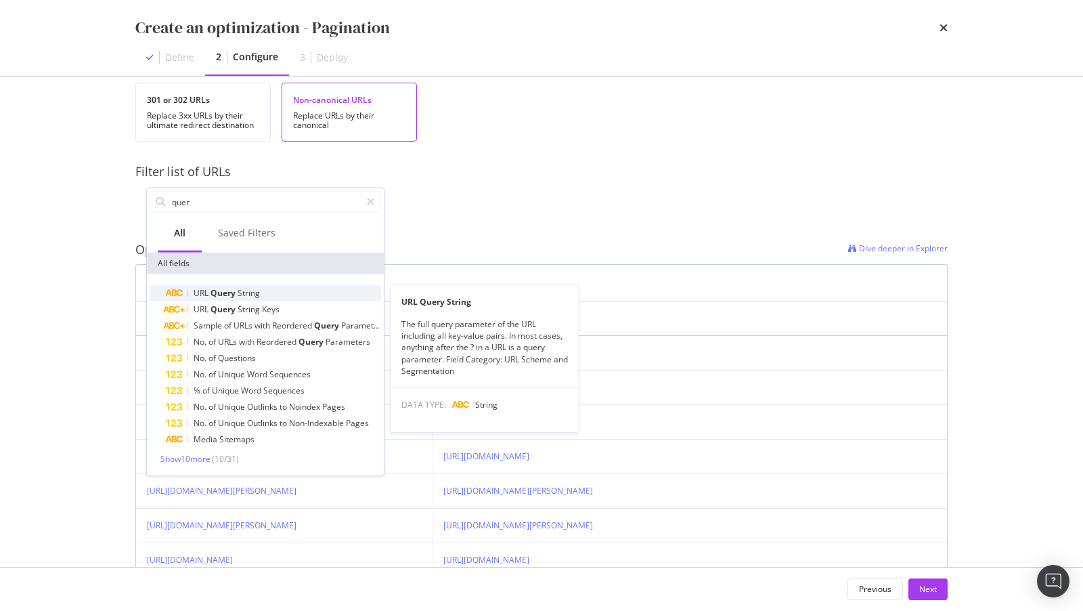
type input "quer"
click at [262, 292] on div "URL Query String" at bounding box center [273, 293] width 215 height 16
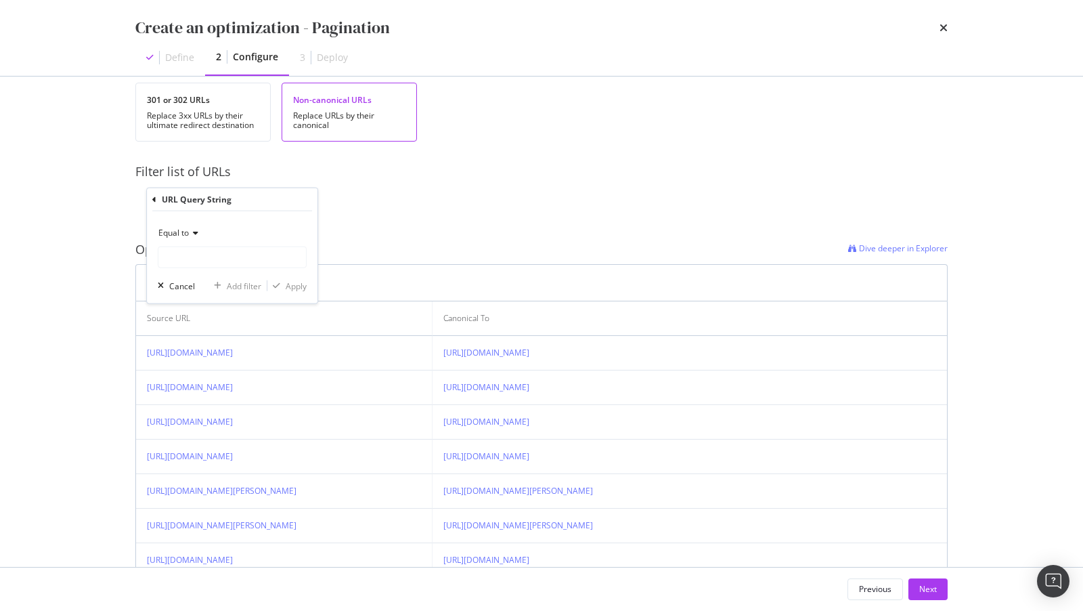
click at [212, 244] on div "Equal to" at bounding box center [232, 245] width 149 height 46
click at [183, 234] on span "Equal to" at bounding box center [173, 233] width 30 height 12
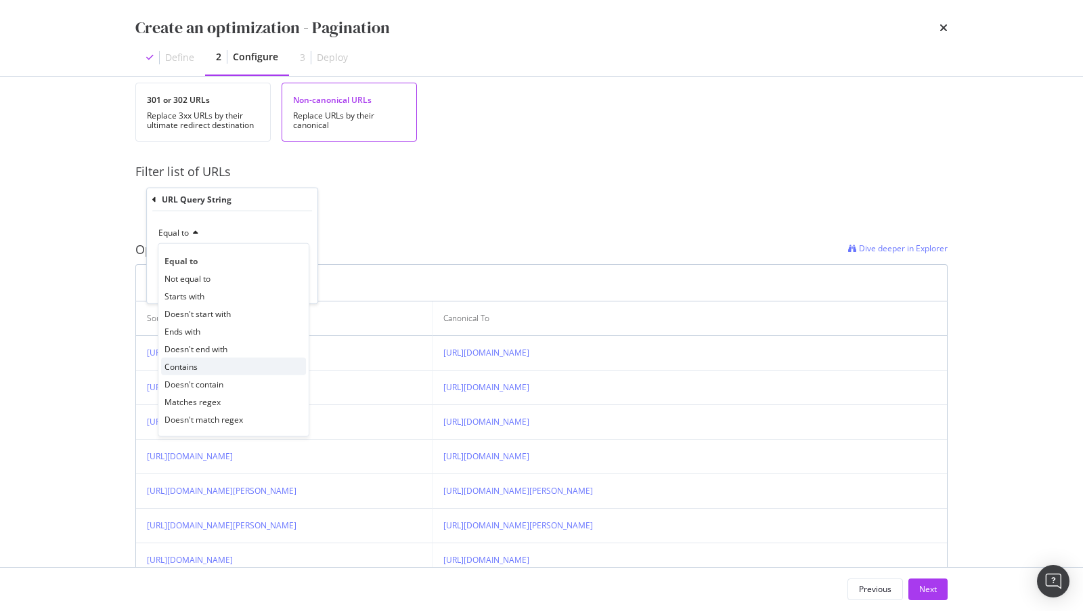
click at [183, 368] on span "Contains" at bounding box center [181, 366] width 33 height 12
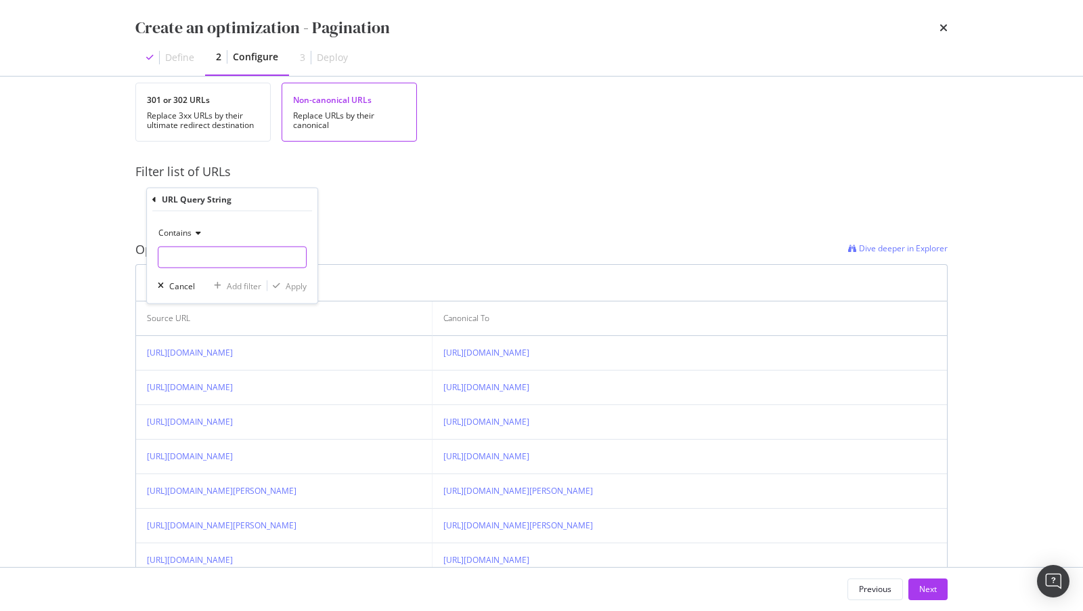
click at [188, 255] on input "modal" at bounding box center [232, 257] width 148 height 22
type input "offset"
click at [298, 282] on div "Apply" at bounding box center [296, 286] width 21 height 12
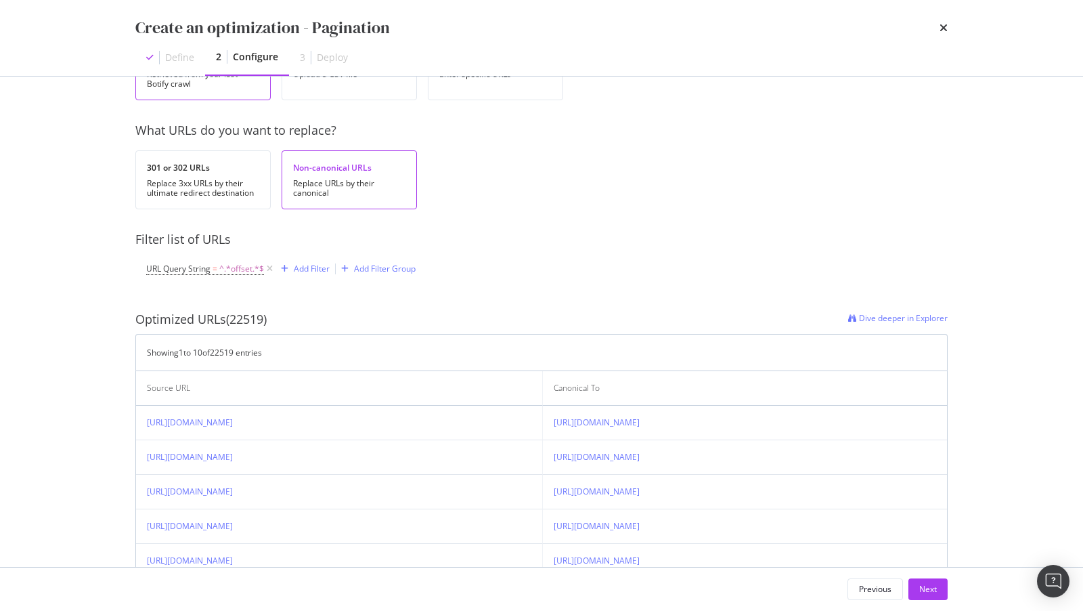
scroll to position [53, 0]
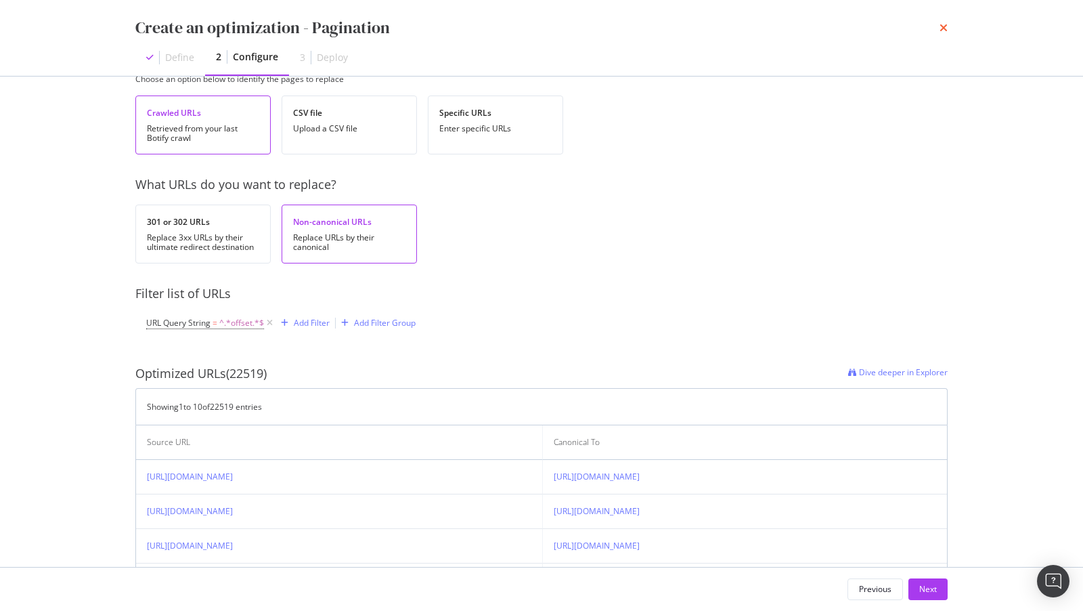
click at [942, 30] on icon "times" at bounding box center [944, 27] width 8 height 11
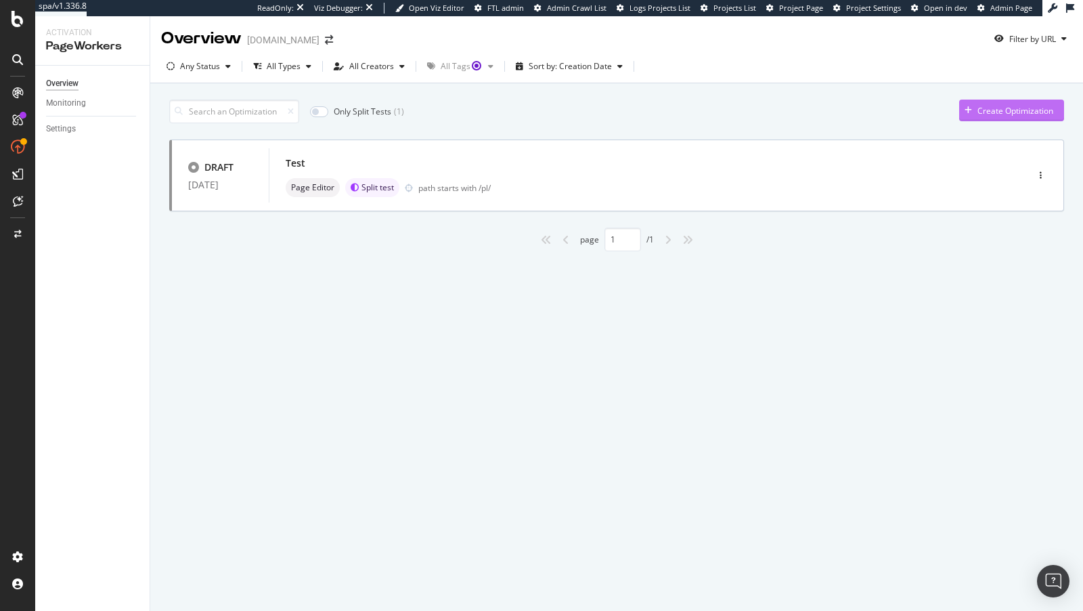
click at [1011, 106] on div "Create Optimization" at bounding box center [1016, 111] width 76 height 12
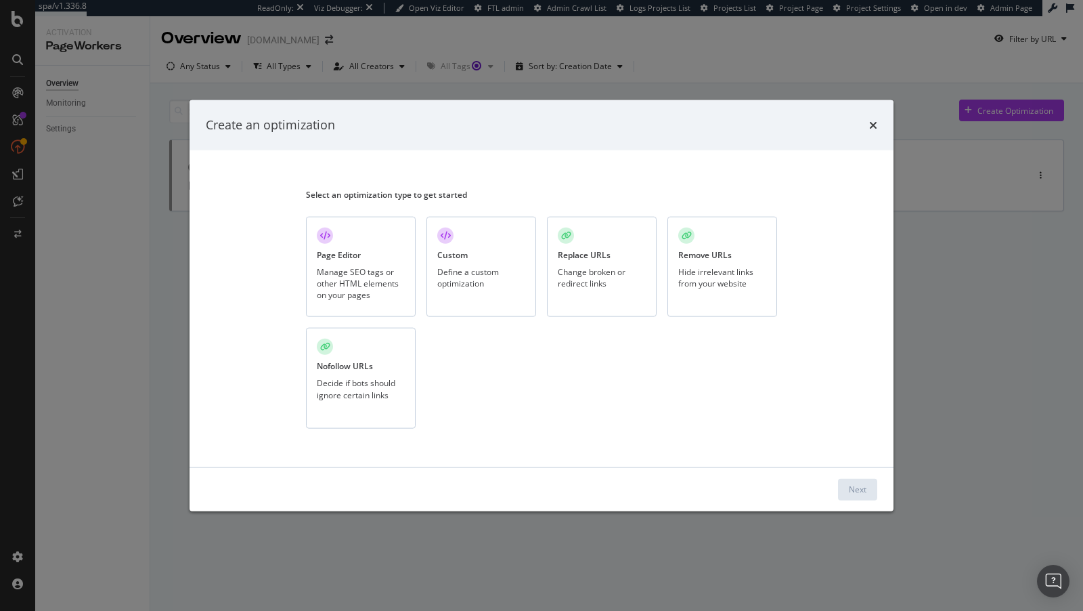
click at [357, 252] on div "Page Editor" at bounding box center [339, 254] width 44 height 12
click at [858, 475] on div "Next" at bounding box center [542, 488] width 704 height 43
click at [856, 483] on div "Next" at bounding box center [858, 489] width 18 height 12
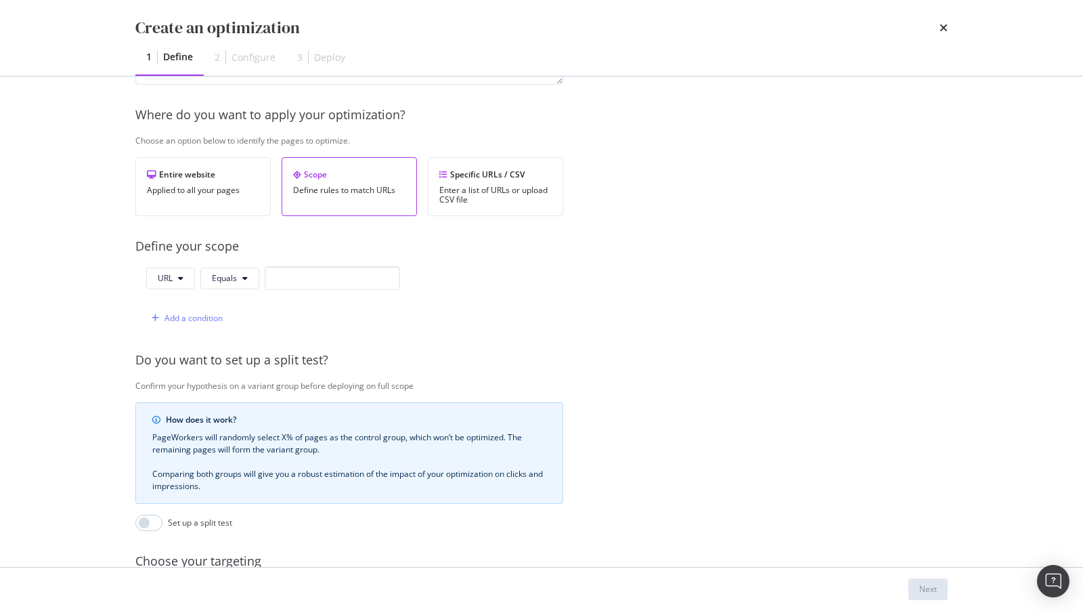
scroll to position [0, 0]
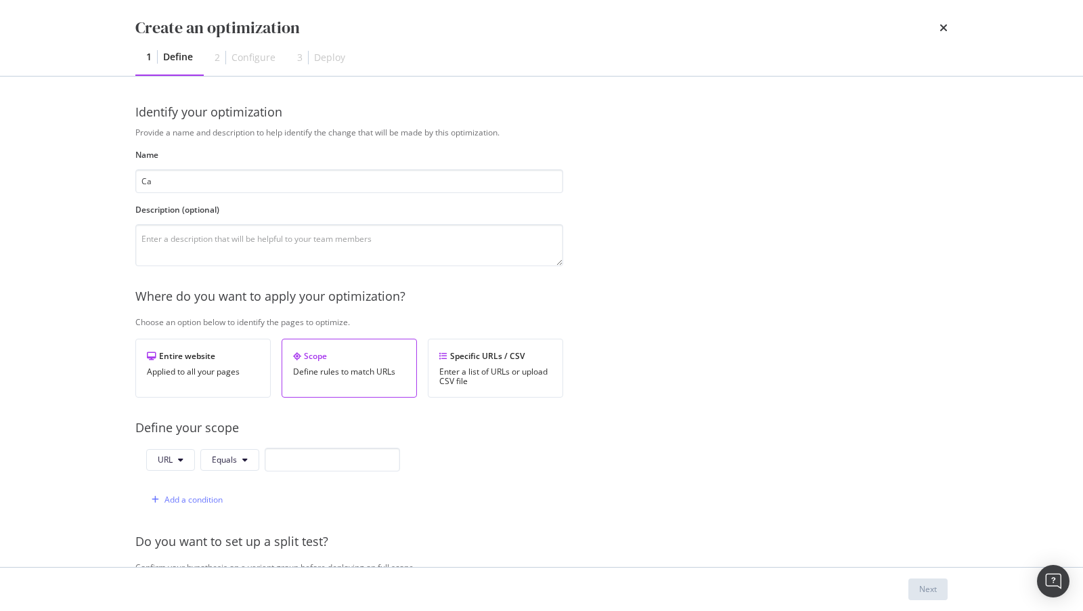
type input "C"
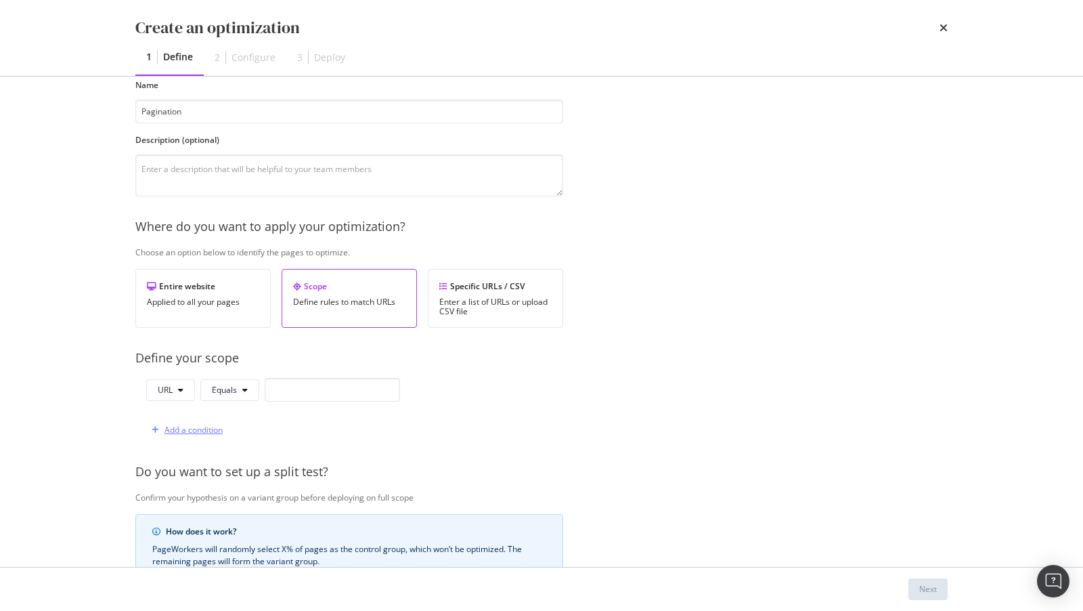
type input "Pagination"
click at [208, 426] on div "Add a condition" at bounding box center [194, 430] width 58 height 12
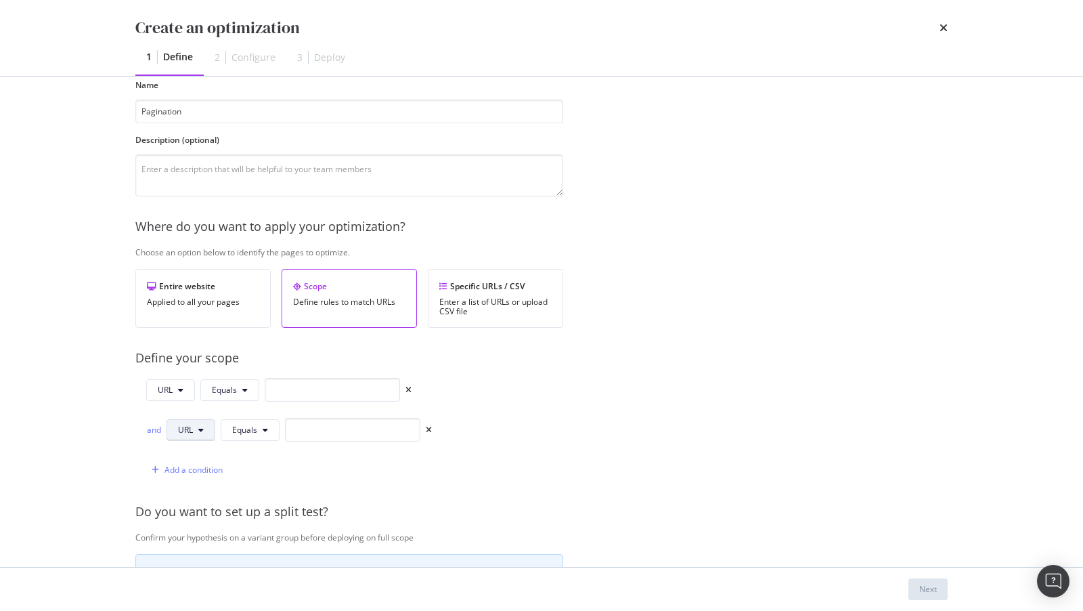
click at [184, 429] on span "URL" at bounding box center [185, 430] width 15 height 12
click at [210, 548] on span "Query String" at bounding box center [201, 554] width 47 height 12
click at [297, 427] on icon "modal" at bounding box center [297, 430] width 5 height 8
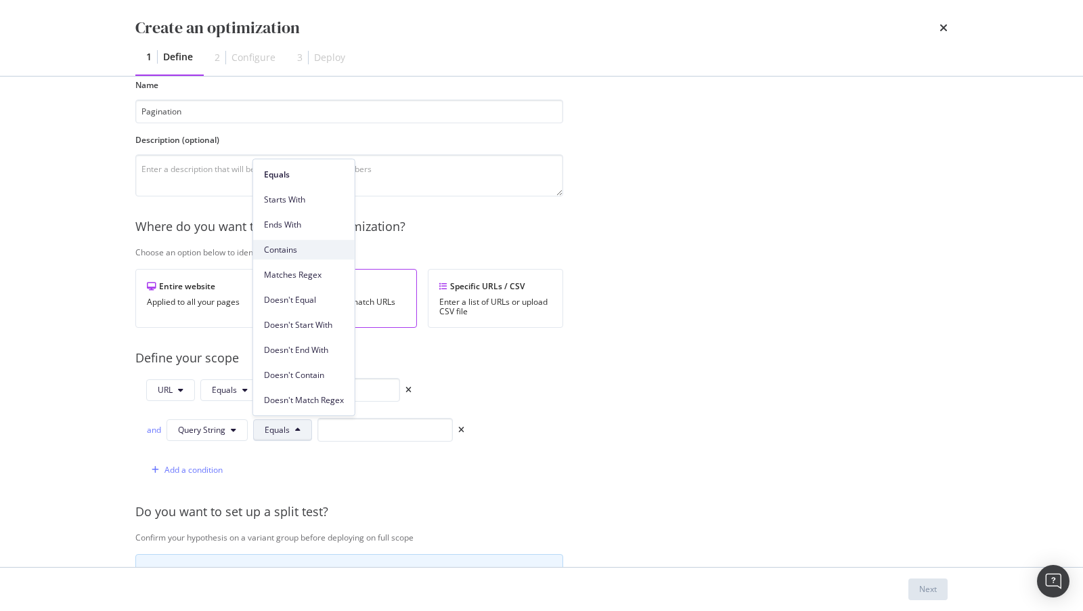
click at [311, 255] on span "Contains" at bounding box center [304, 250] width 80 height 12
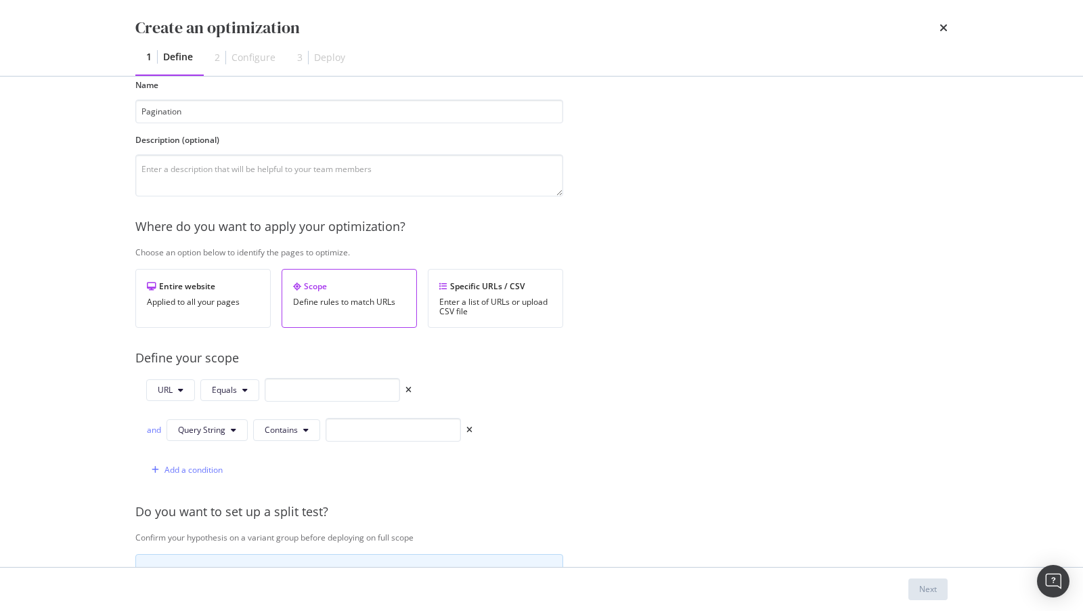
click at [377, 440] on div "and Query String Contains" at bounding box center [309, 432] width 326 height 29
click at [372, 433] on input "modal" at bounding box center [393, 430] width 135 height 24
type input "offset"
click at [189, 395] on button "URL" at bounding box center [170, 390] width 49 height 22
click at [178, 485] on span "Path" at bounding box center [181, 489] width 47 height 12
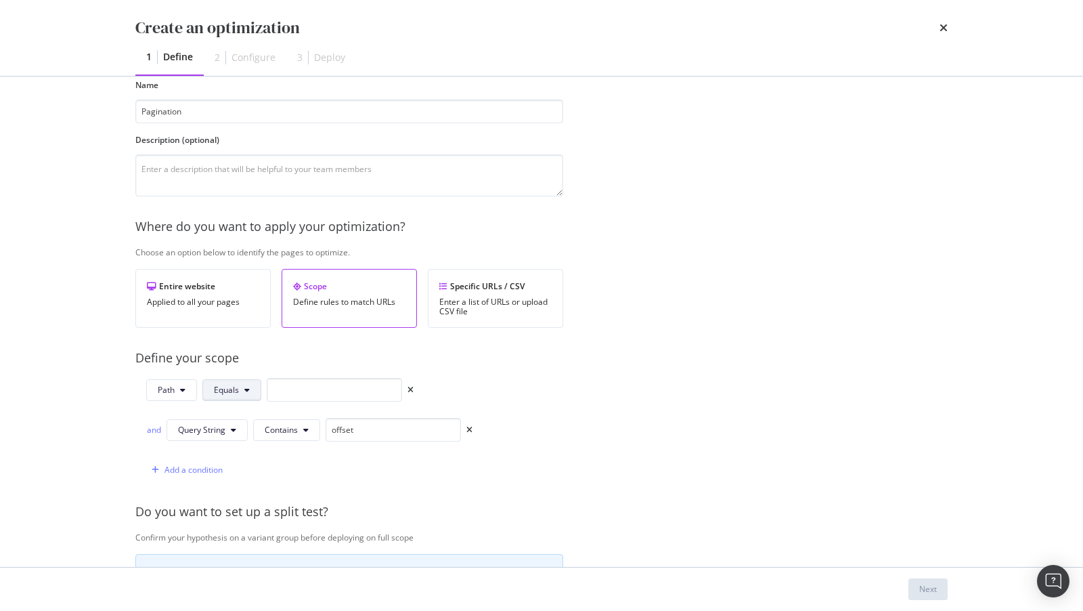
click at [237, 384] on span "Equals" at bounding box center [226, 390] width 25 height 12
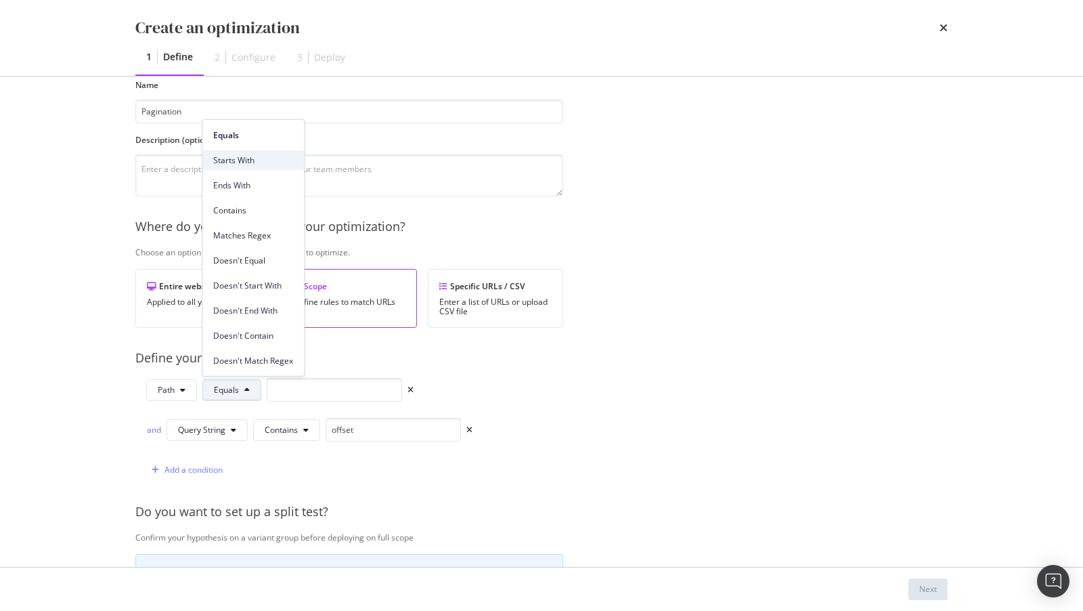
click at [242, 167] on div "Starts With" at bounding box center [253, 160] width 102 height 20
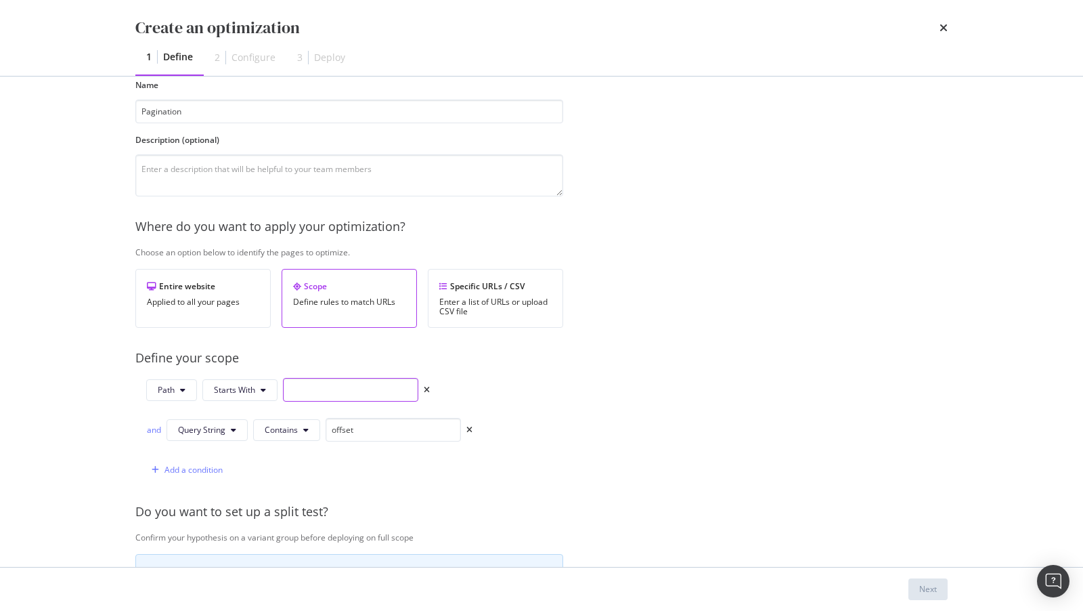
click at [313, 388] on input "modal" at bounding box center [350, 390] width 135 height 24
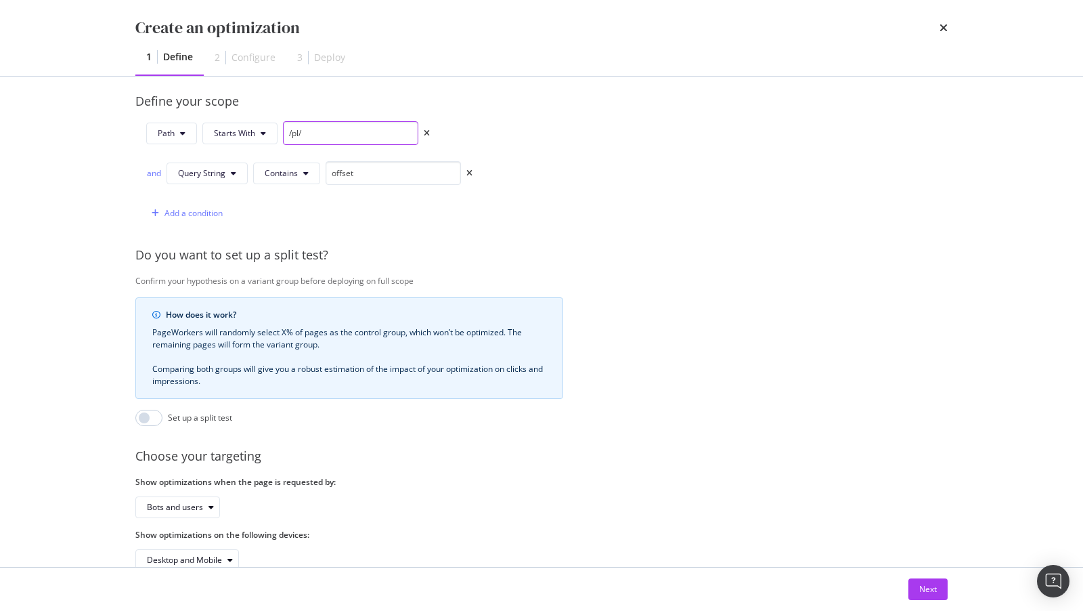
scroll to position [353, 0]
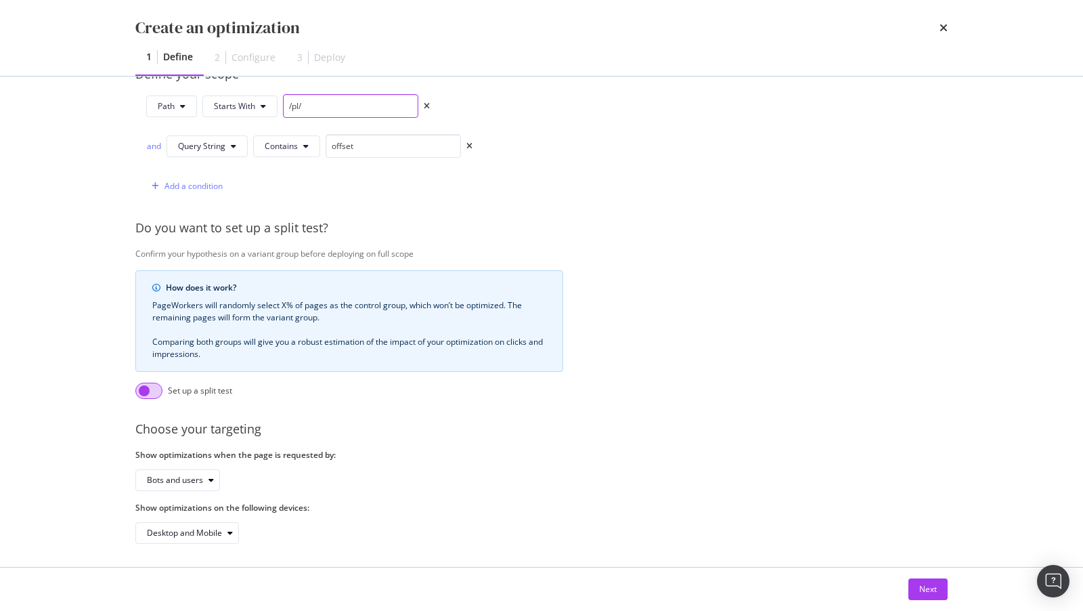
type input "/pl/"
click at [150, 383] on input "modal" at bounding box center [148, 391] width 27 height 16
checkbox input "true"
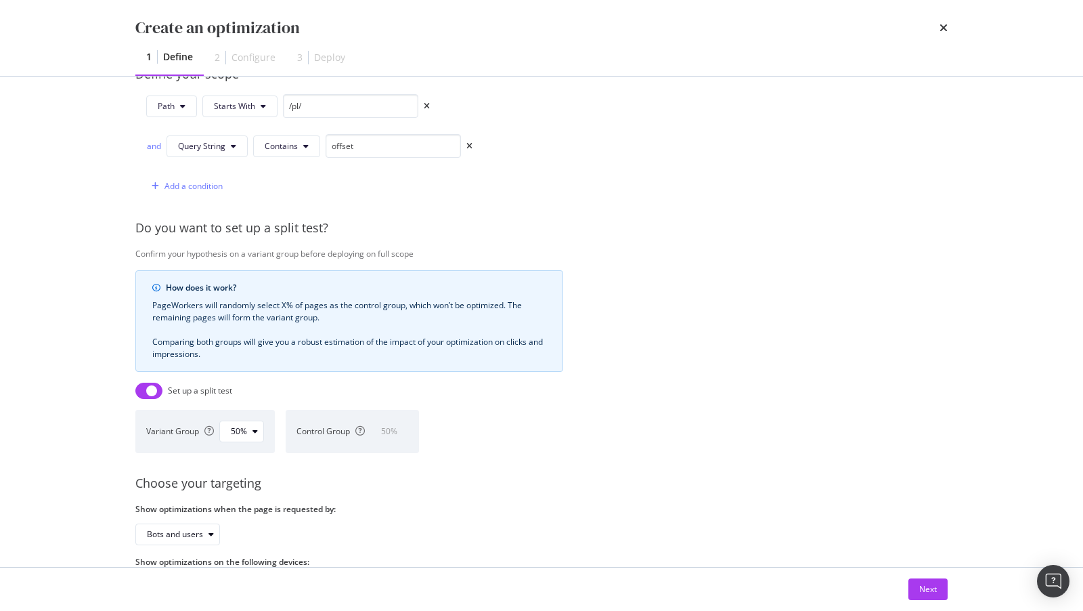
drag, startPoint x: 927, startPoint y: 586, endPoint x: 624, endPoint y: 408, distance: 352.0
click at [624, 408] on div "Create an optimization 1 Define 2 Configure 3 Deploy Identify your optimization…" at bounding box center [541, 305] width 1083 height 611
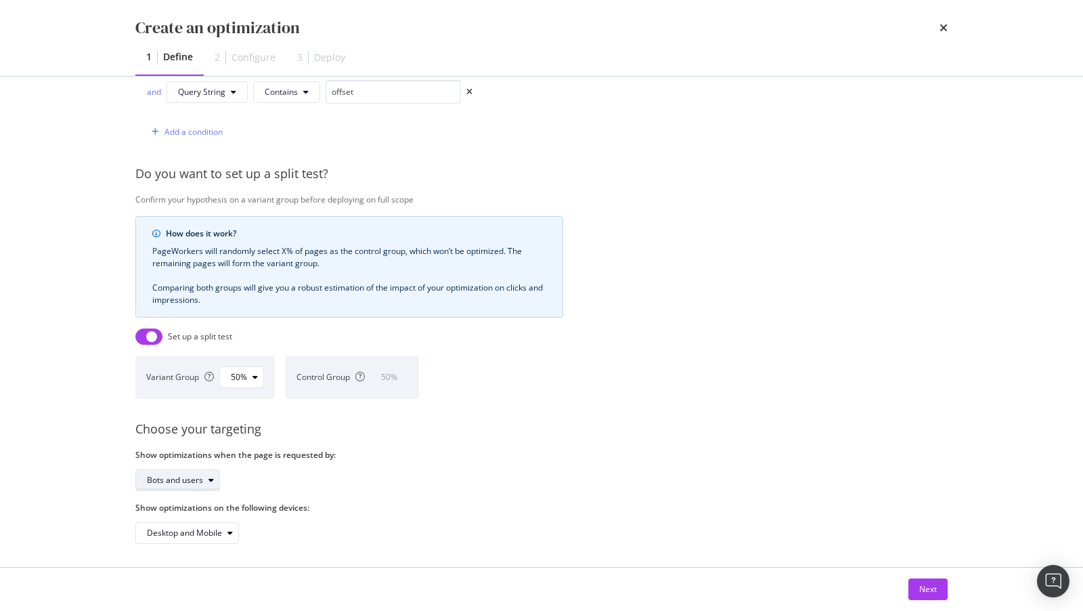
click at [176, 476] on div "Bots and users" at bounding box center [175, 480] width 56 height 8
click at [172, 515] on div "Bots only" at bounding box center [169, 521] width 35 height 12
click at [921, 590] on div "Next" at bounding box center [928, 589] width 18 height 12
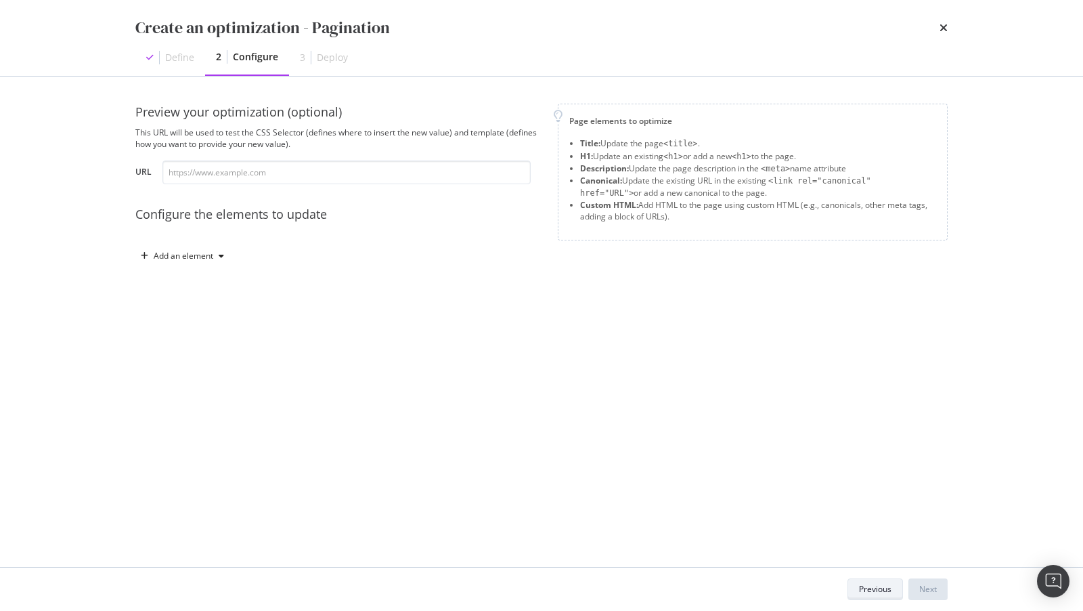
scroll to position [0, 0]
click at [201, 253] on div "Add an element" at bounding box center [184, 256] width 60 height 8
click at [198, 349] on div "Canonical" at bounding box center [189, 349] width 37 height 12
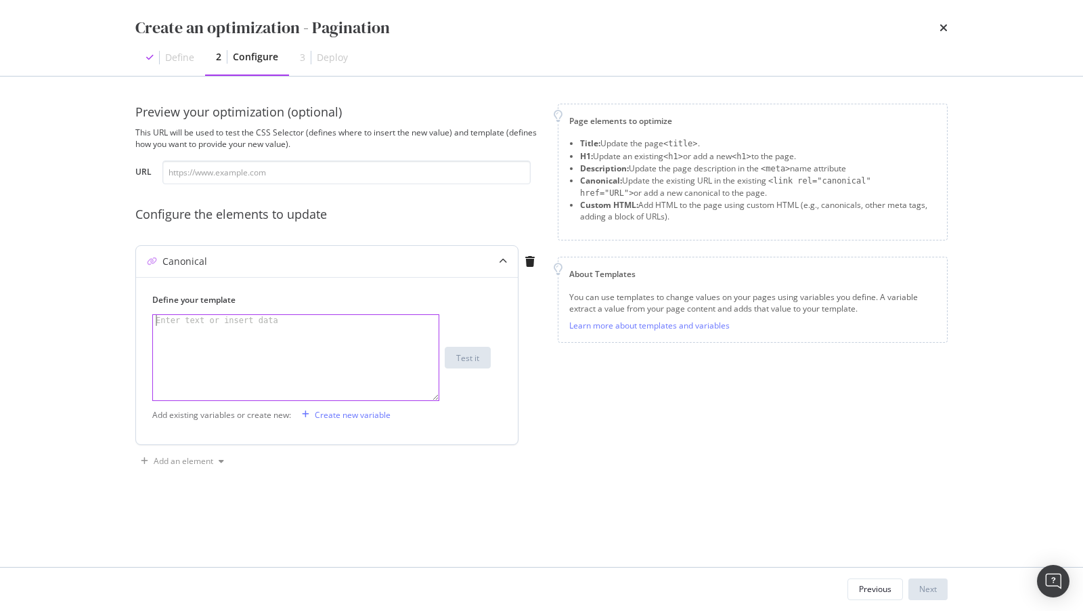
click at [297, 358] on div "modal" at bounding box center [297, 369] width 288 height 108
click at [345, 416] on div "Create new variable" at bounding box center [353, 415] width 76 height 12
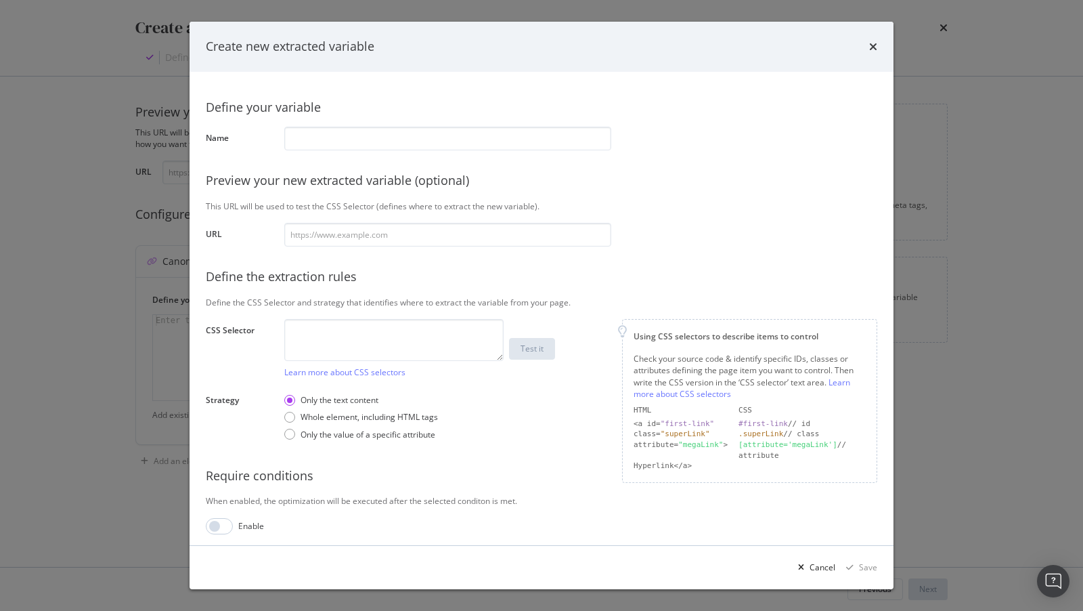
scroll to position [4, 0]
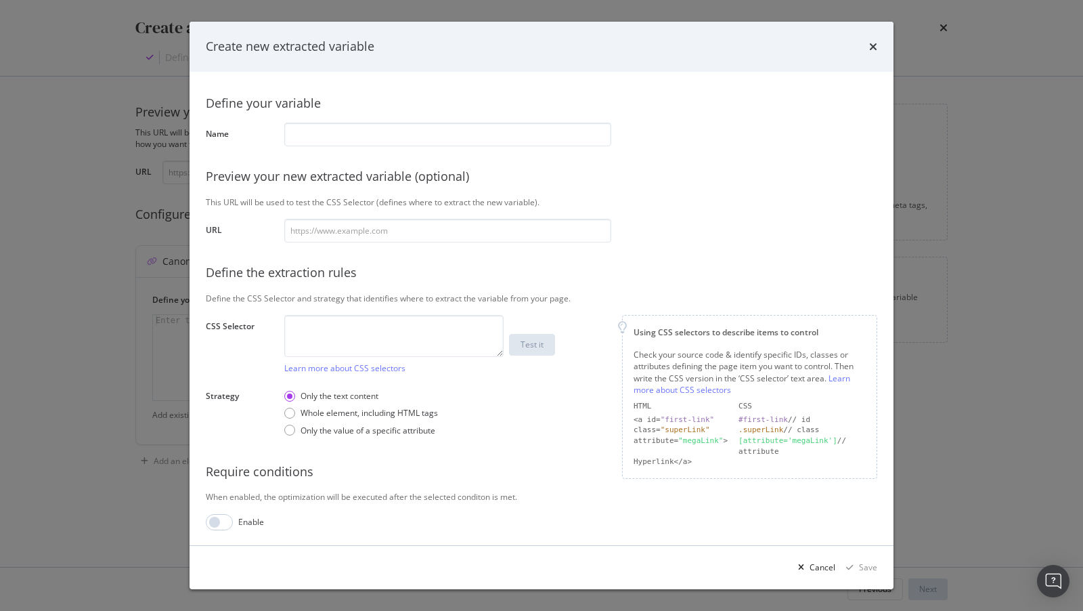
click at [936, 51] on div "Create new extracted variable Define your variable Name Preview your new extrac…" at bounding box center [541, 305] width 1083 height 611
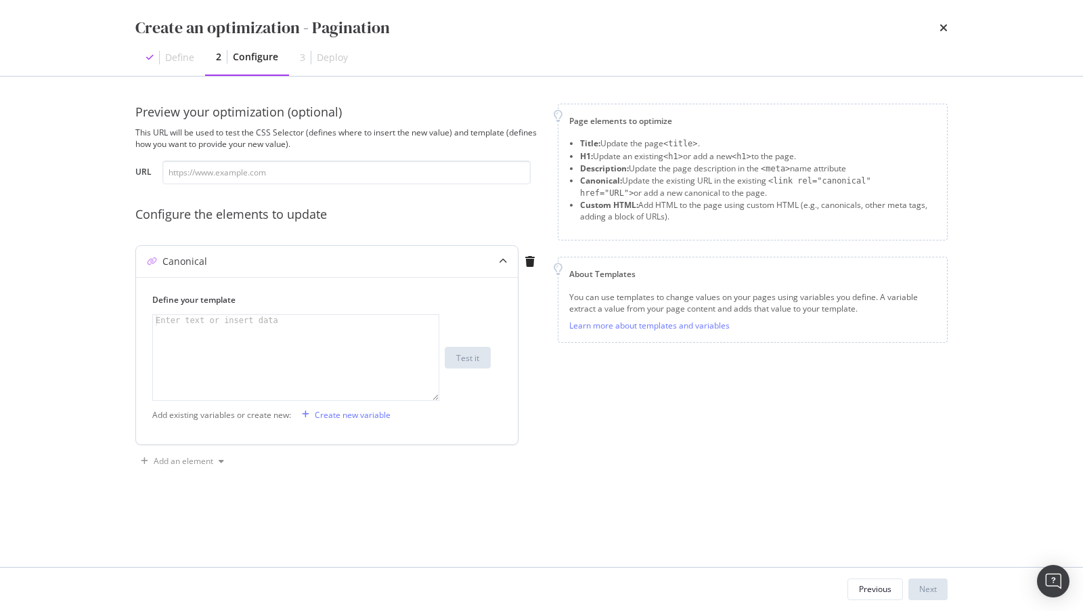
click at [360, 346] on div "modal" at bounding box center [297, 369] width 288 height 108
click at [325, 413] on div "Create new variable" at bounding box center [353, 415] width 76 height 12
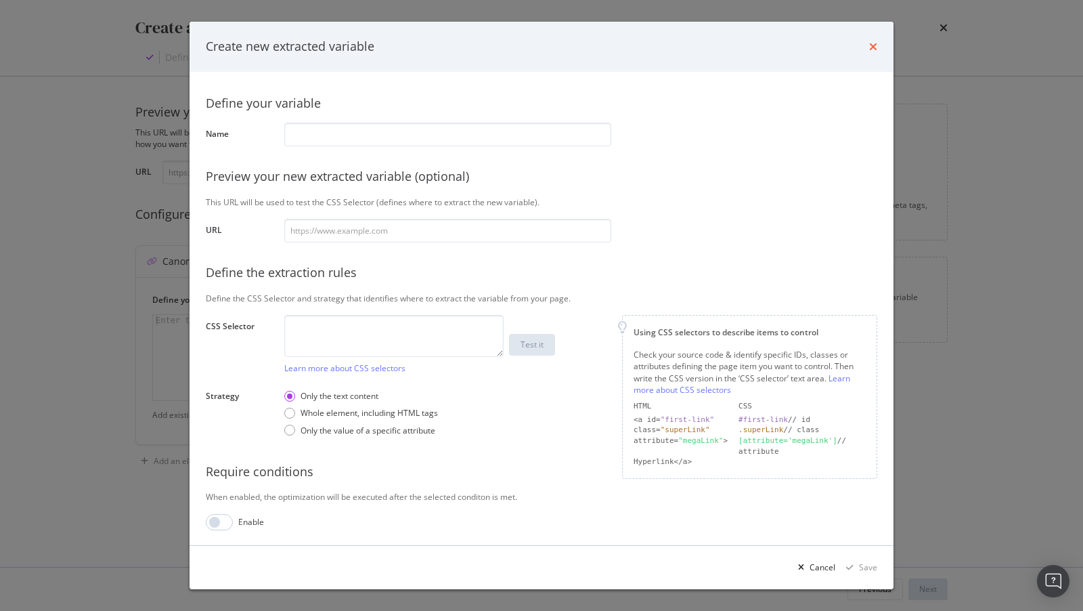
click at [871, 51] on icon "times" at bounding box center [873, 46] width 8 height 11
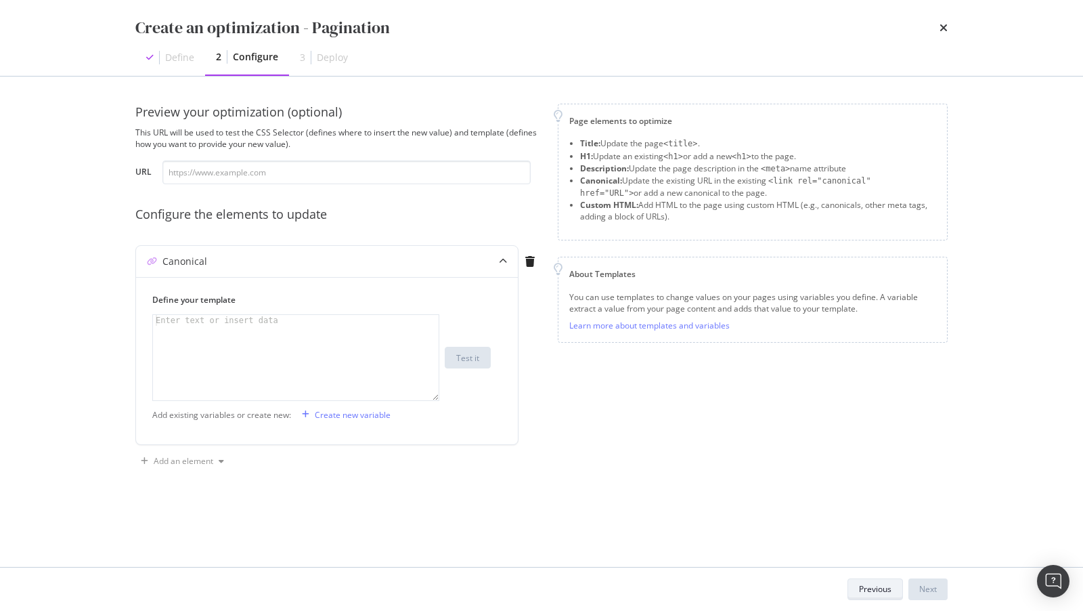
click at [871, 585] on div "Previous" at bounding box center [875, 589] width 32 height 12
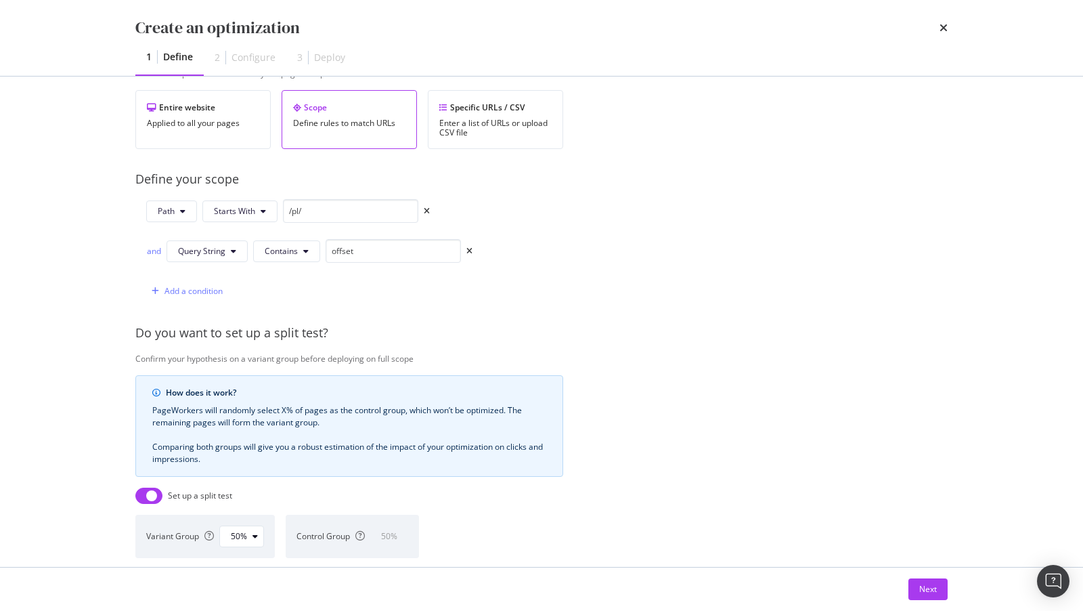
scroll to position [408, 0]
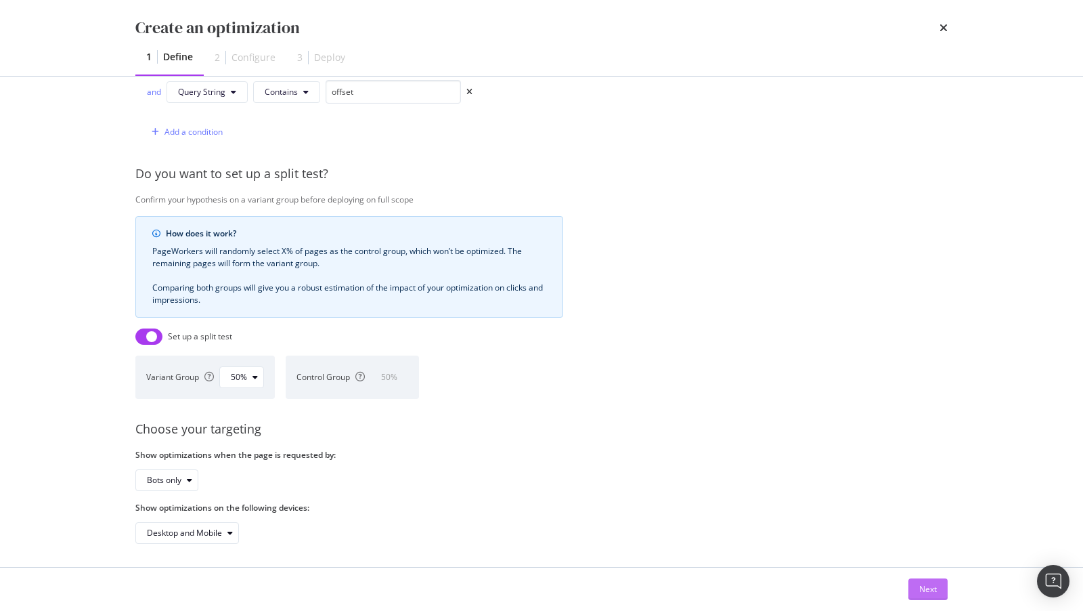
click at [923, 596] on div "Next" at bounding box center [928, 589] width 18 height 20
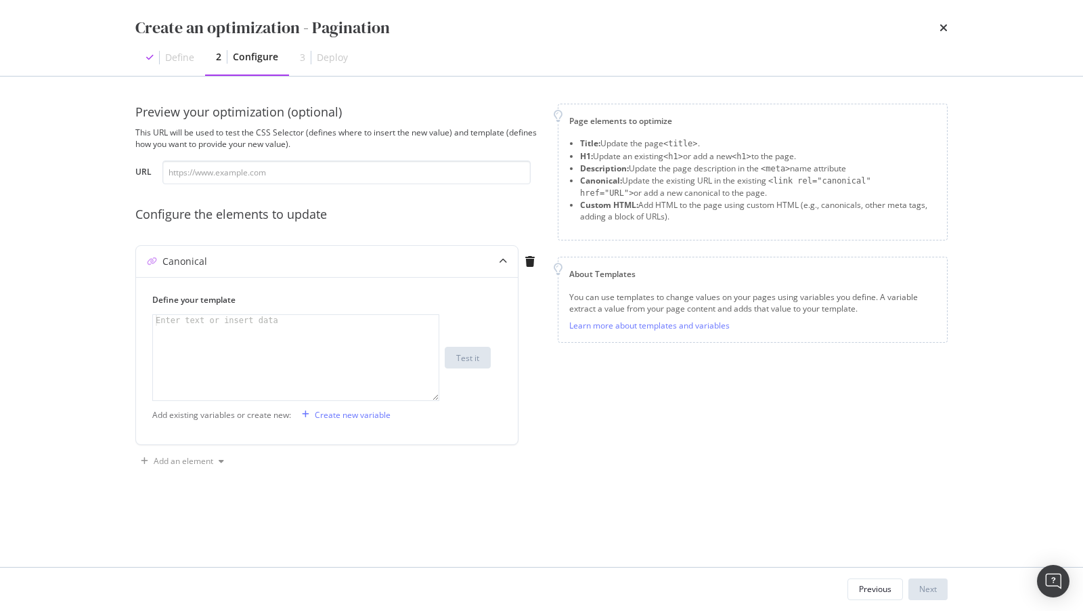
click at [936, 26] on div "Create an optimization - Pagination" at bounding box center [541, 27] width 812 height 23
click at [948, 29] on div "Create an optimization - Pagination Define 2 Configure 3 Deploy" at bounding box center [541, 38] width 867 height 76
click at [942, 29] on icon "times" at bounding box center [944, 27] width 8 height 11
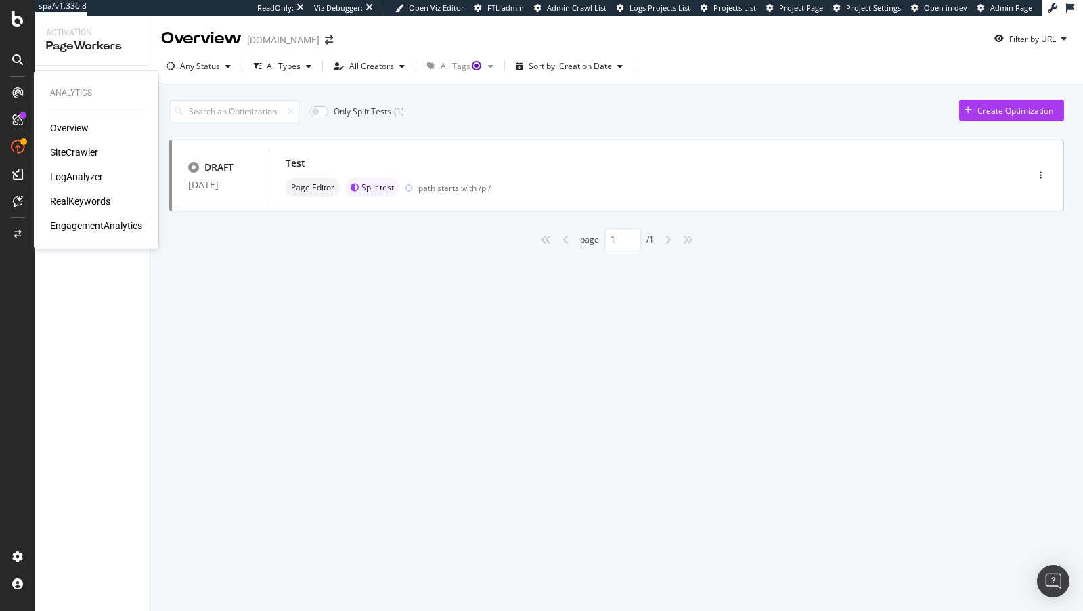
click at [78, 155] on div "SiteCrawler" at bounding box center [74, 153] width 48 height 14
